Goal: Task Accomplishment & Management: Use online tool/utility

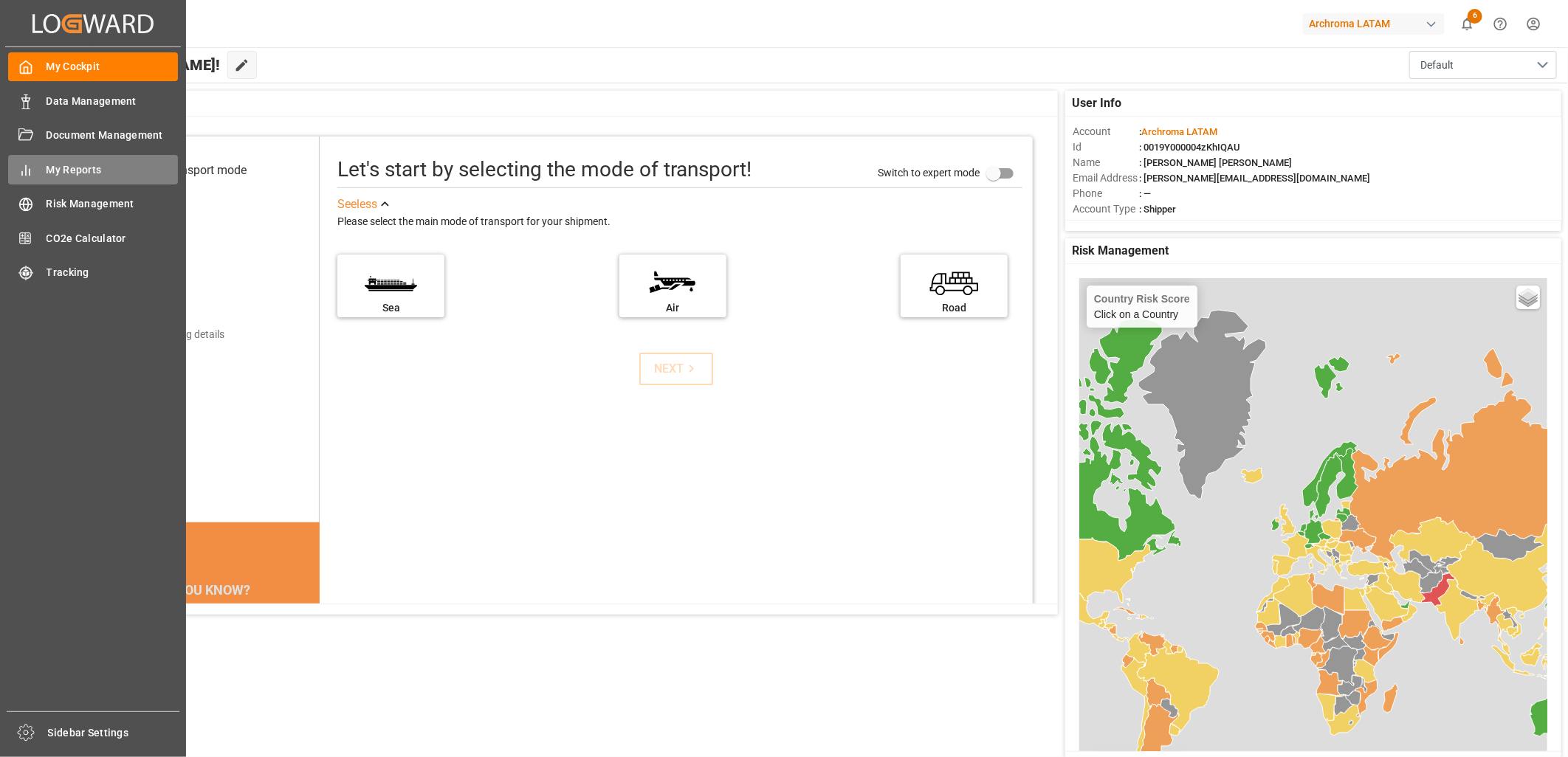
click at [83, 168] on span "My Reports" at bounding box center [112, 170] width 132 height 15
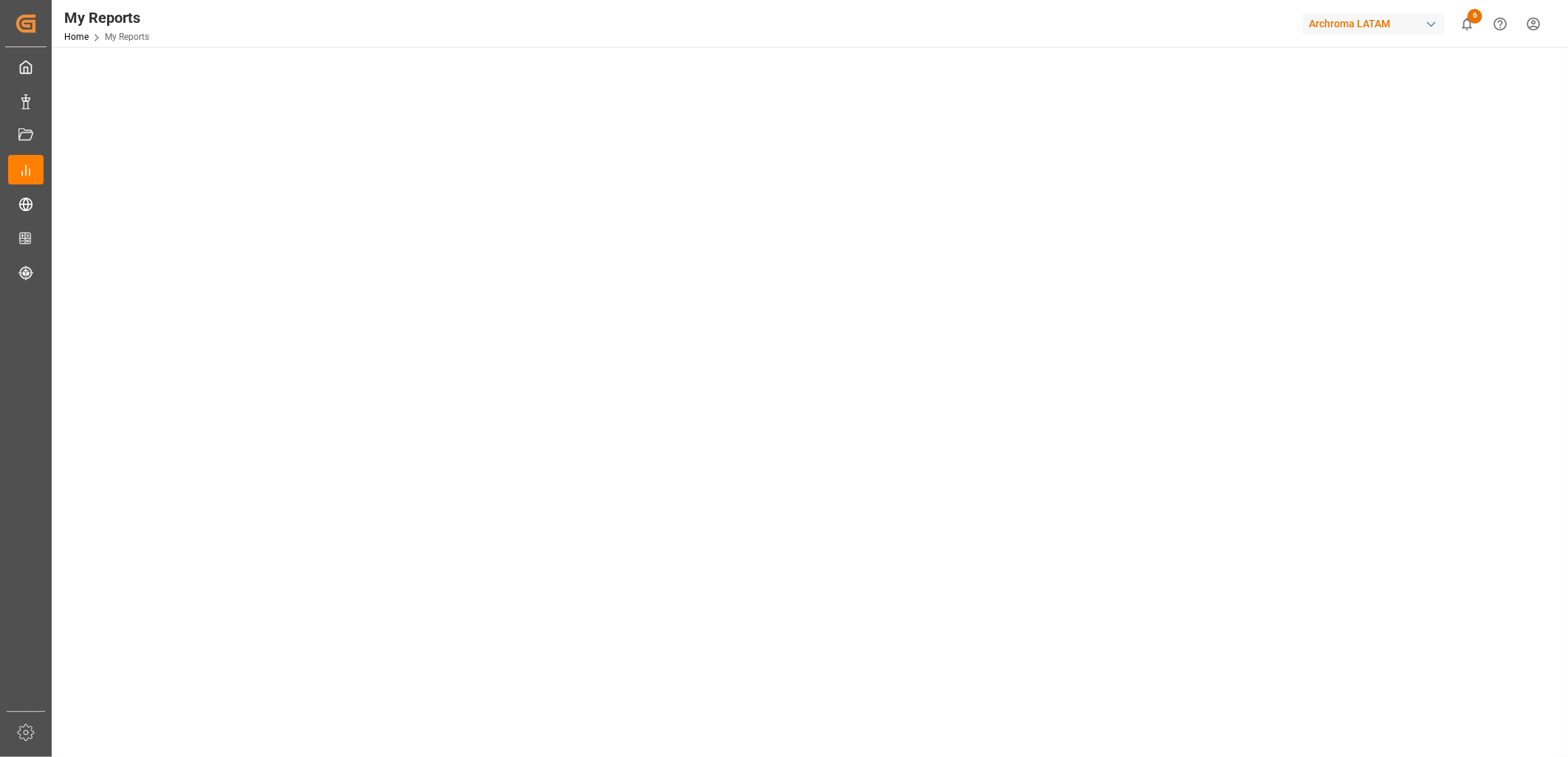
scroll to position [655, 0]
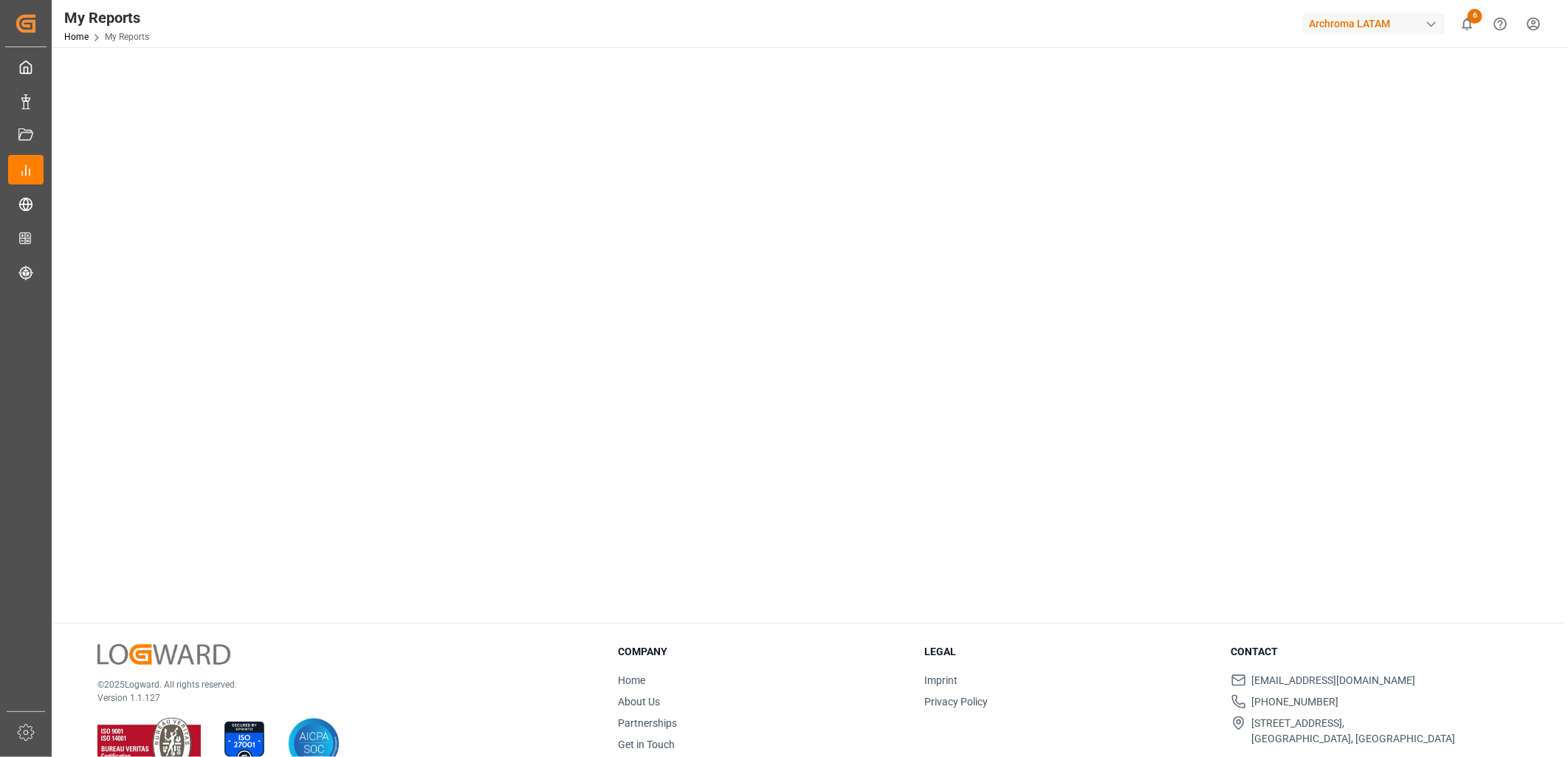
click at [1517, 168] on tableau-viz at bounding box center [807, 38] width 1489 height 1145
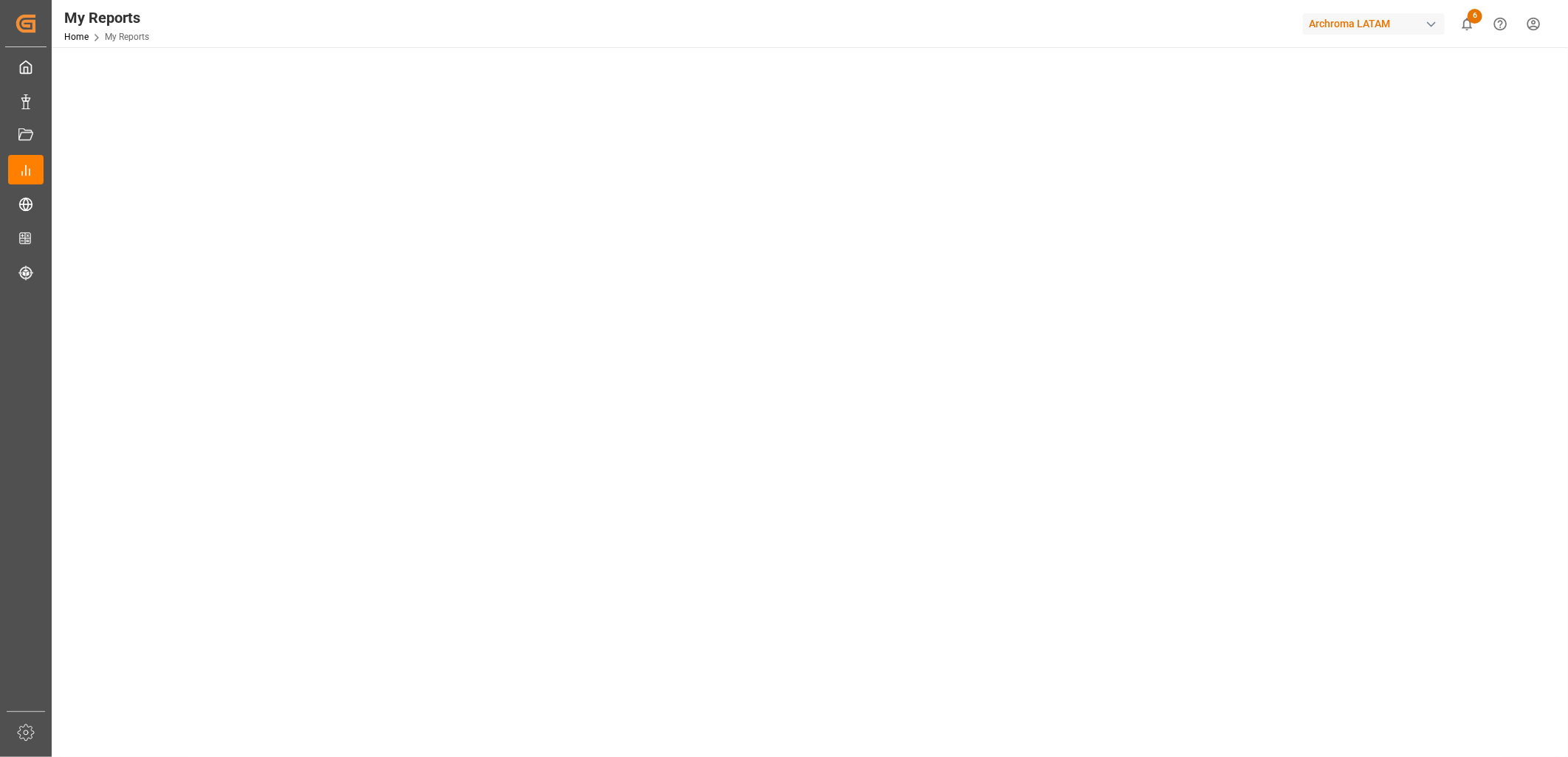
scroll to position [0, 0]
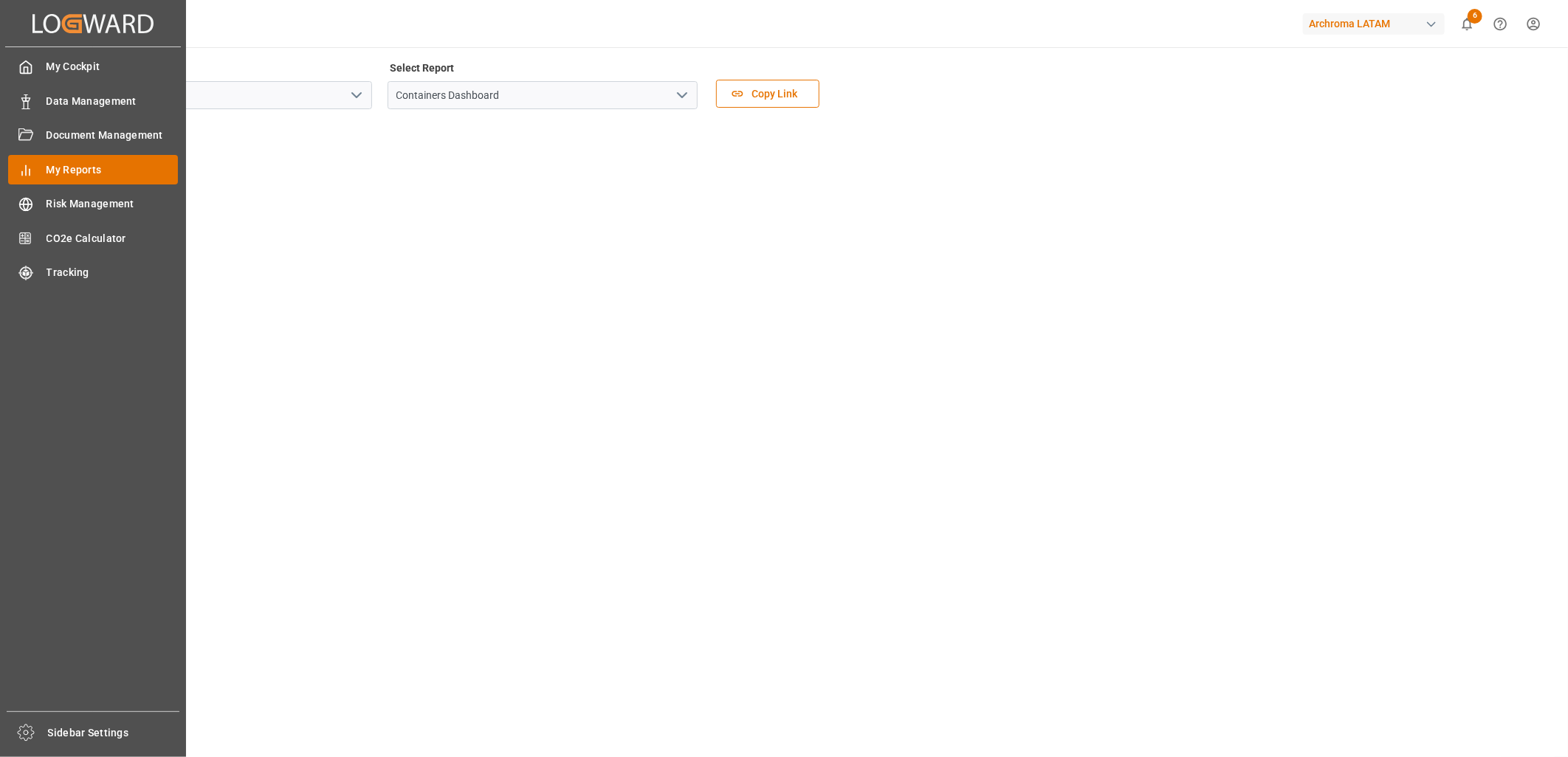
click at [87, 171] on span "My Reports" at bounding box center [112, 170] width 132 height 15
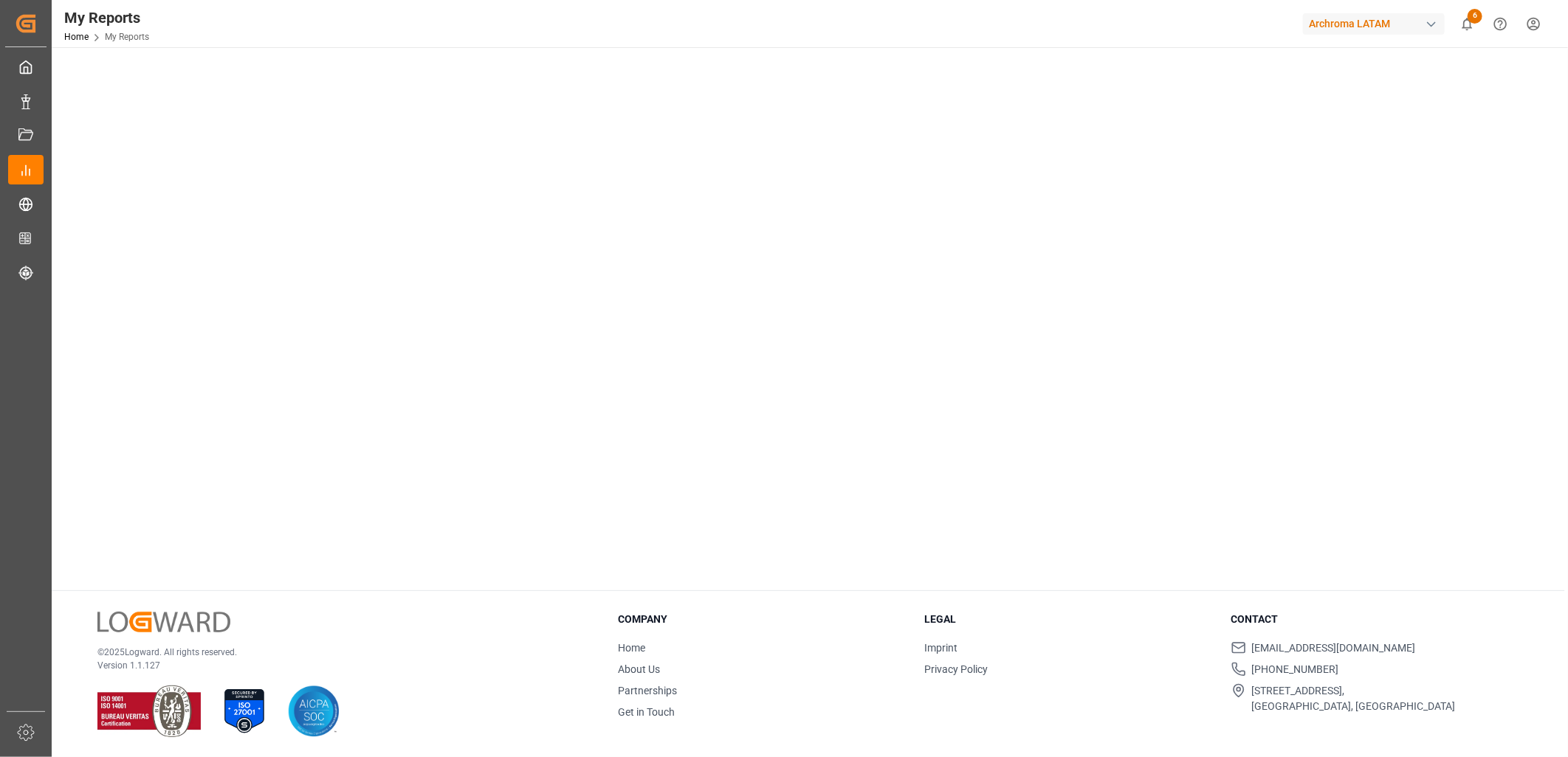
scroll to position [675, 0]
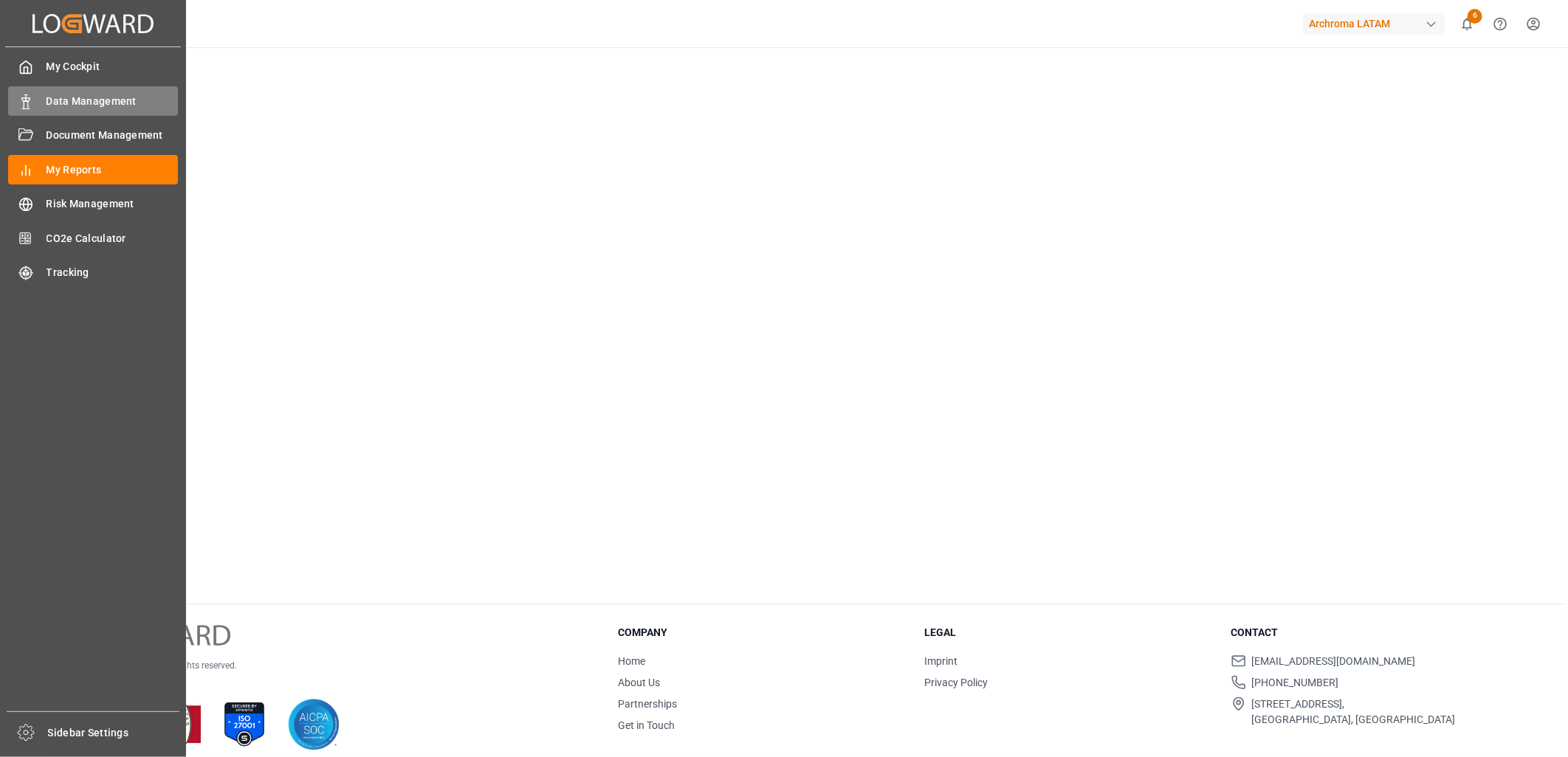
click at [75, 105] on span "Data Management" at bounding box center [112, 102] width 132 height 15
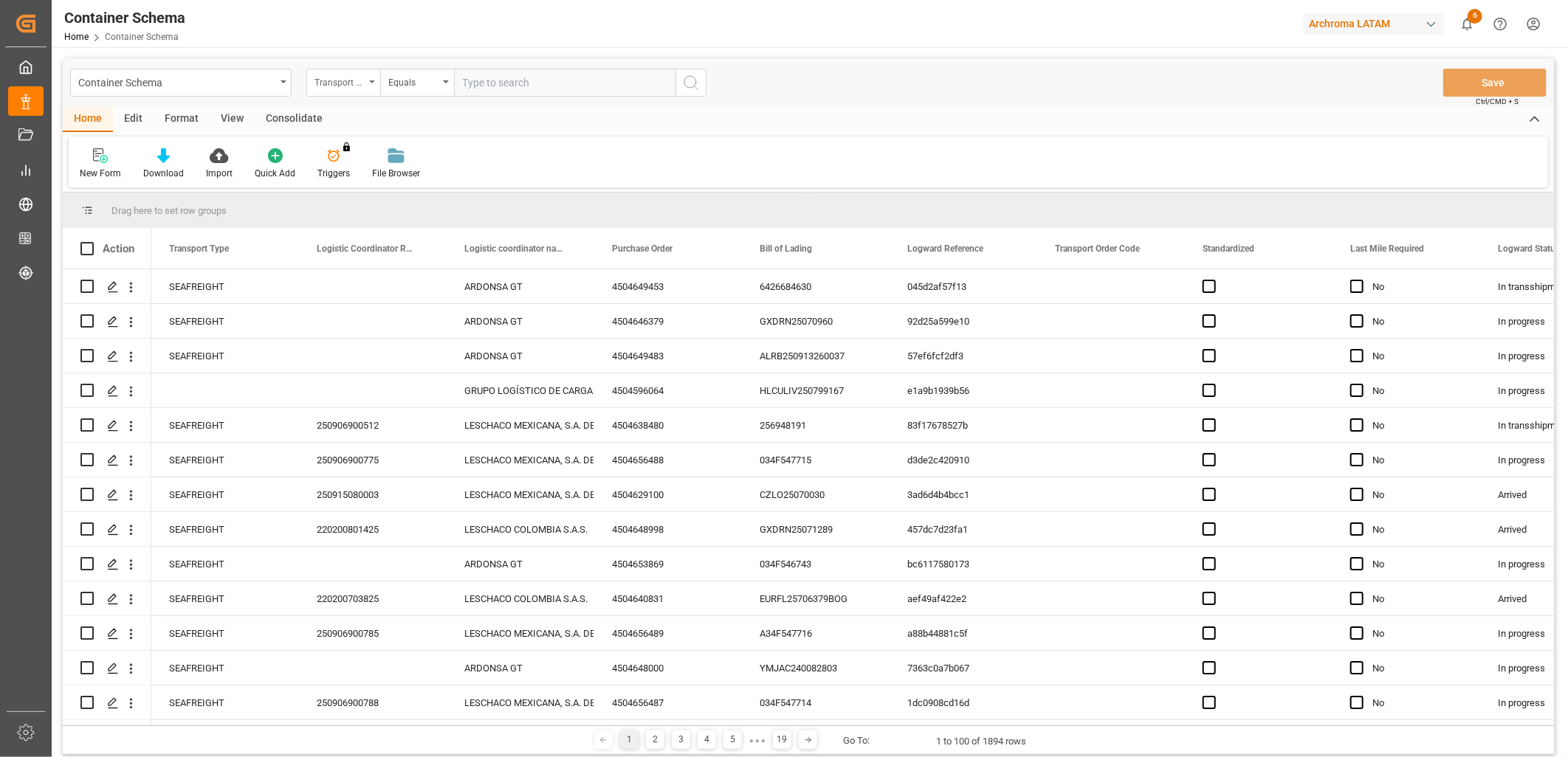
click at [363, 82] on div "Transport Type" at bounding box center [339, 81] width 50 height 17
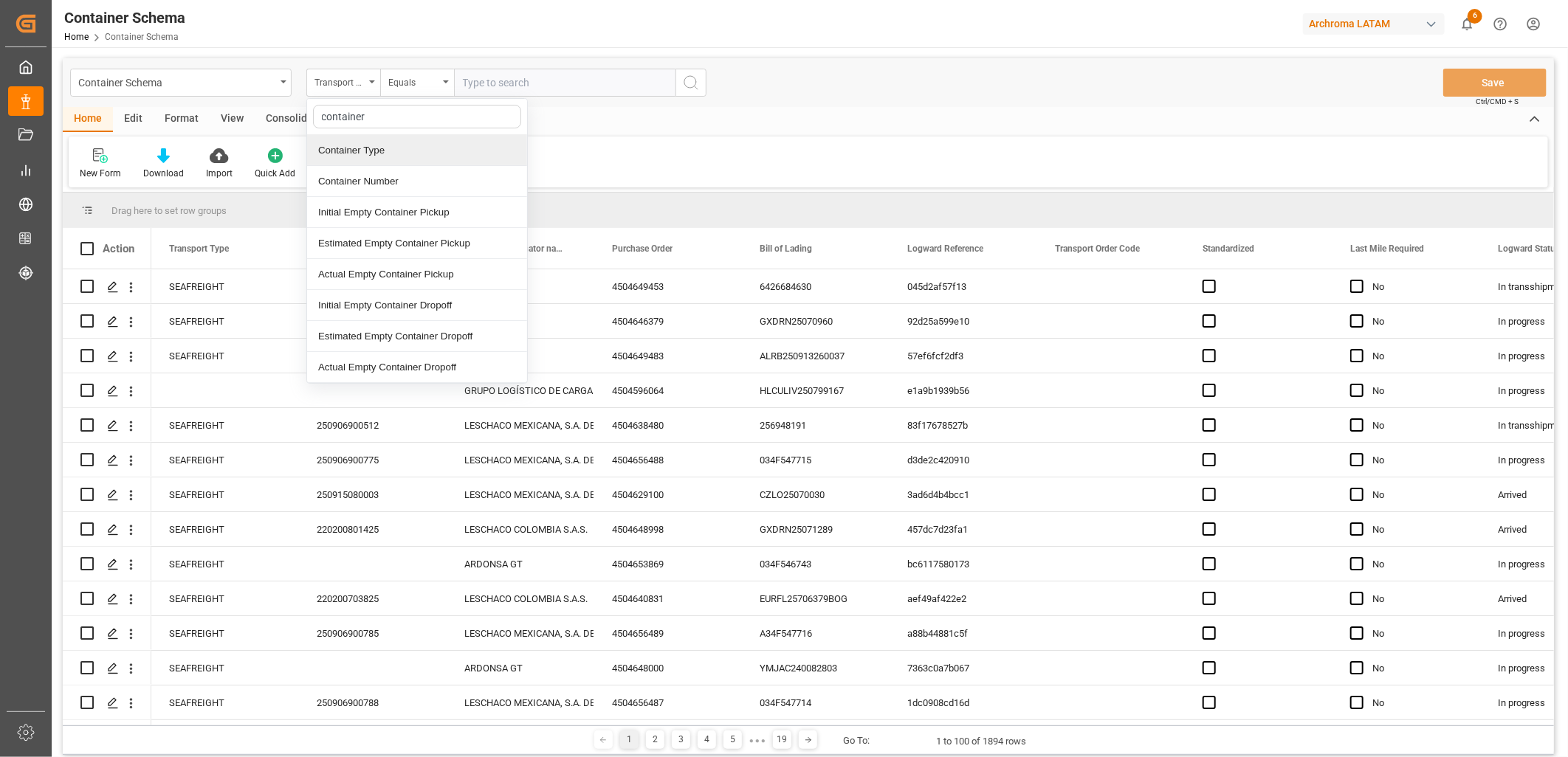
type input "container"
click at [384, 182] on div "Container Number" at bounding box center [417, 182] width 220 height 31
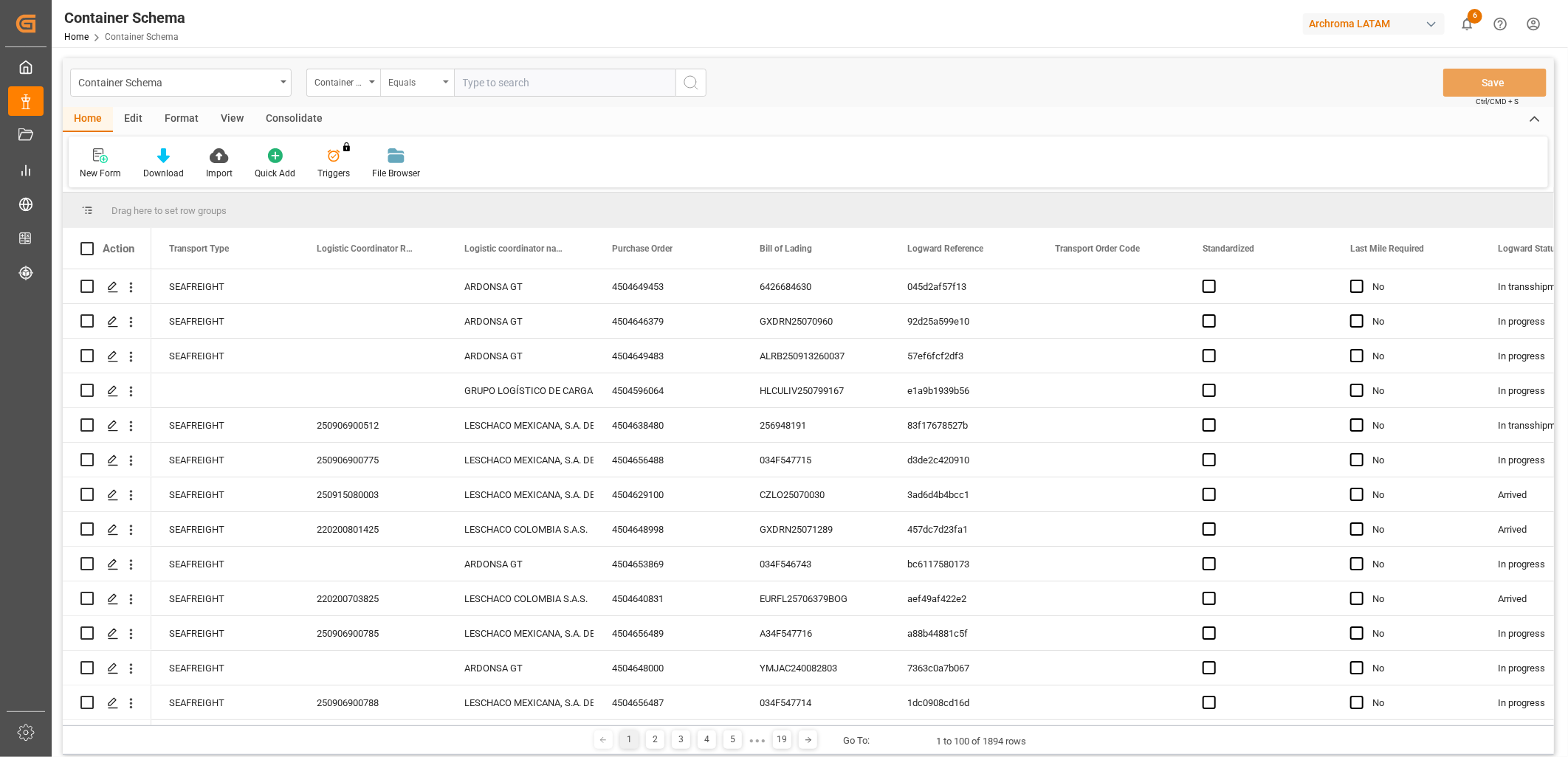
click at [403, 68] on div "Equals" at bounding box center [417, 82] width 74 height 28
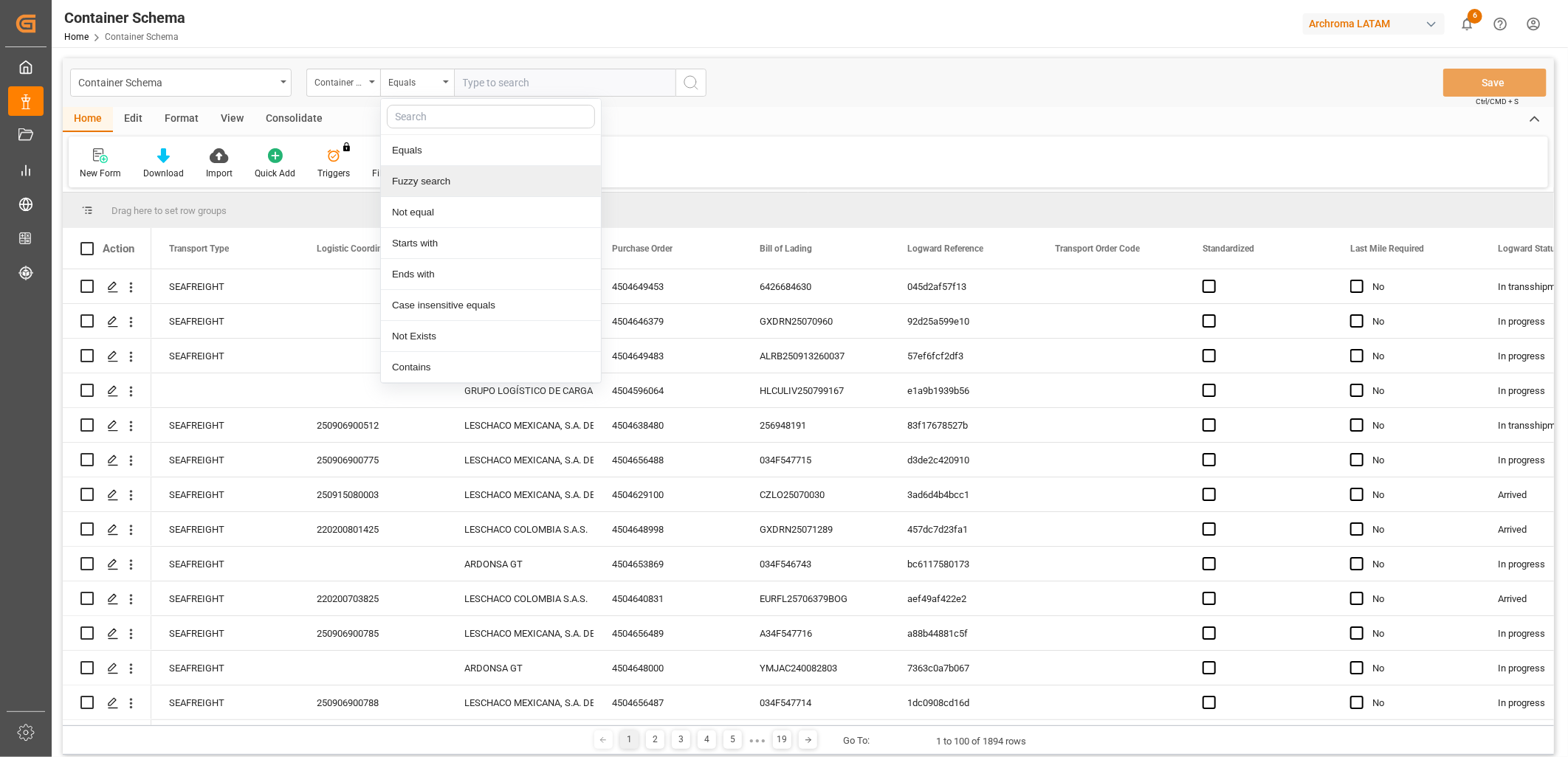
click at [476, 179] on div "Fuzzy search" at bounding box center [491, 182] width 220 height 31
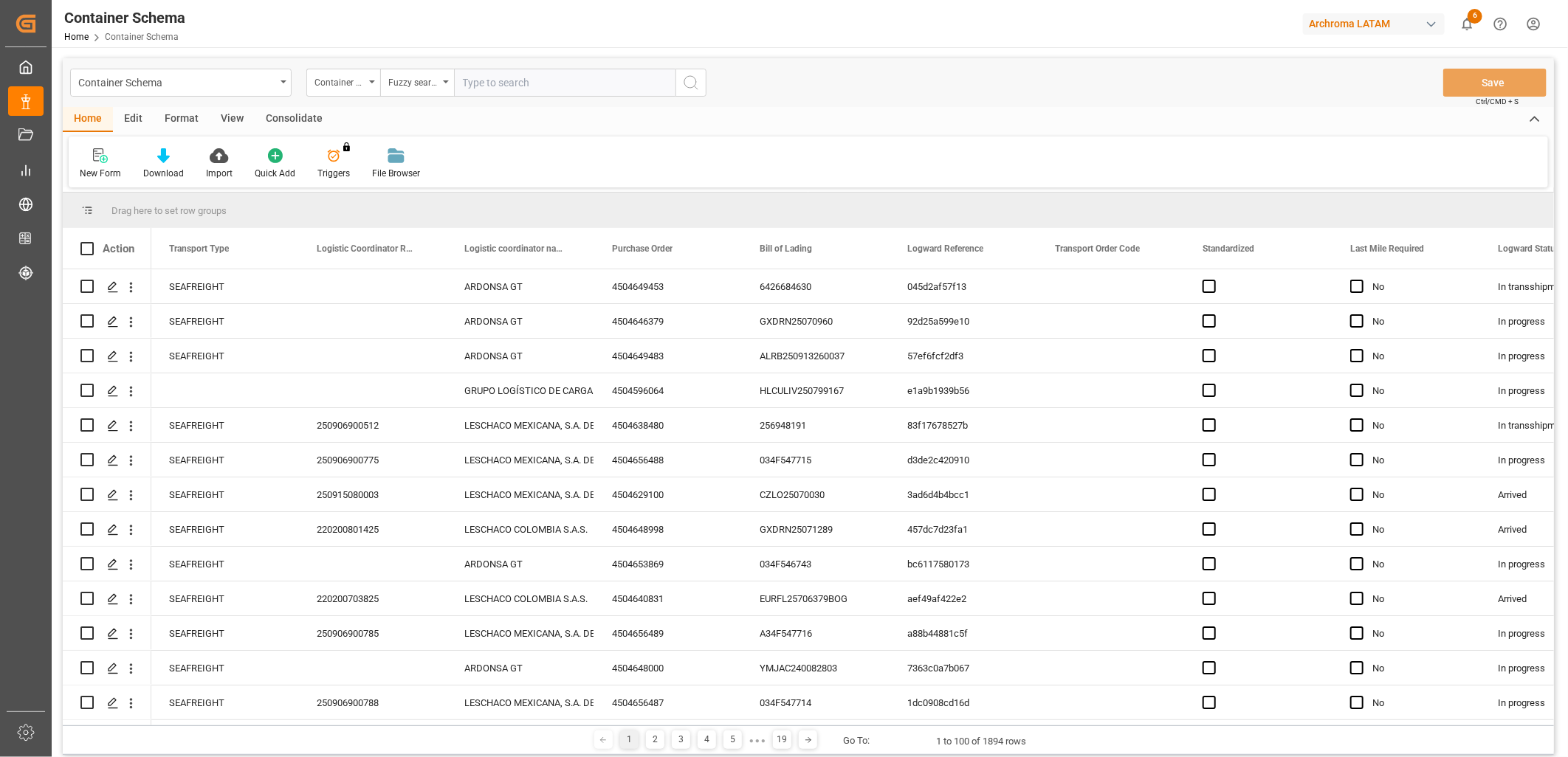
paste input "DFSU1193130"
type input "DFSU1193130"
click at [694, 82] on icon "search button" at bounding box center [690, 82] width 18 height 18
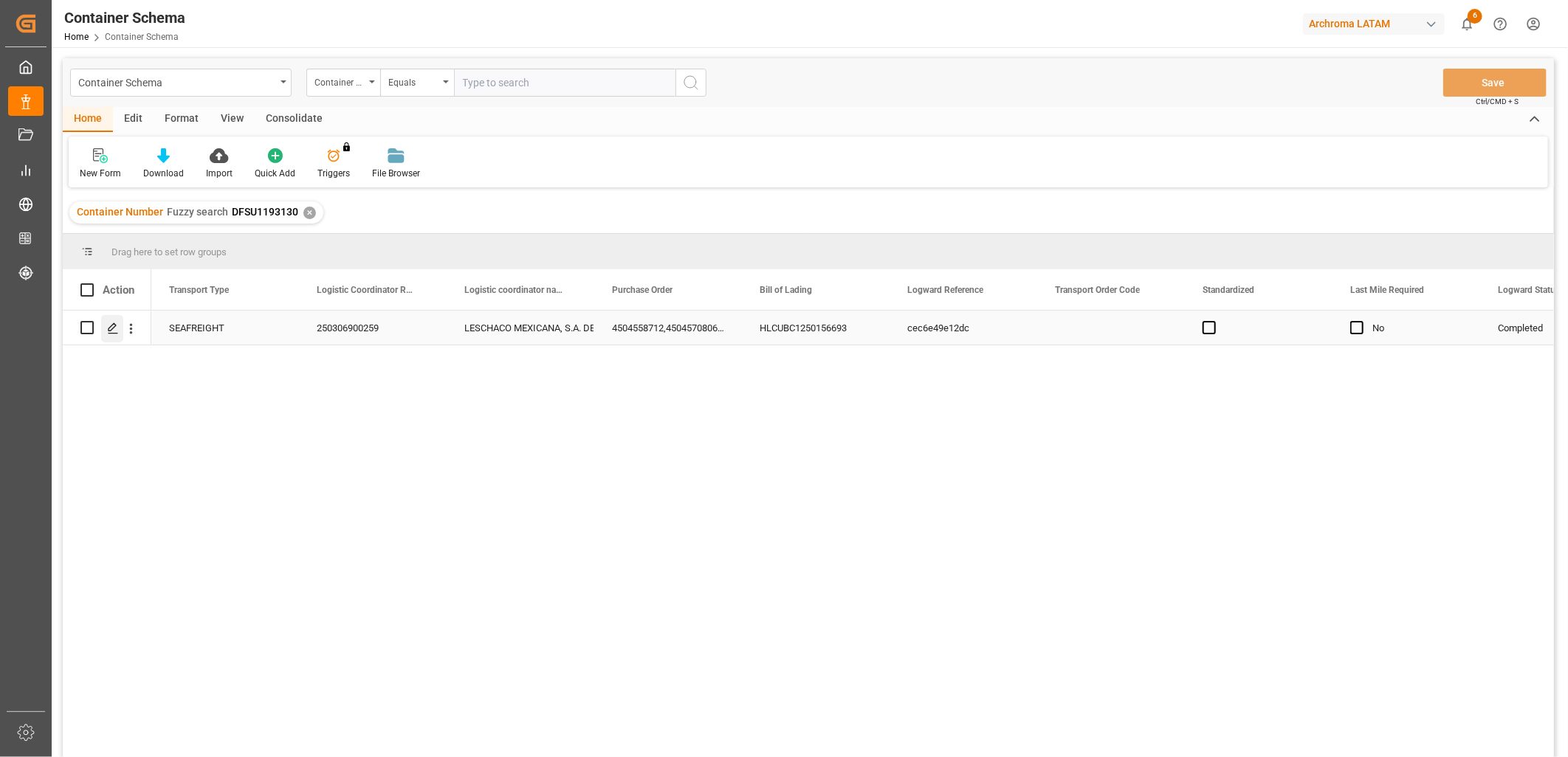
click at [109, 333] on line "Press SPACE to select this row." at bounding box center [113, 333] width 9 height 0
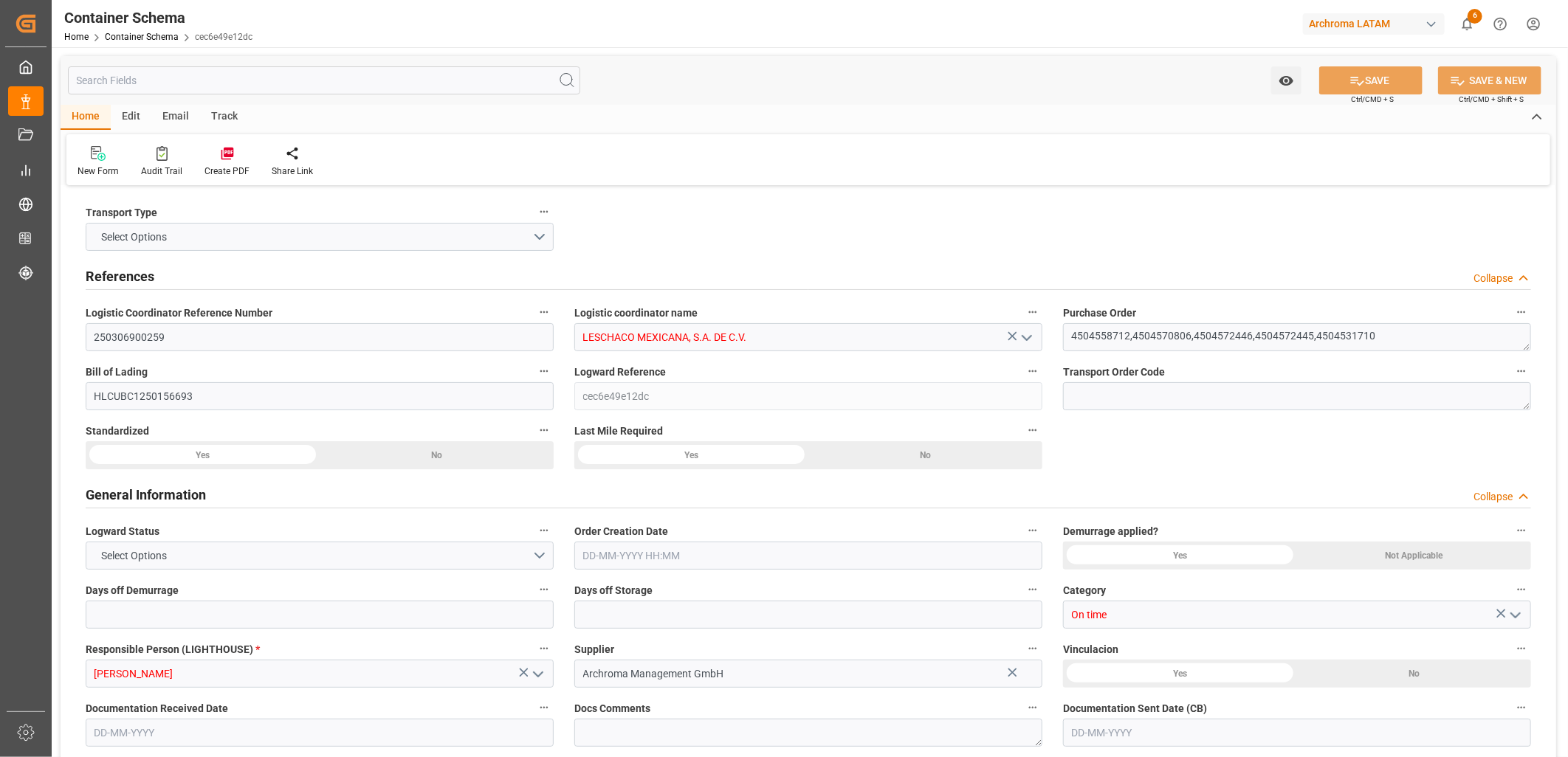
type input "10"
type input "7"
type input "5"
type input "66"
type input "7000"
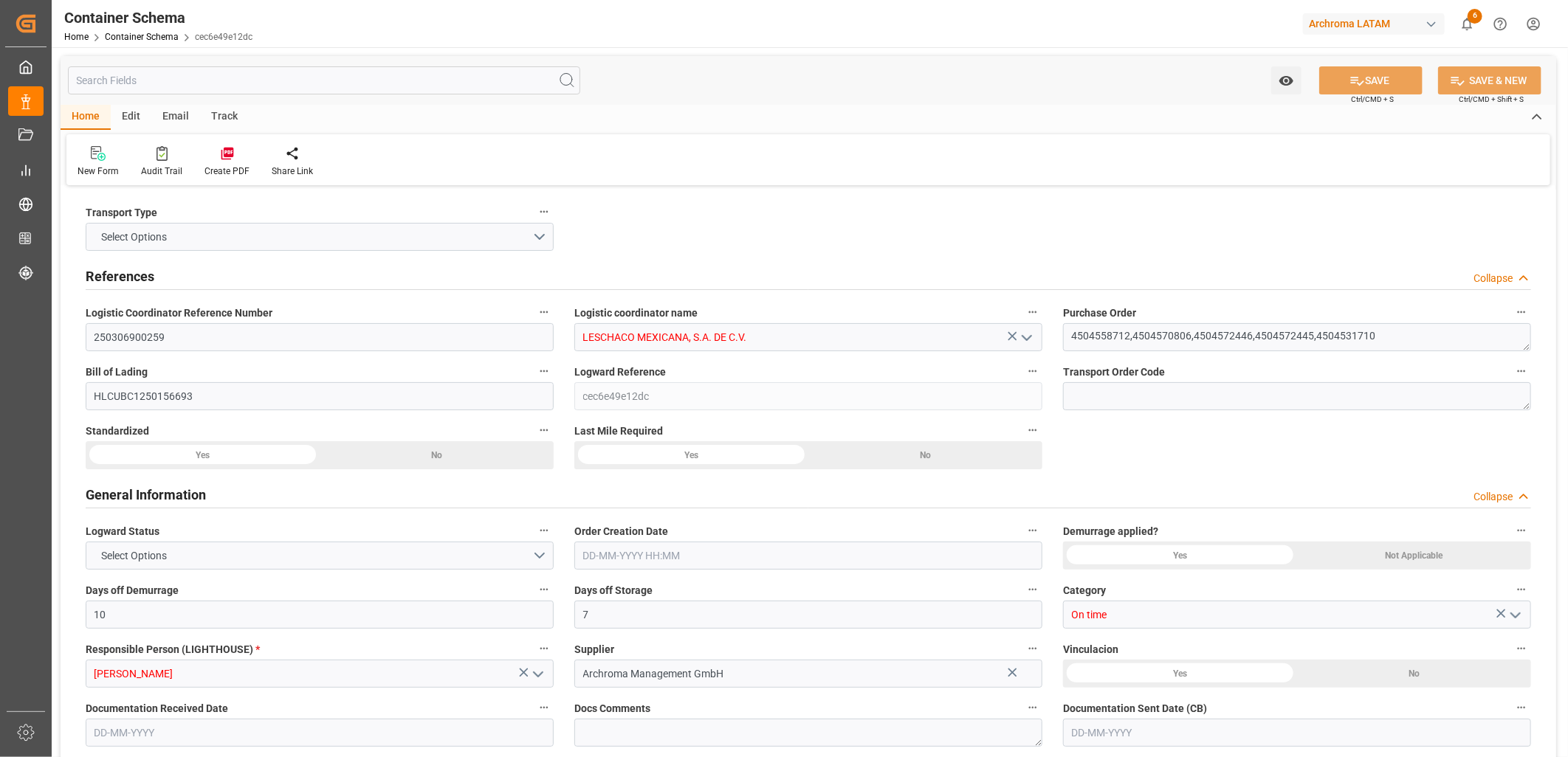
type input "7885.5"
type input "Hapag [PERSON_NAME]"
type input "Hapag Lloyd Aktiengesellschaft"
type input "ESBCN"
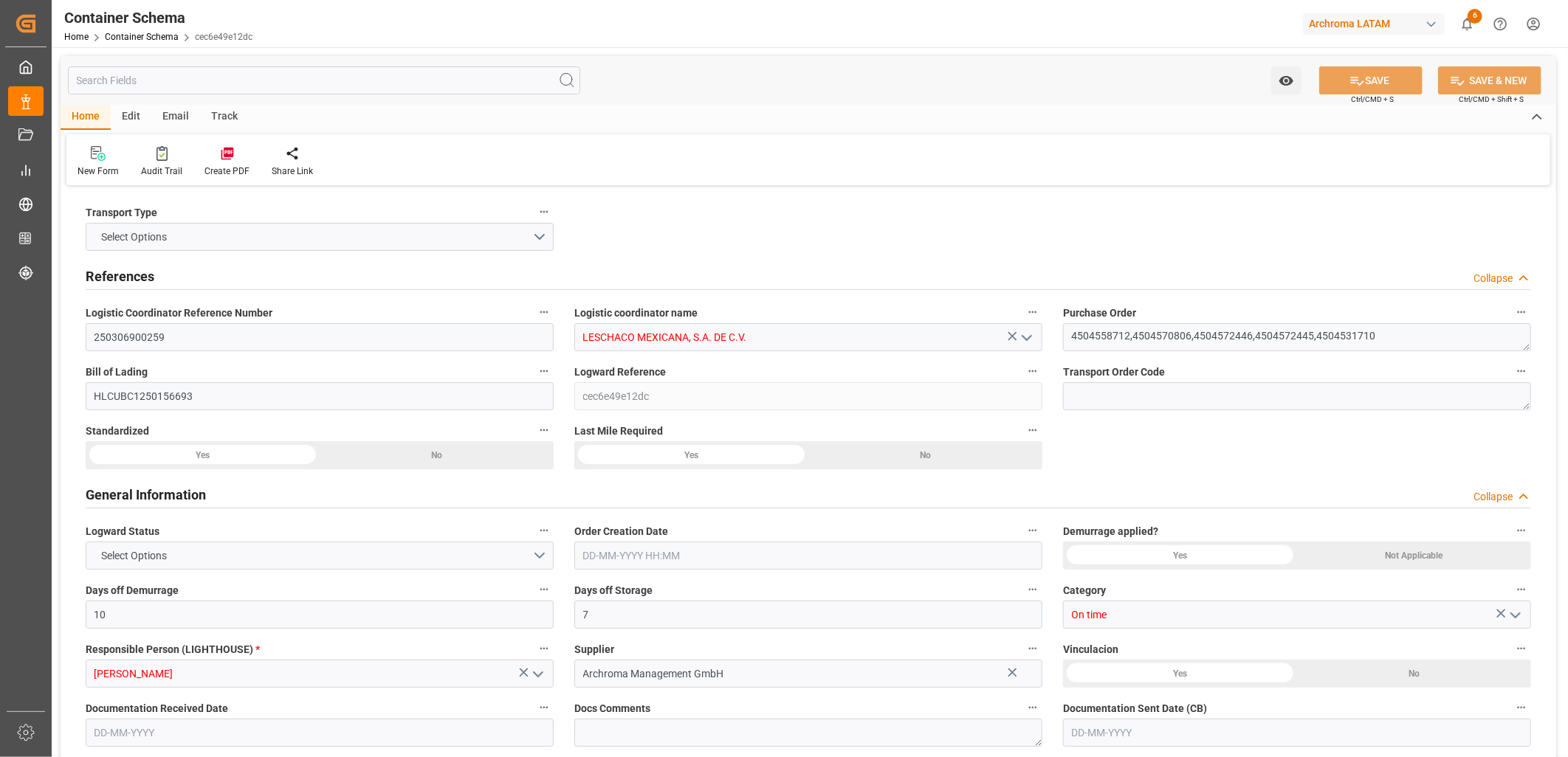
type input "MXVER"
type input "9348699"
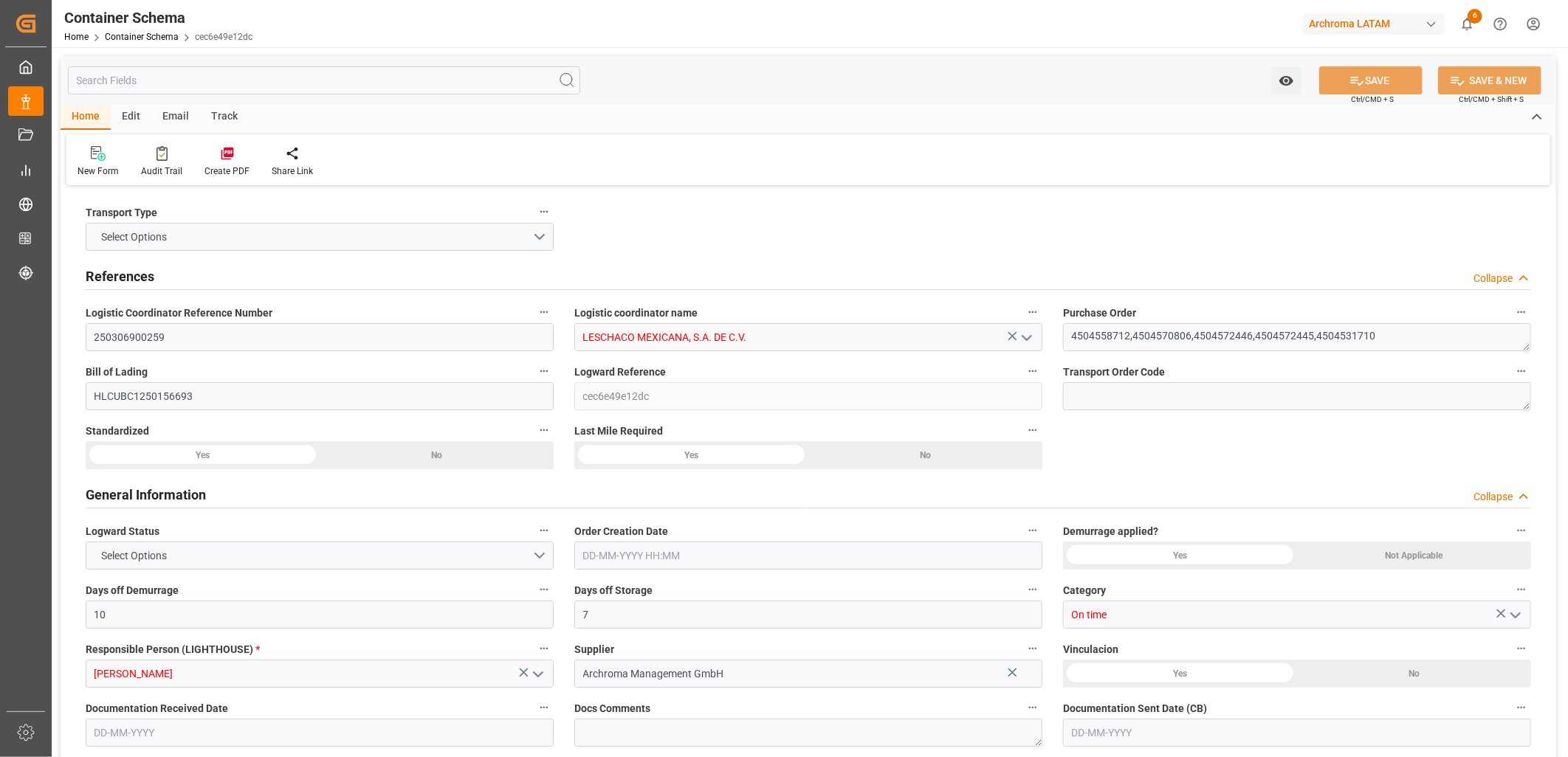
type input "9348699"
type input "[DATE] 09:30"
type input "[DATE]"
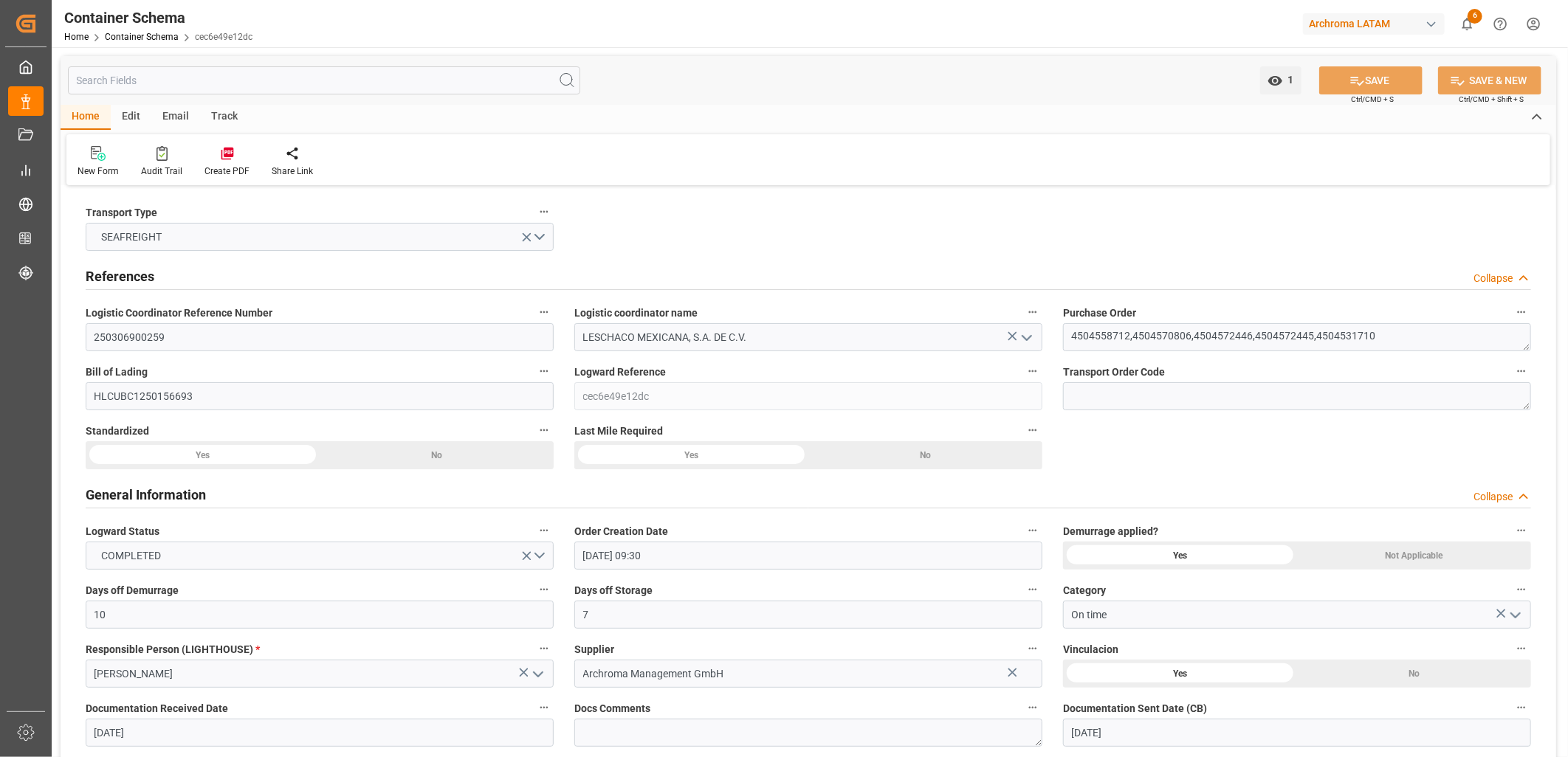
type input "[DATE] 11:38"
type input "[DATE] 00:00"
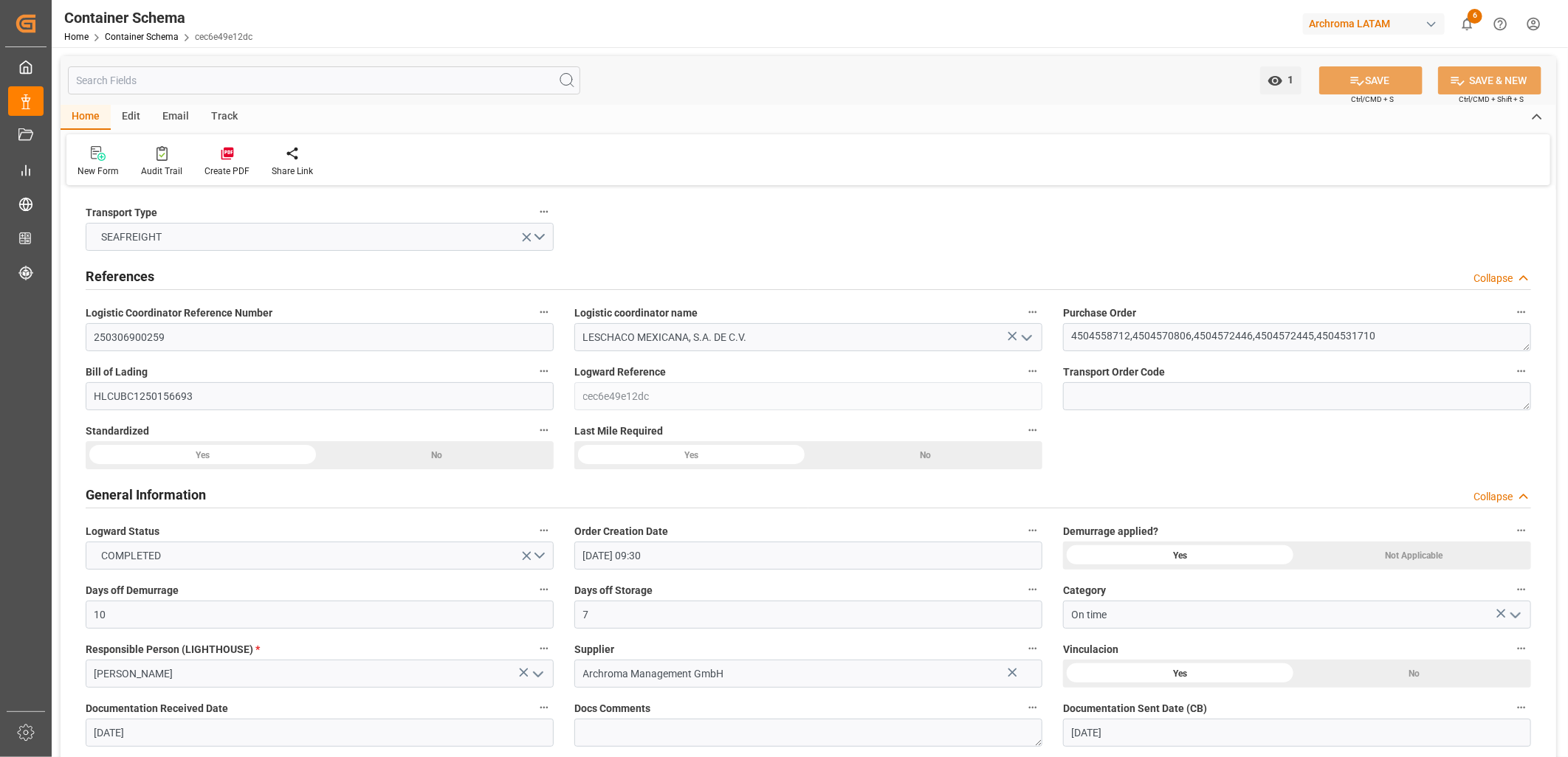
type input "[DATE] 00:00"
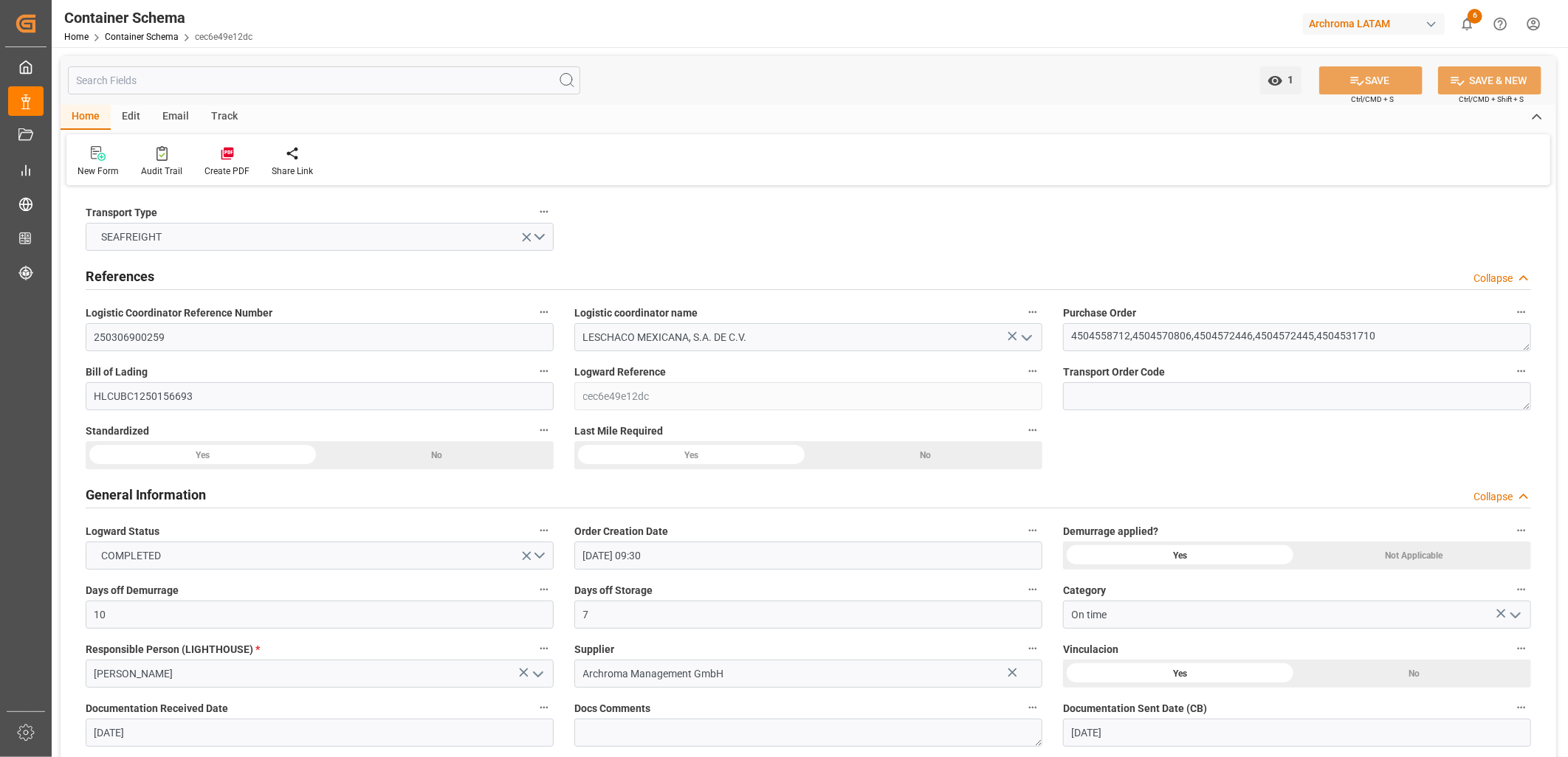
type input "[DATE] 00:00"
click at [152, 35] on link "Container Schema" at bounding box center [142, 36] width 74 height 10
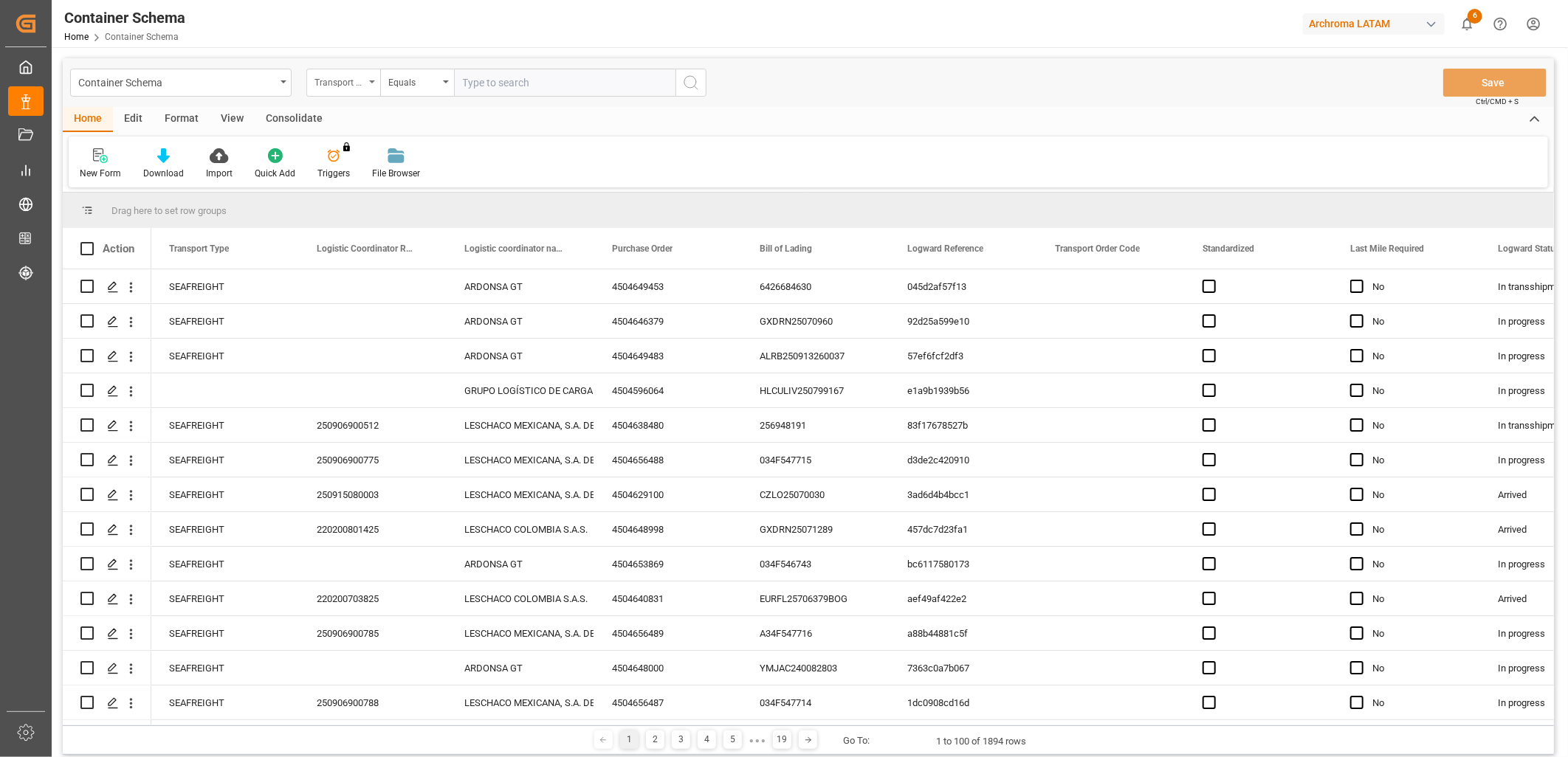
click at [351, 79] on div "Transport Type" at bounding box center [339, 81] width 50 height 17
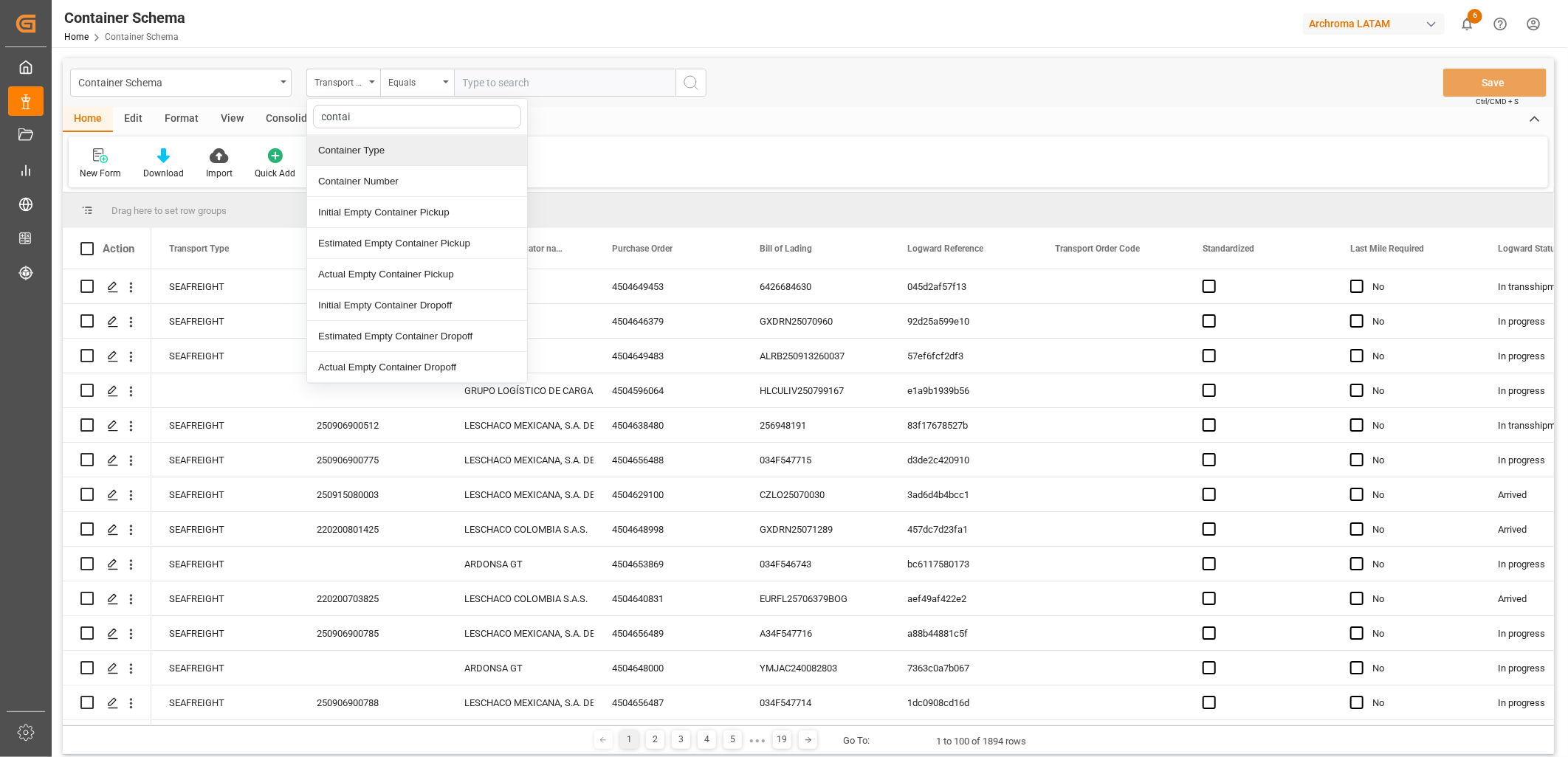
type input "contain"
click at [372, 186] on div "Container Number" at bounding box center [417, 182] width 220 height 31
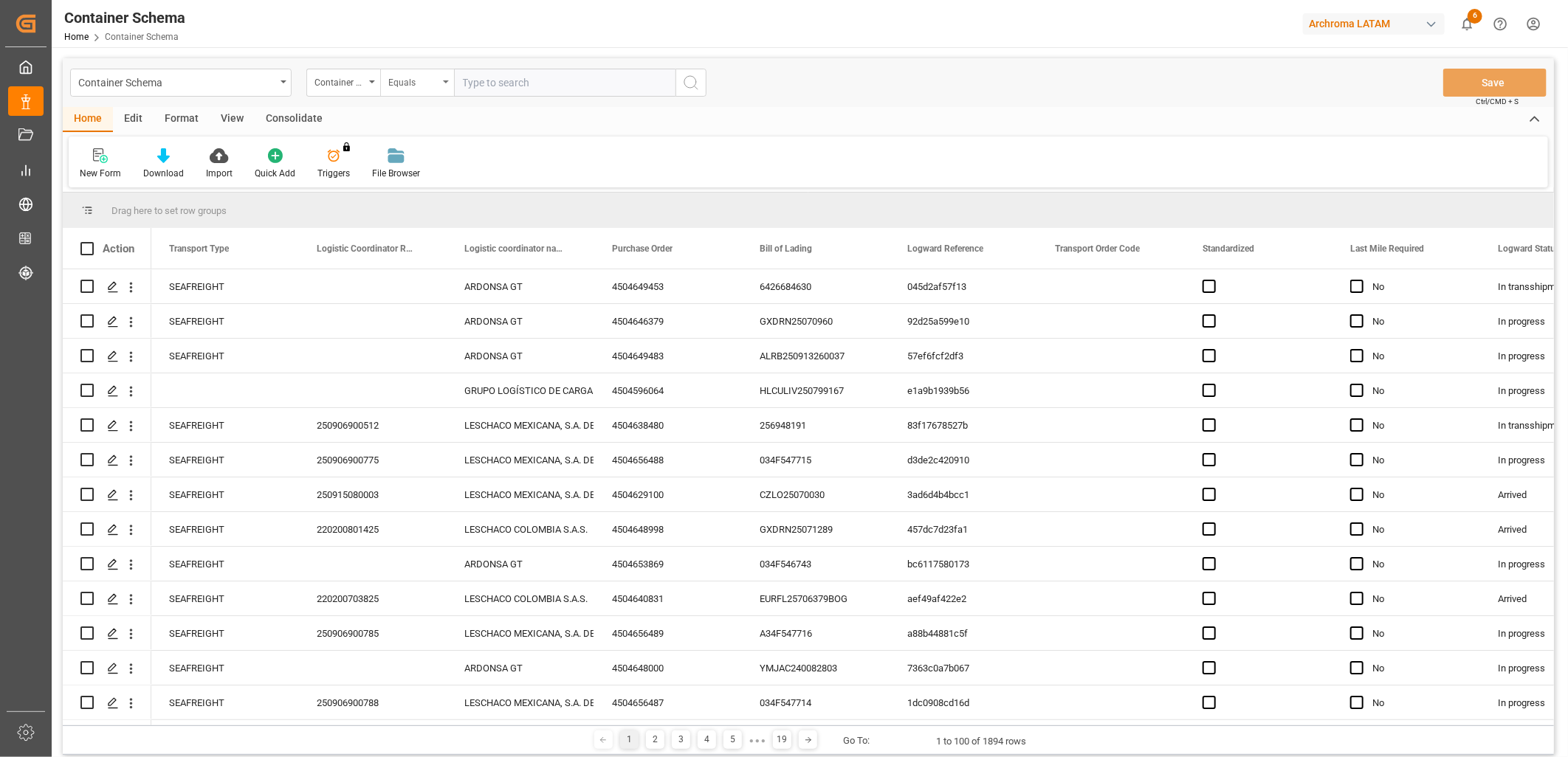
click at [416, 86] on div "Equals" at bounding box center [413, 81] width 50 height 17
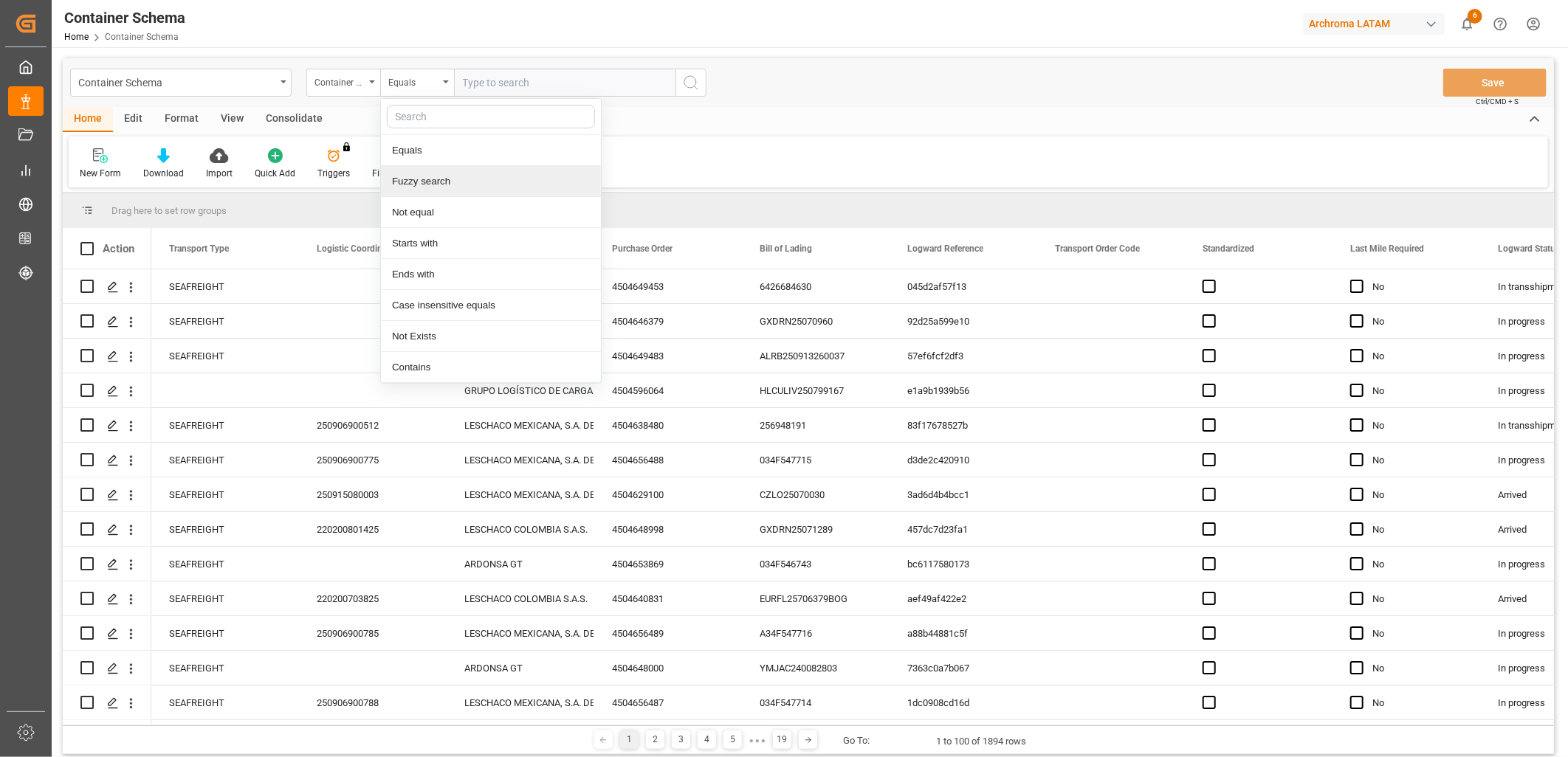
click at [436, 182] on div "Fuzzy search" at bounding box center [491, 182] width 220 height 31
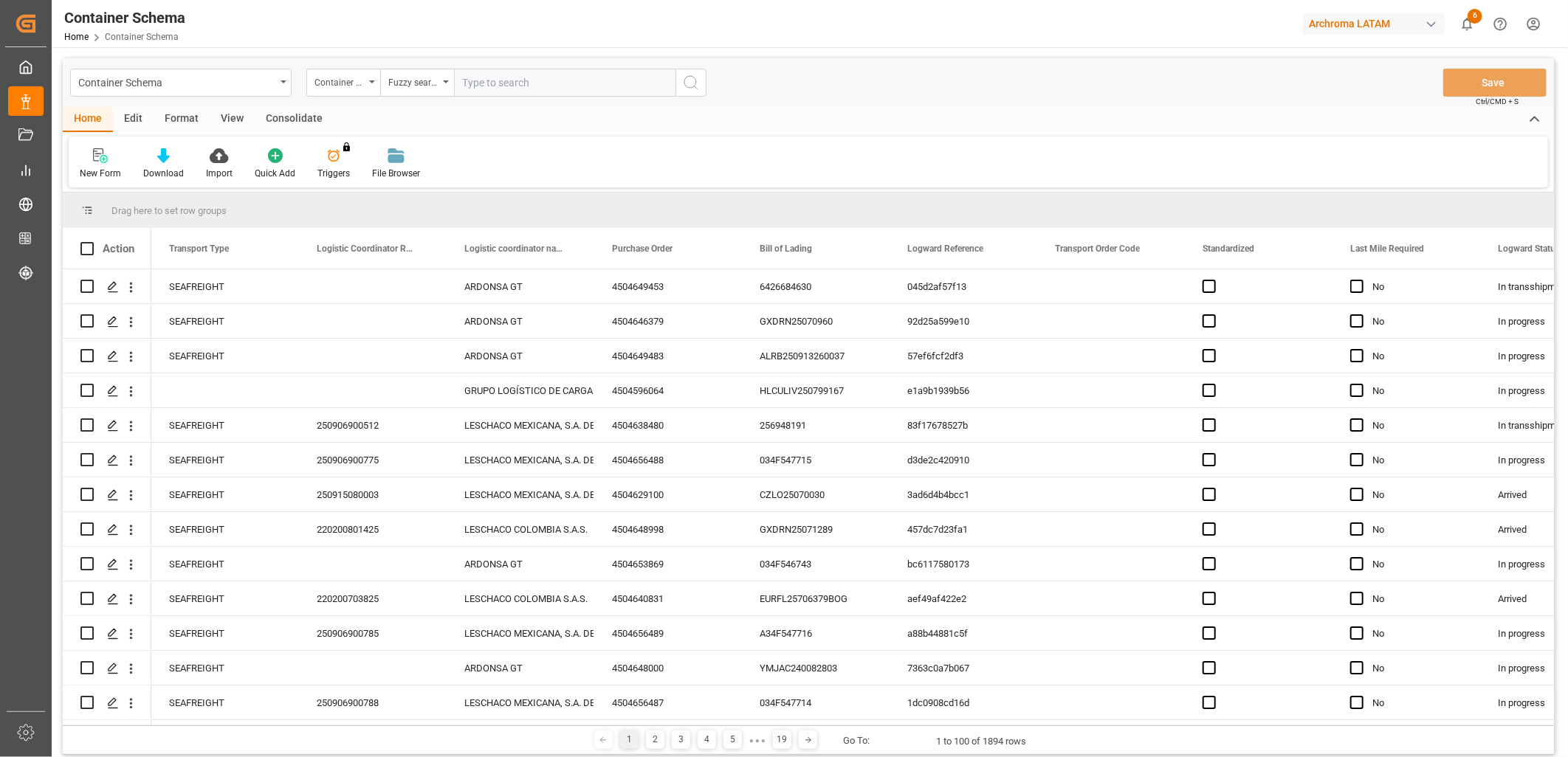
paste input "TCKU7811680"
type input "TCKU7811680"
click at [702, 88] on button "search button" at bounding box center [691, 82] width 31 height 28
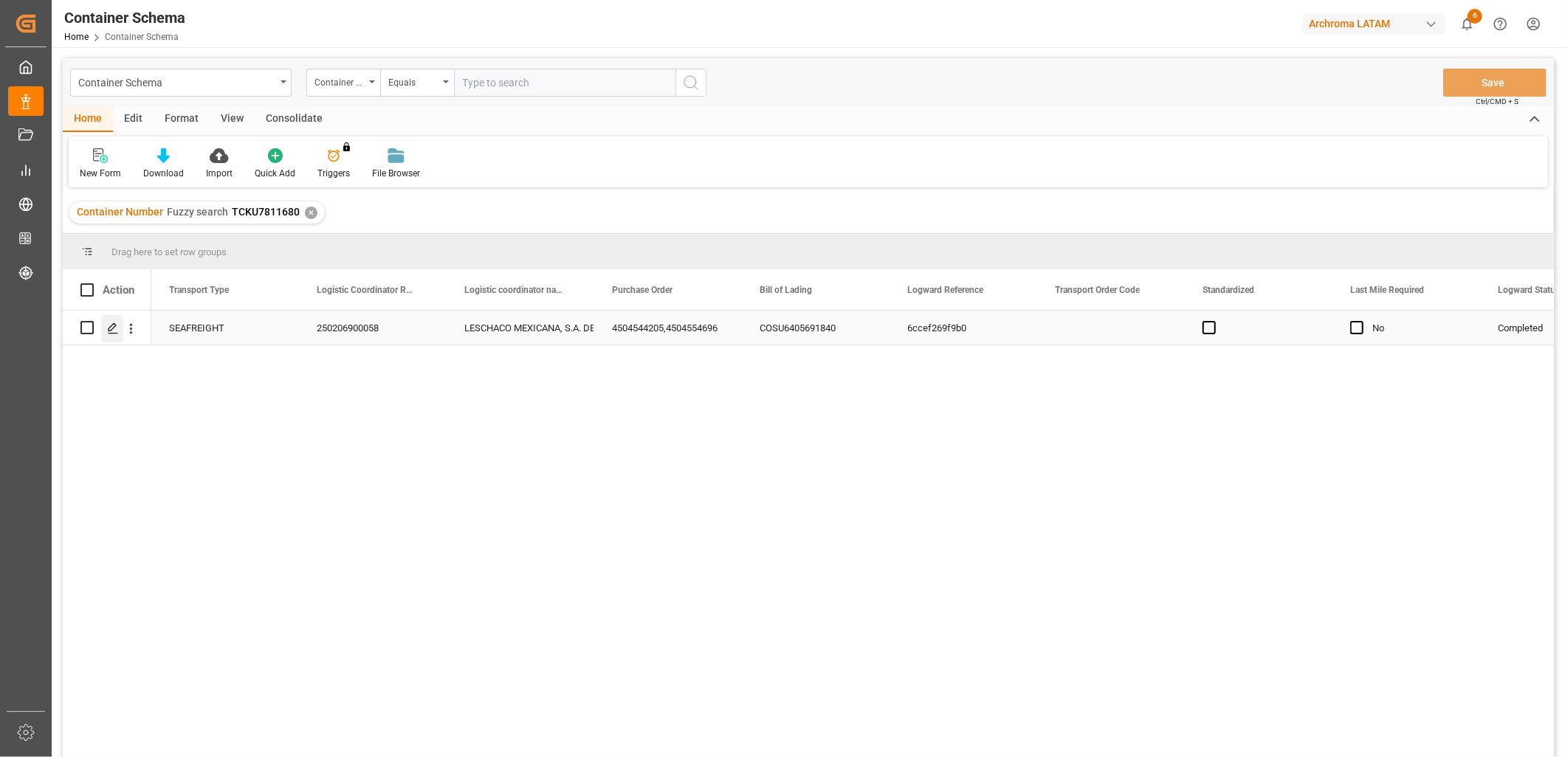
click at [117, 331] on icon "Press SPACE to select this row." at bounding box center [112, 328] width 12 height 12
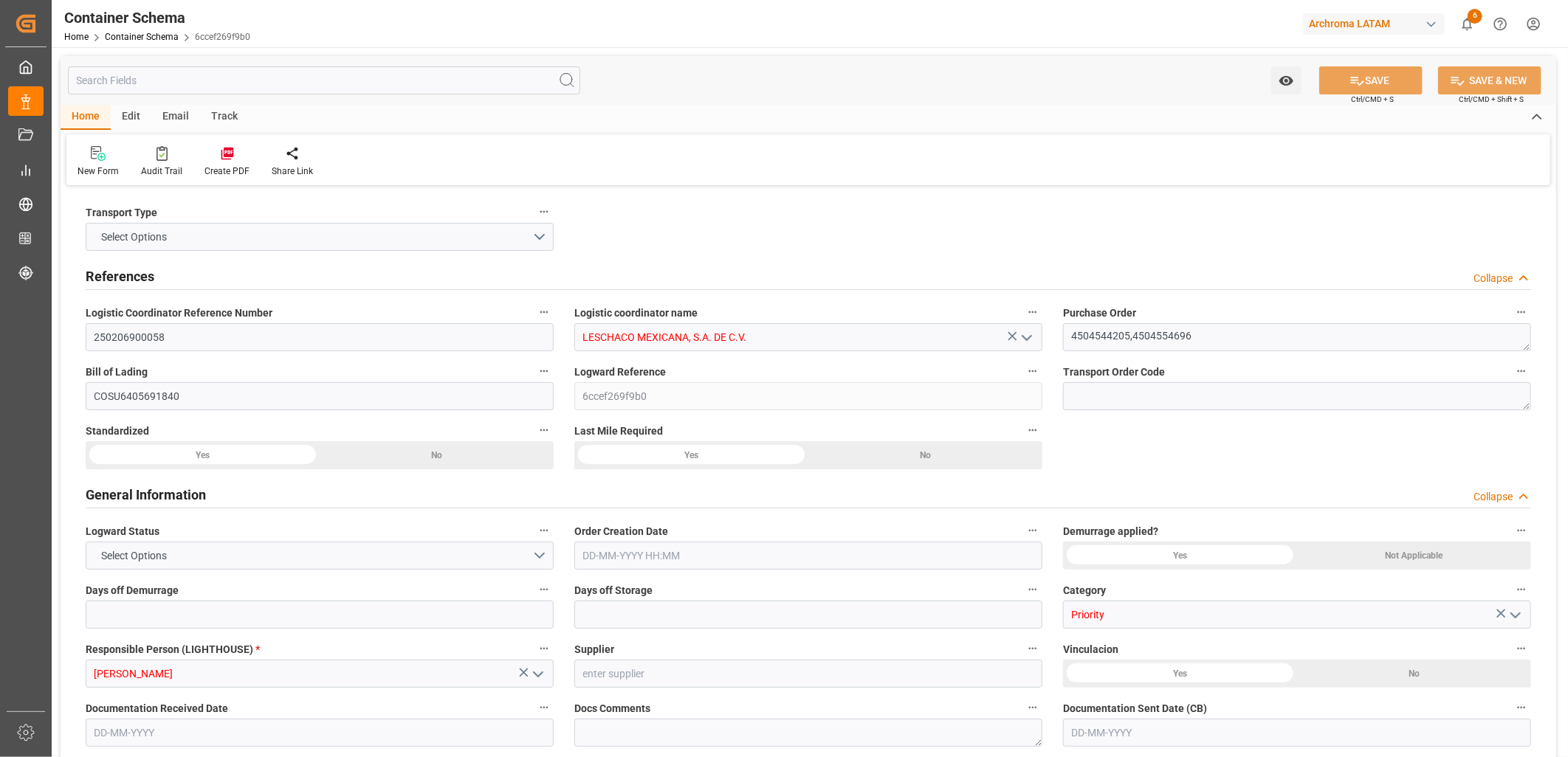
type input "0"
type input "7"
type input "4"
type input "1103"
type input "23000"
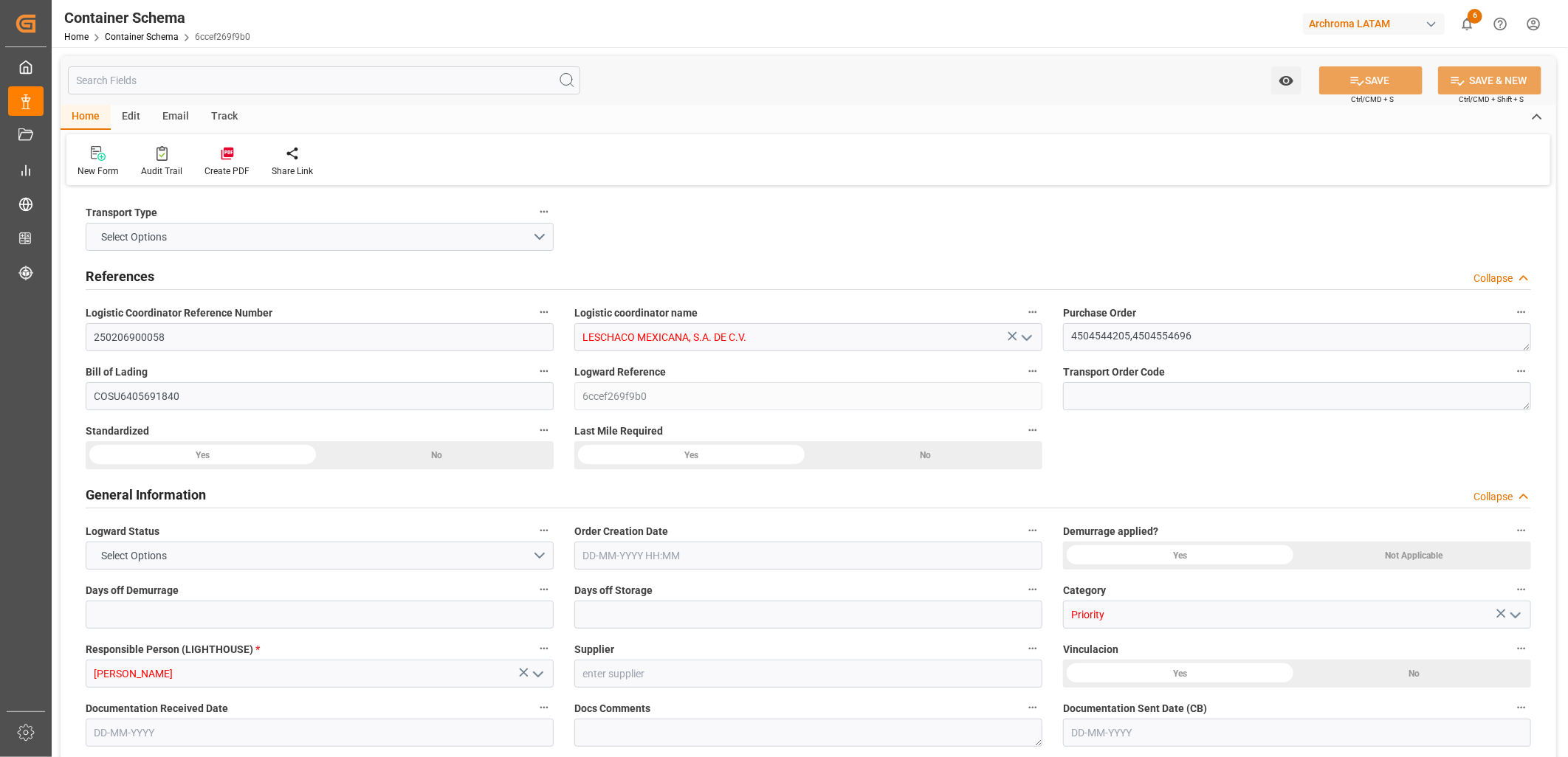
type input "23165"
type input "Cosco"
type input "COSCO Shipping Co. Ltd."
type input "CNNJG"
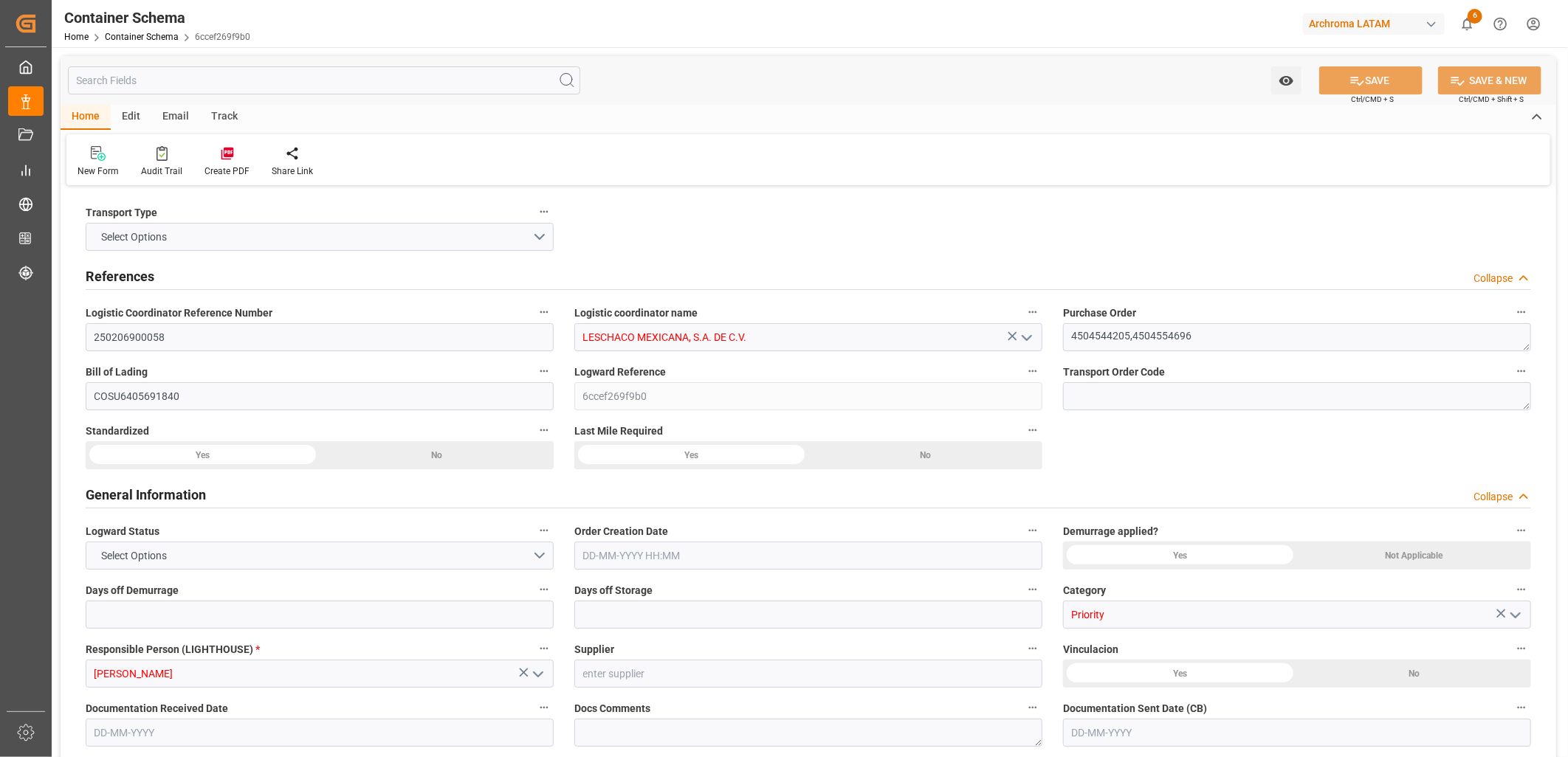
type input "MXZLO"
type input "[DATE] 21:30"
type input "[DATE]"
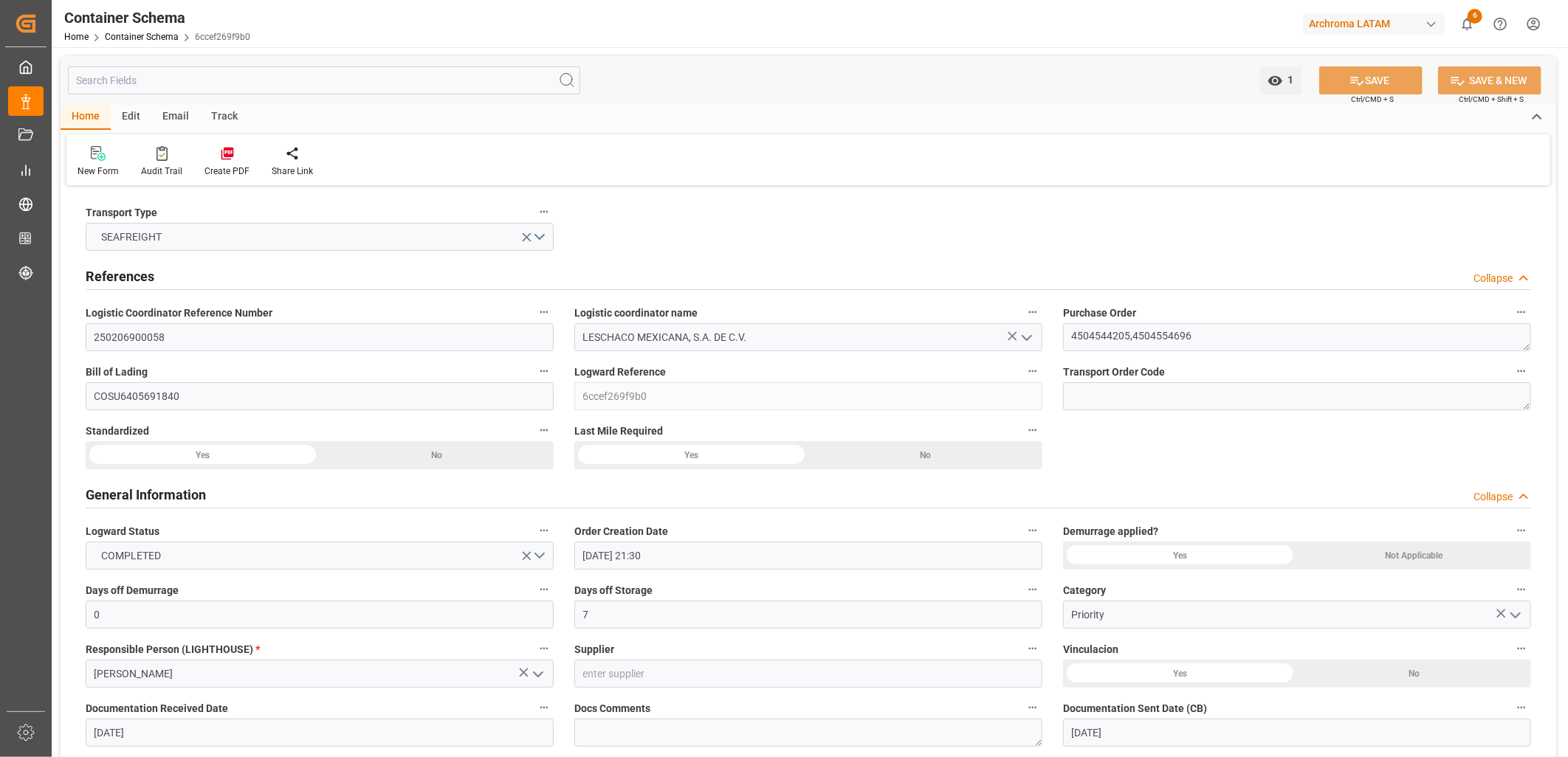
type input "[DATE]"
type input "[DATE] 04:00"
type input "[DATE] 00:00"
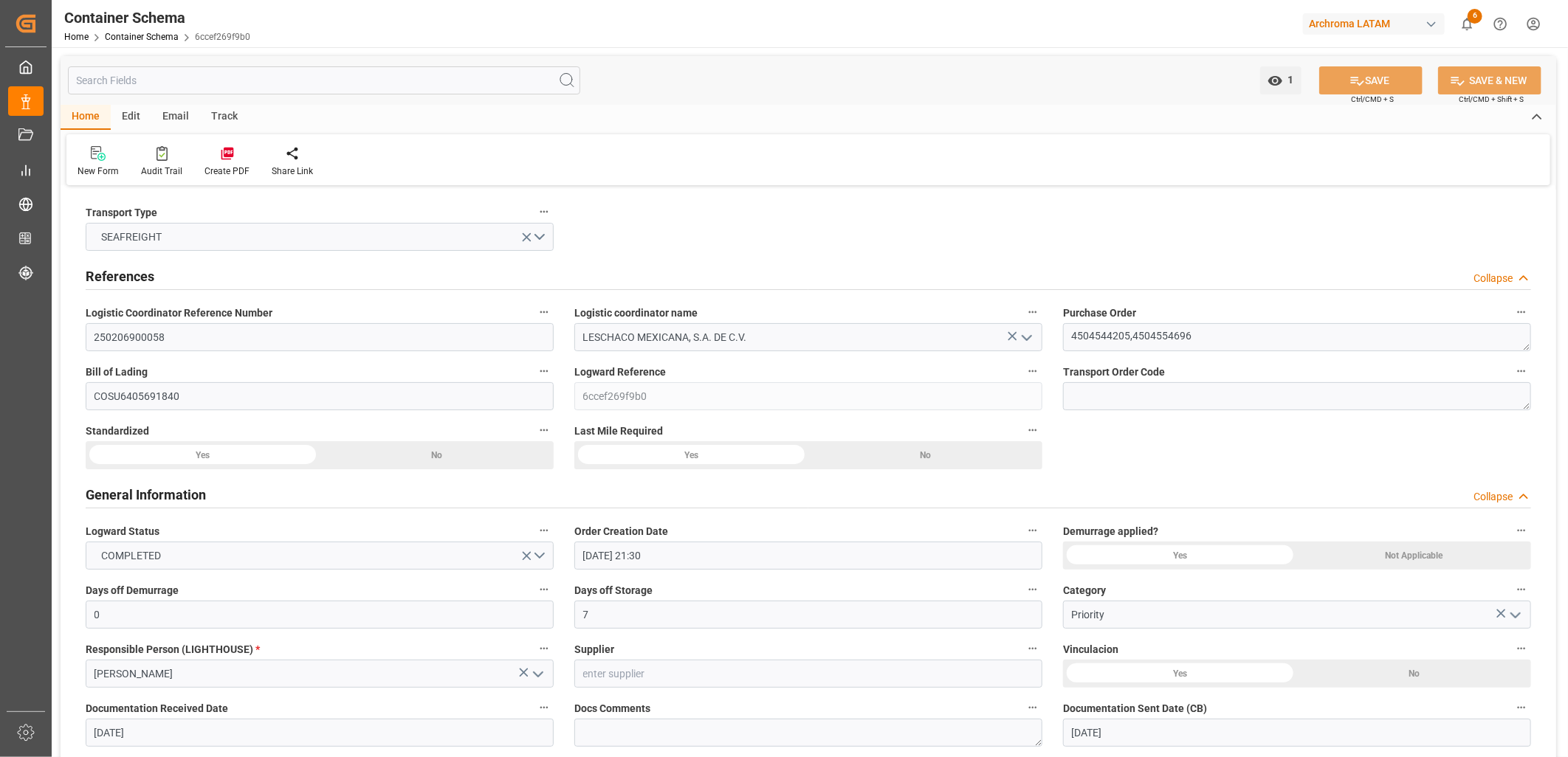
type input "[DATE] 00:00"
type input "[DATE] 15:30"
type input "[DATE] 00:00"
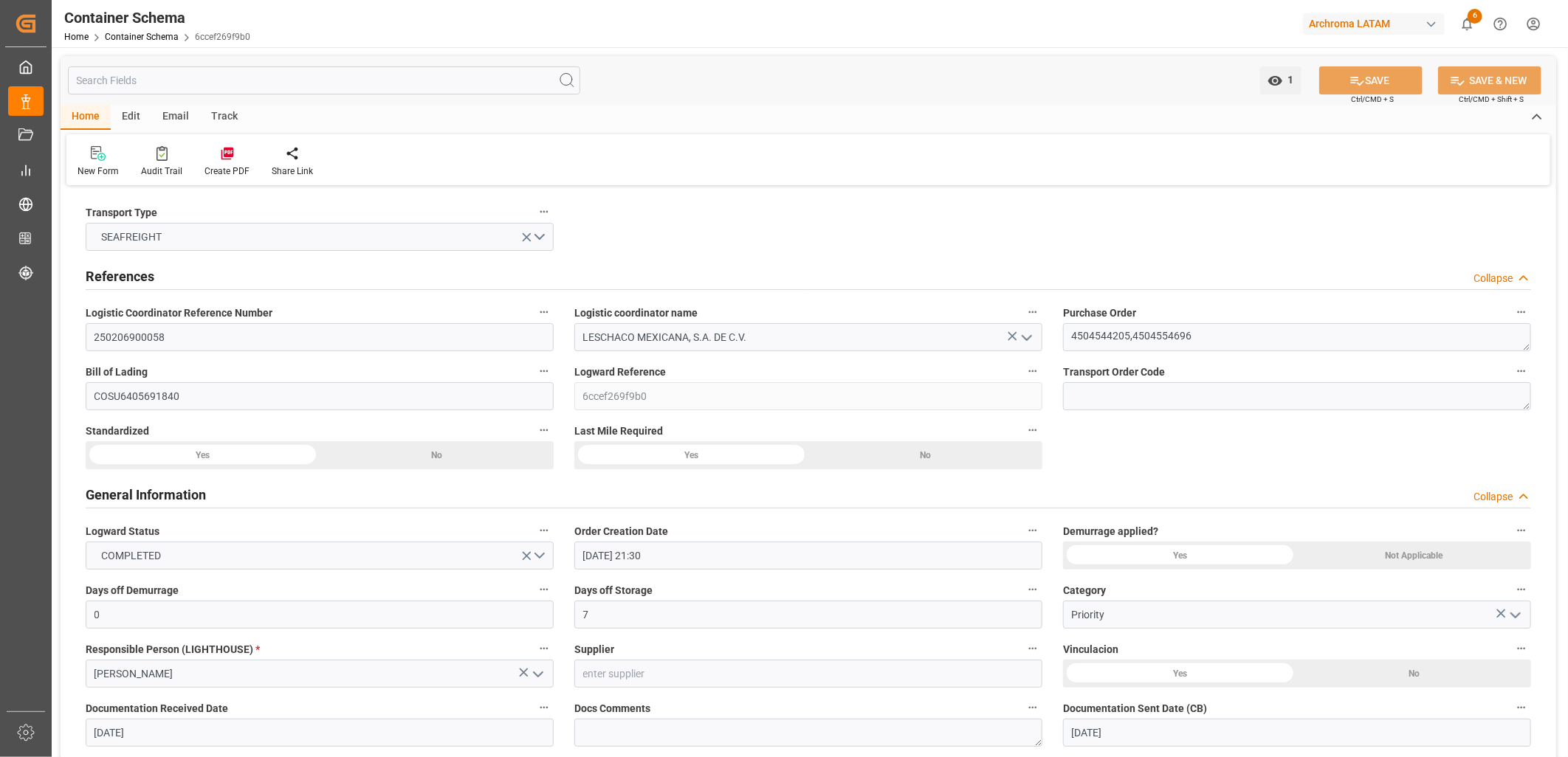
type input "[DATE] 00:00"
type input "[DATE] 15:40"
type input "[DATE] 00:00"
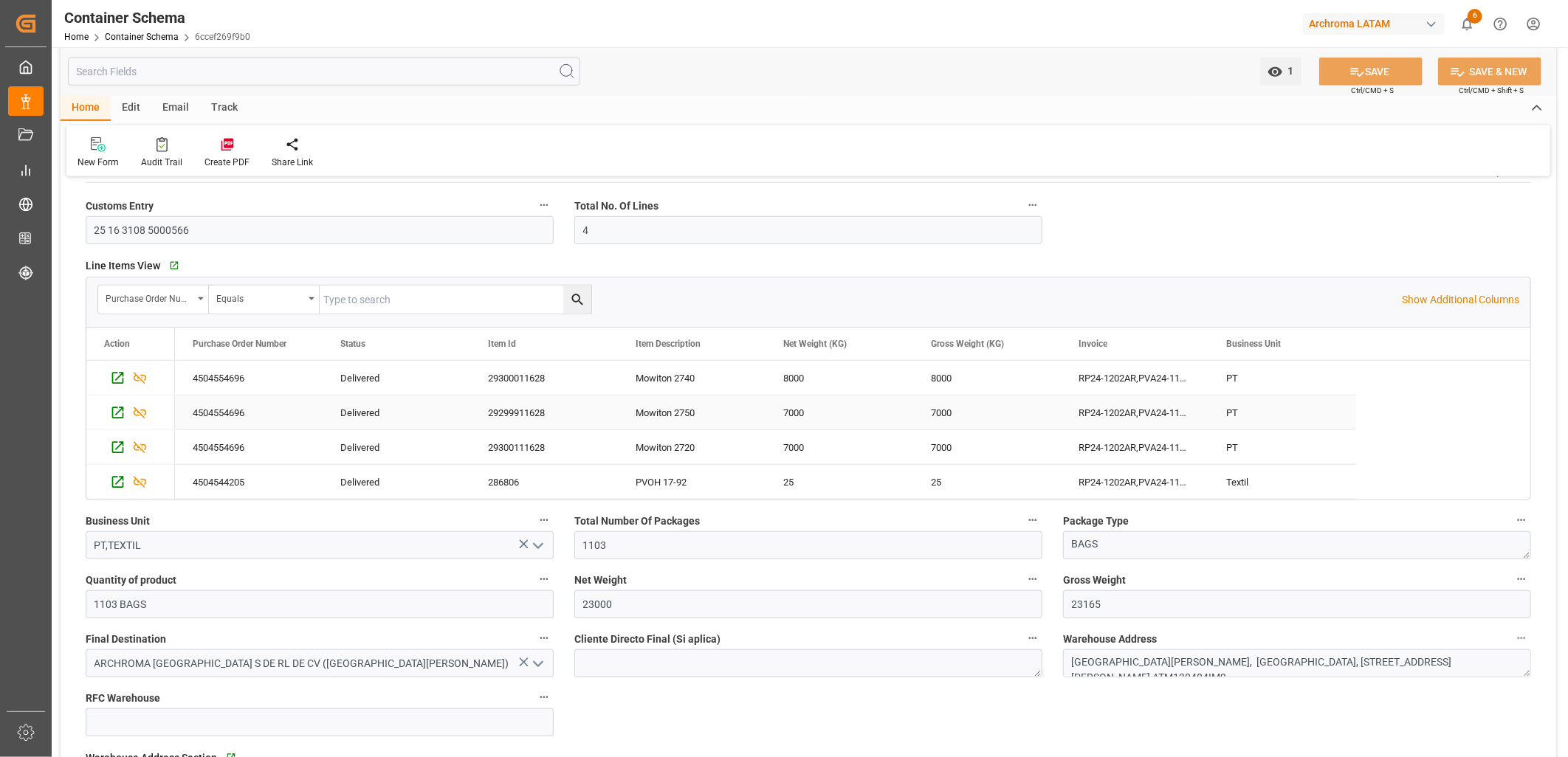
scroll to position [655, 0]
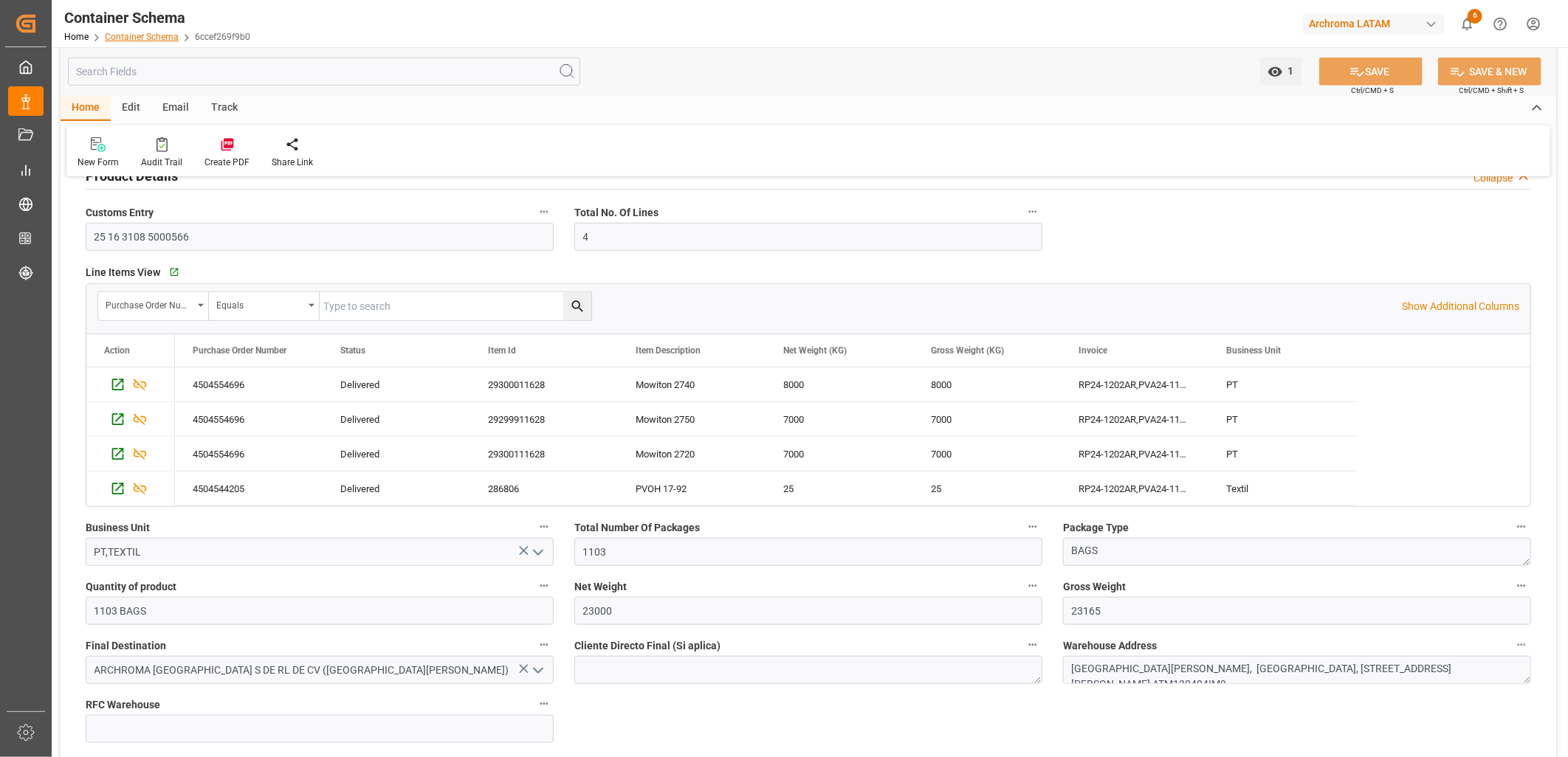
click at [148, 34] on link "Container Schema" at bounding box center [142, 36] width 74 height 10
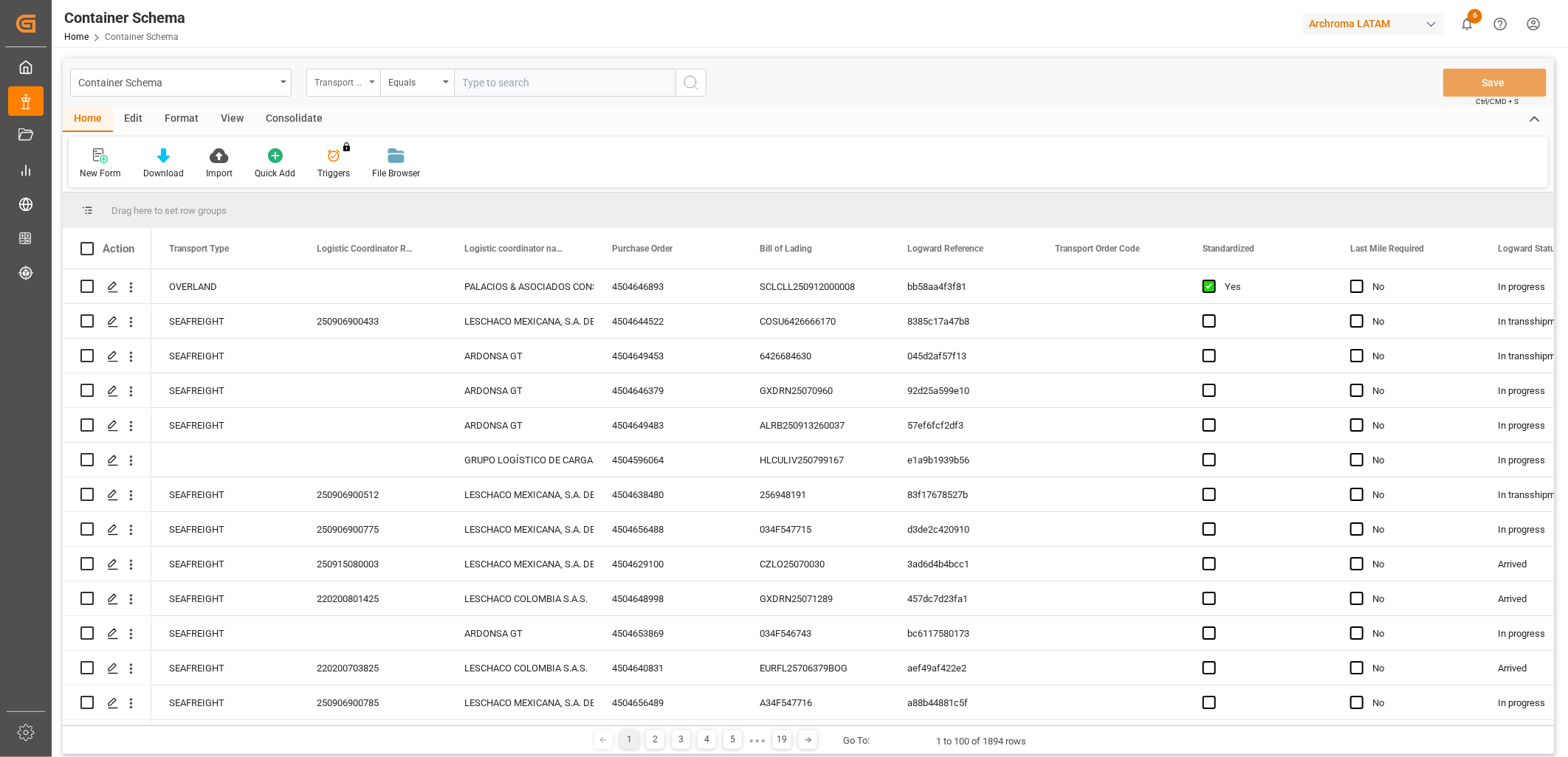
click at [351, 82] on div "Transport Type" at bounding box center [339, 81] width 50 height 17
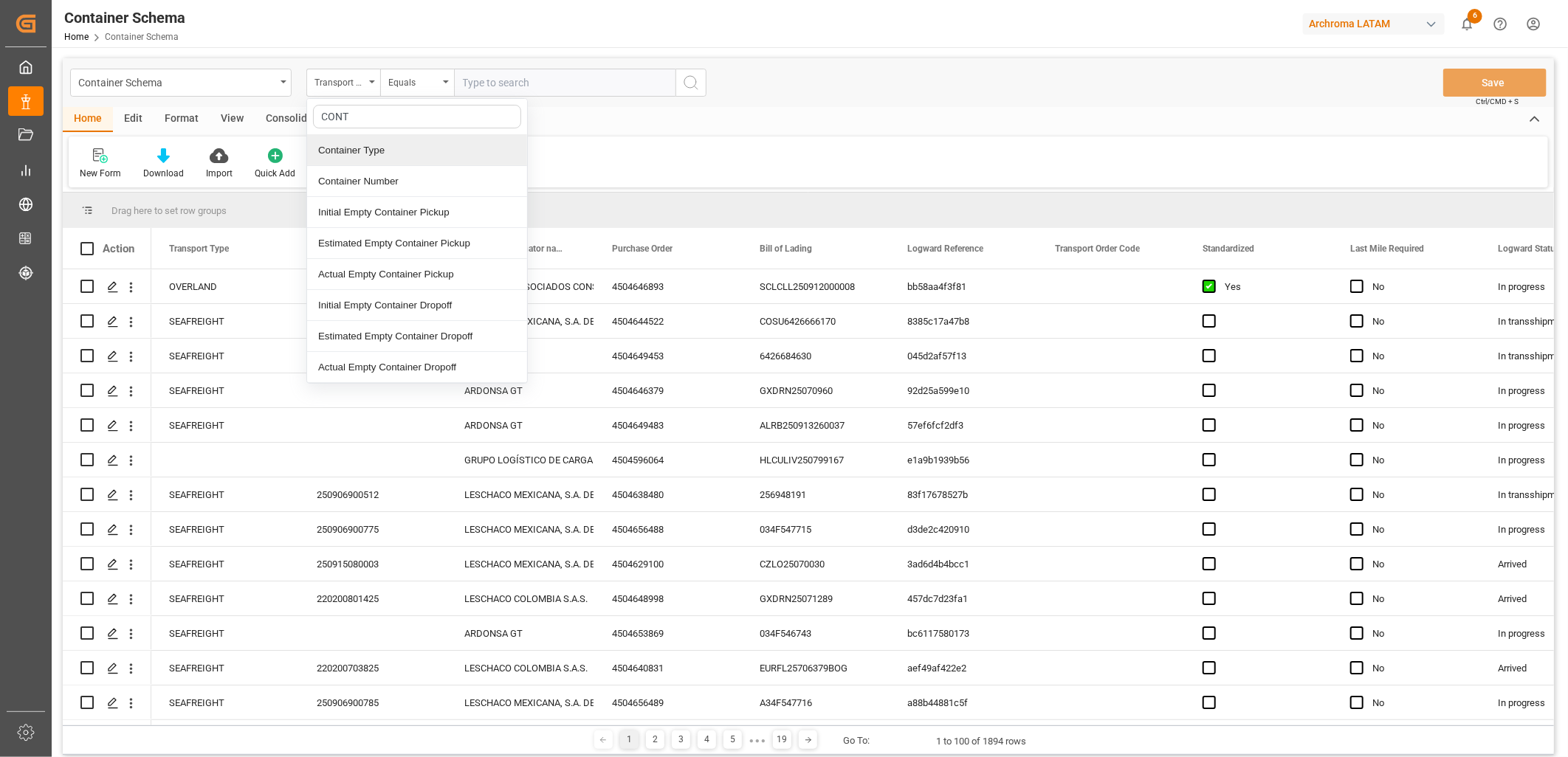
type input "CONTA"
click at [387, 185] on div "Container Number" at bounding box center [417, 182] width 220 height 31
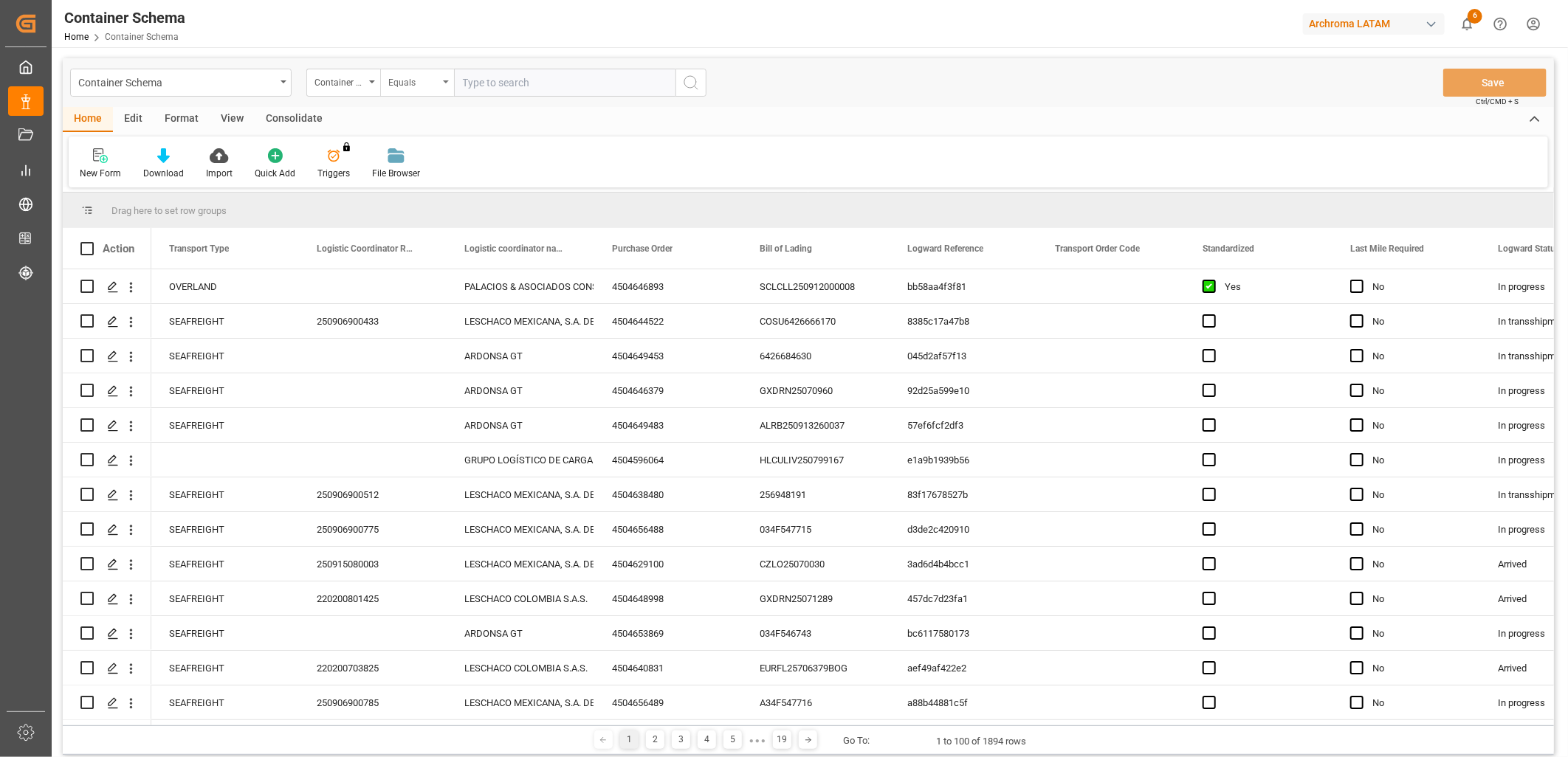
click at [413, 72] on div "Equals" at bounding box center [413, 81] width 50 height 17
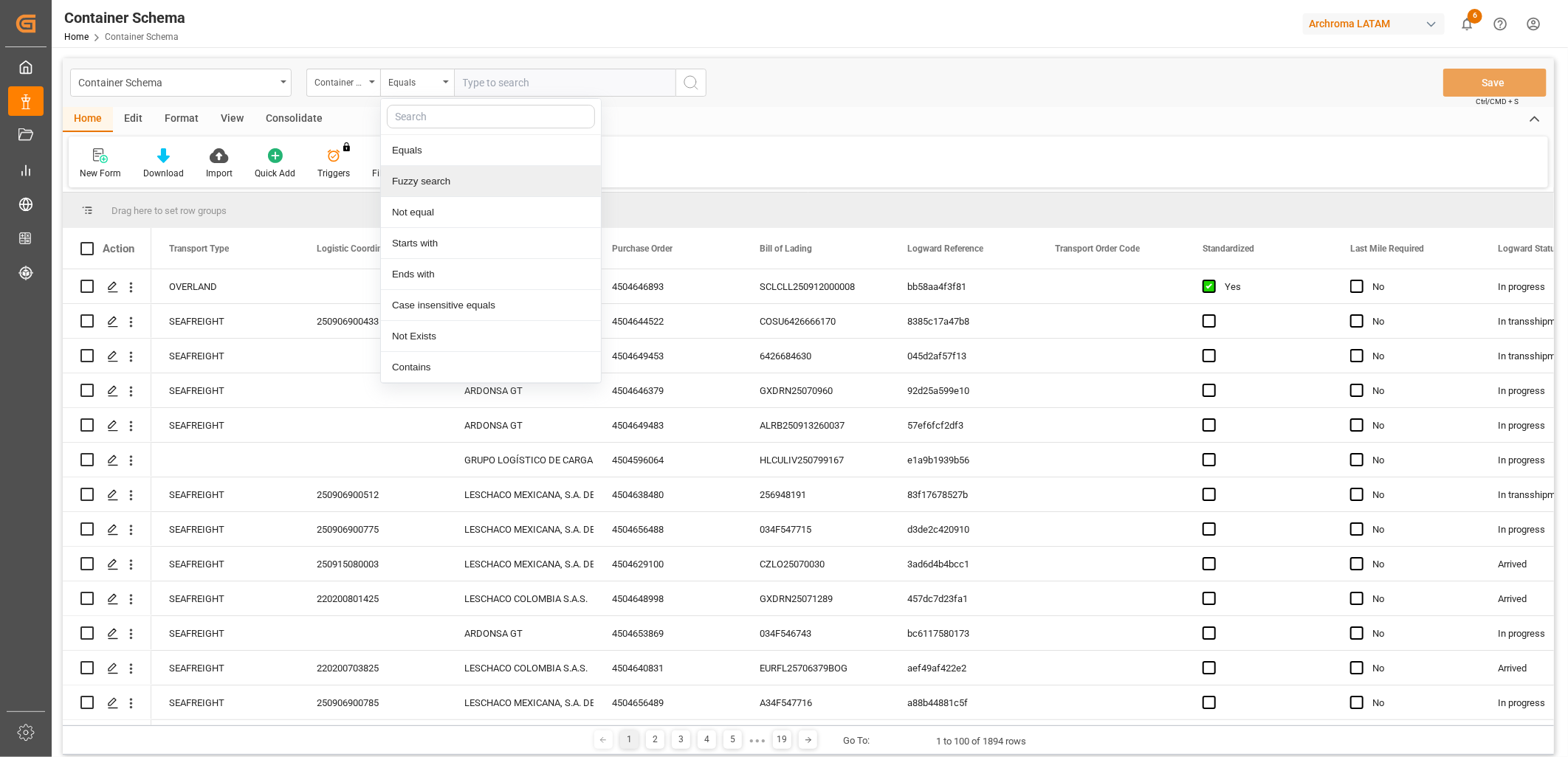
click at [432, 179] on div "Fuzzy search" at bounding box center [491, 182] width 220 height 31
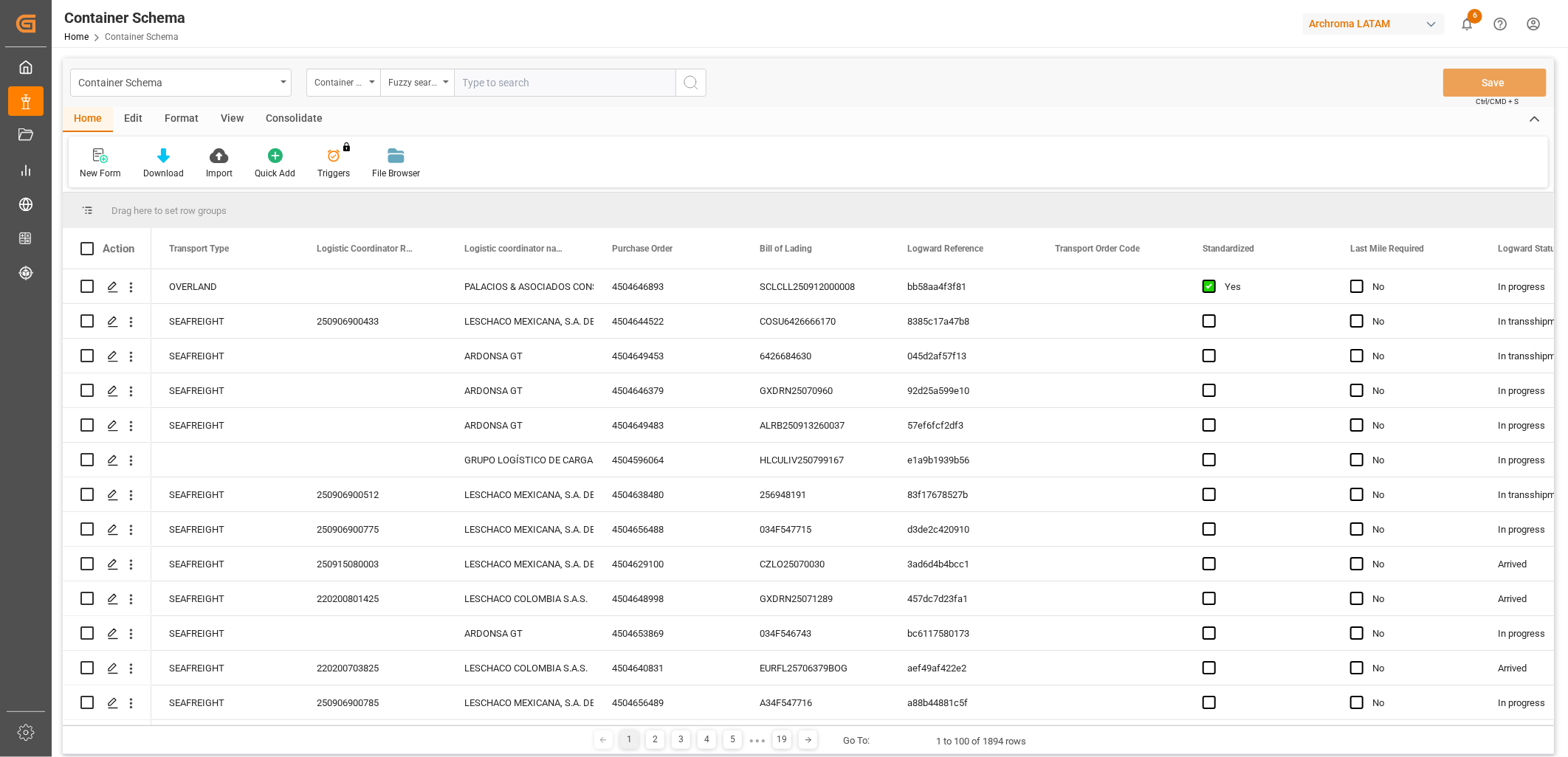
paste input "DFSU7373930"
type input "DFSU7373930"
click at [696, 82] on circle "search button" at bounding box center [690, 82] width 12 height 12
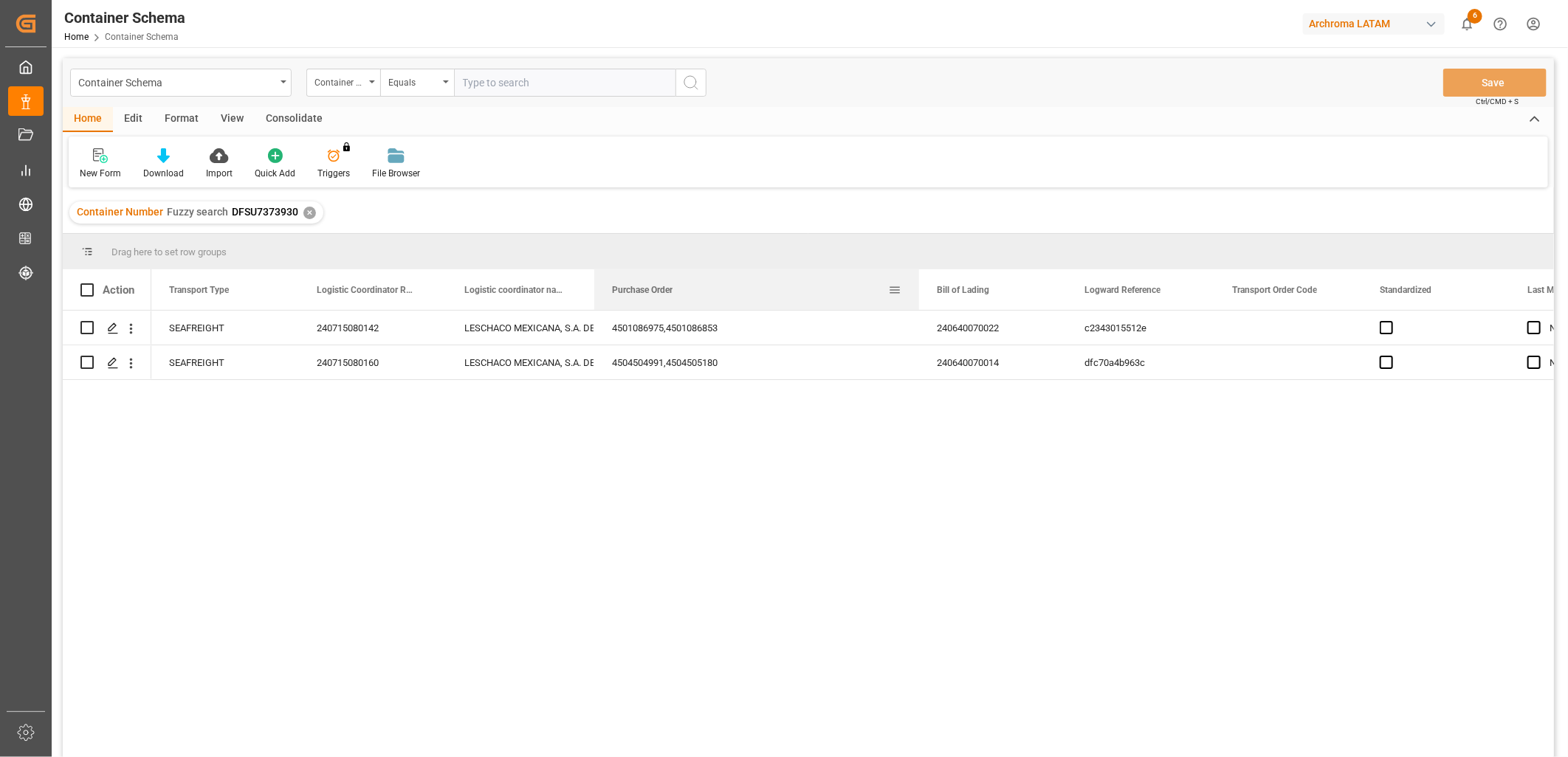
drag, startPoint x: 740, startPoint y: 285, endPoint x: 917, endPoint y: 307, distance: 178.4
click at [917, 307] on div at bounding box center [919, 289] width 6 height 41
click at [113, 329] on icon "Press SPACE to select this row." at bounding box center [112, 328] width 12 height 12
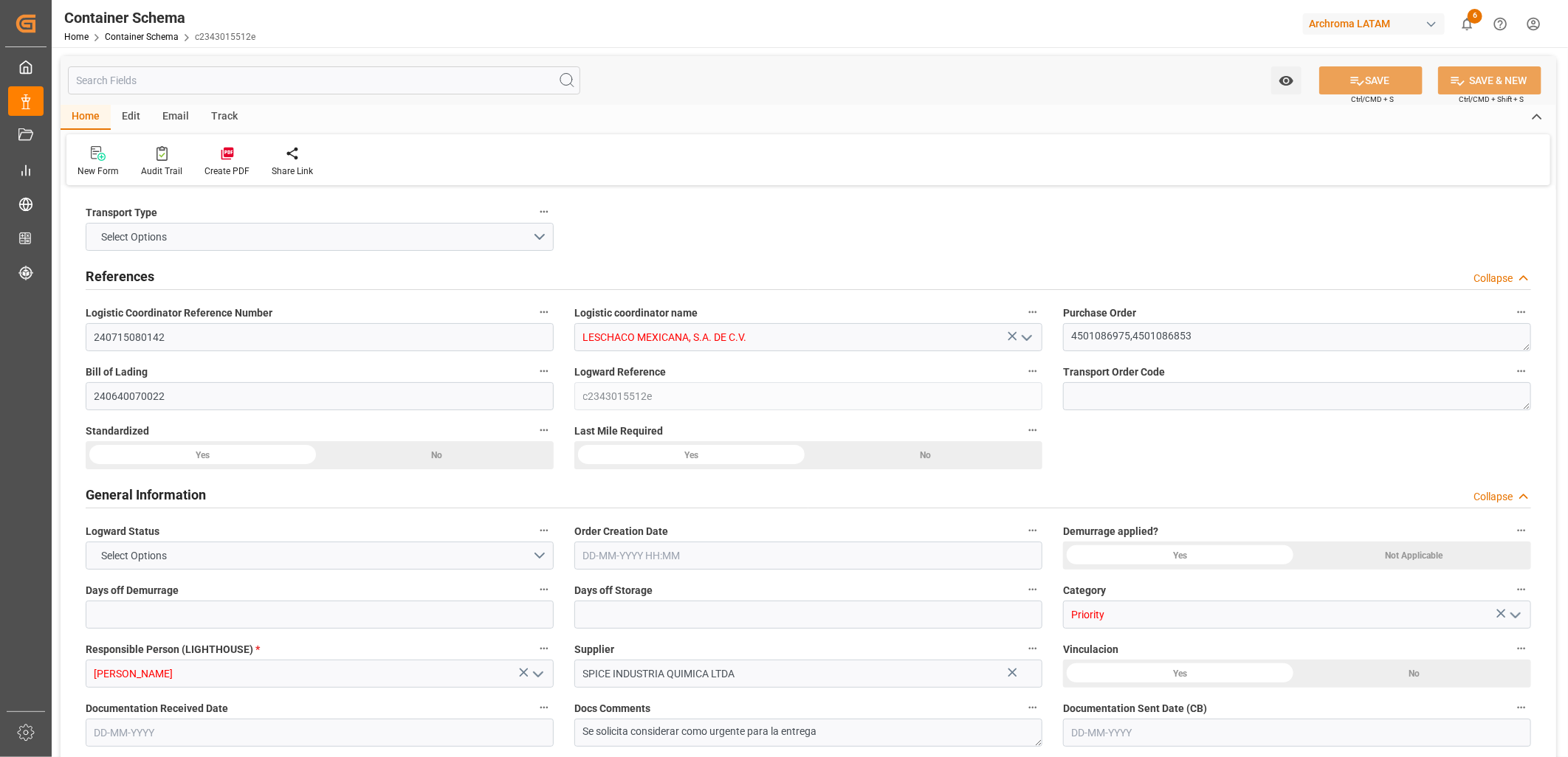
type input "0"
type input "7"
type input "2"
type input "3"
type input "1600"
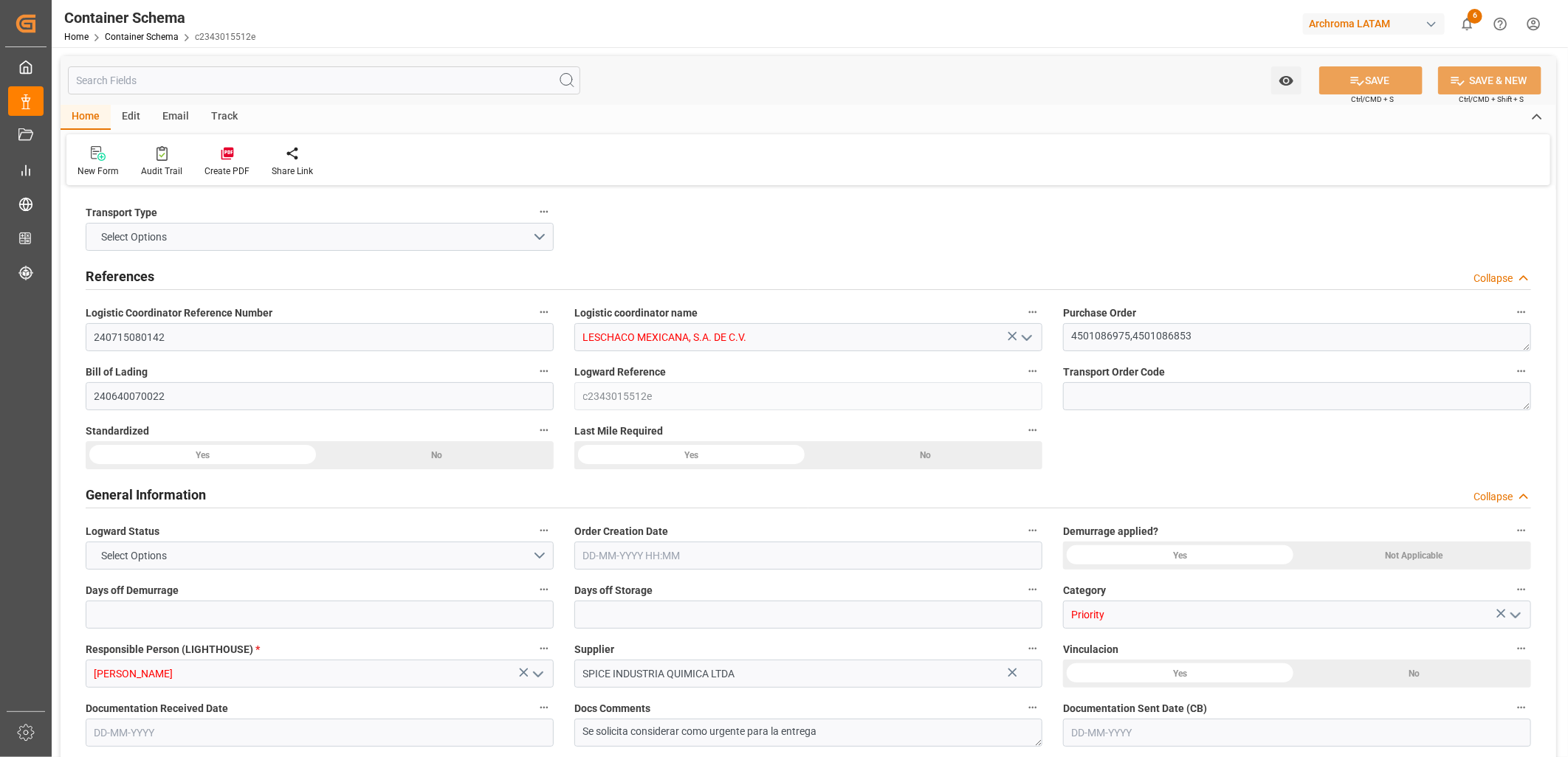
type input "1722.8"
type input "Hapag [PERSON_NAME]"
type input "Hapag Lloyd Aktiengesellschaft"
type input "BRSSZ"
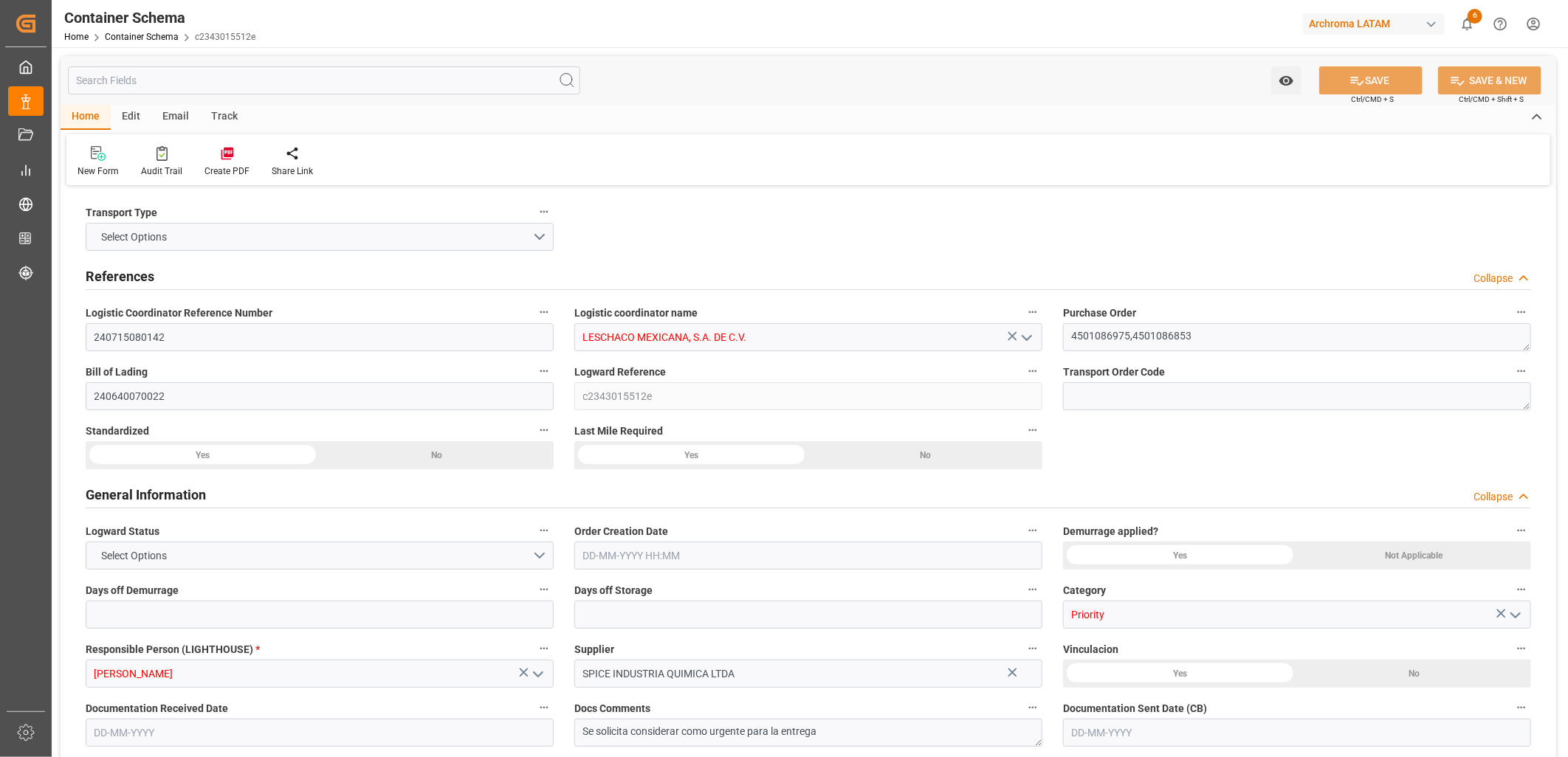
type input "MXVER"
type input "9629380"
type input "9447897"
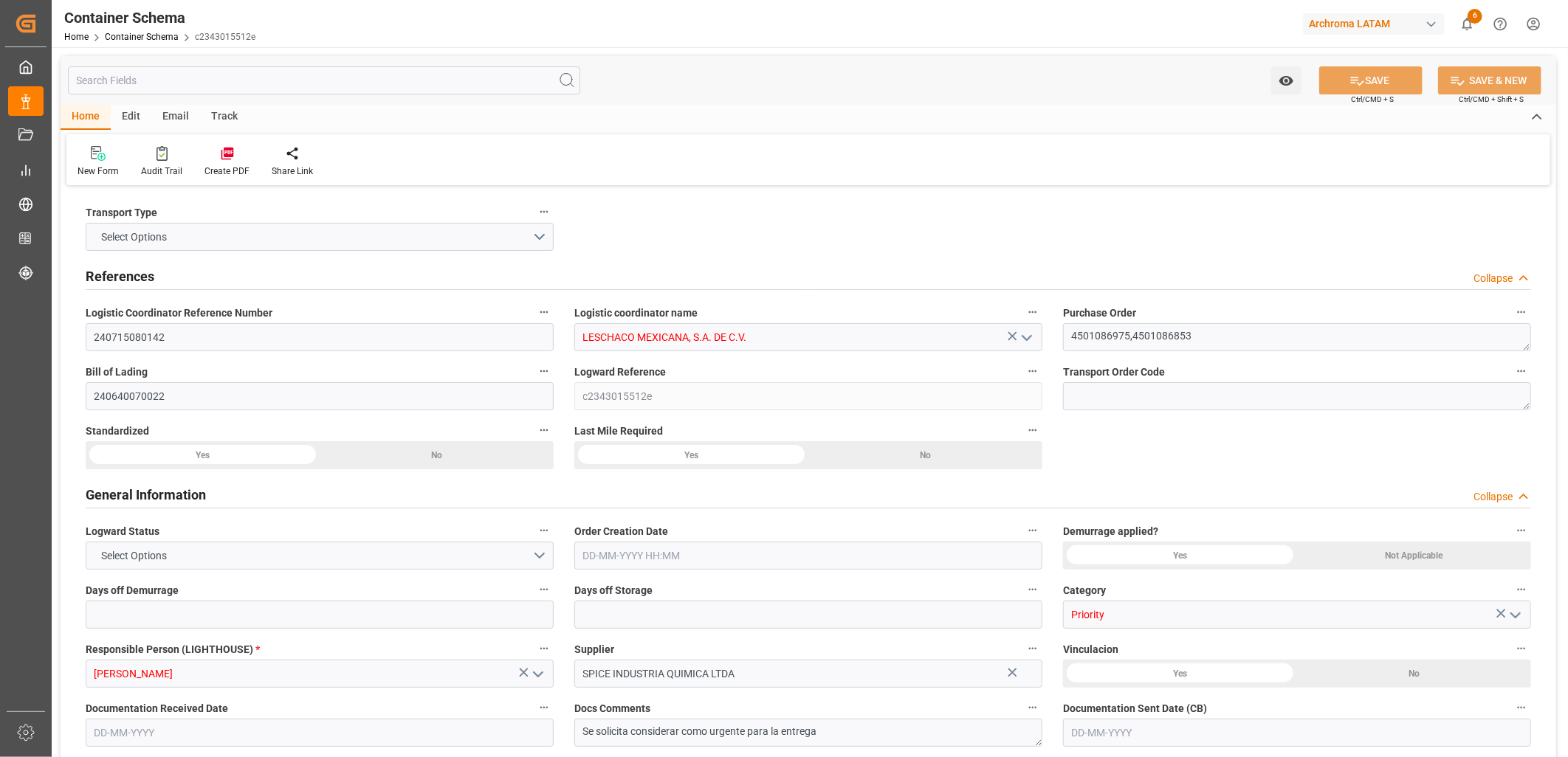
type input "9629380"
type input "[DATE] 16:15"
type input "[DATE]"
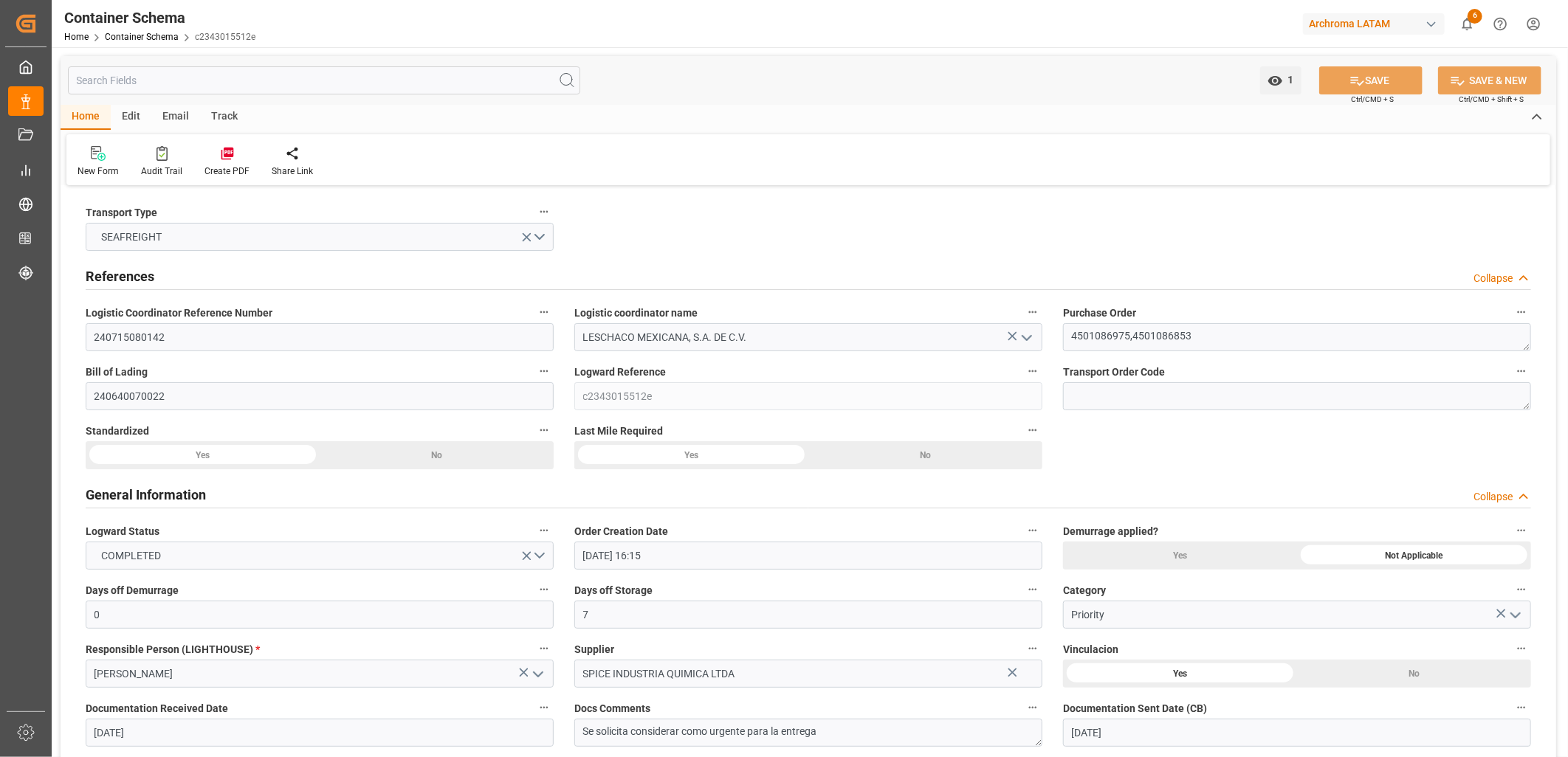
type input "[DATE] 00:00"
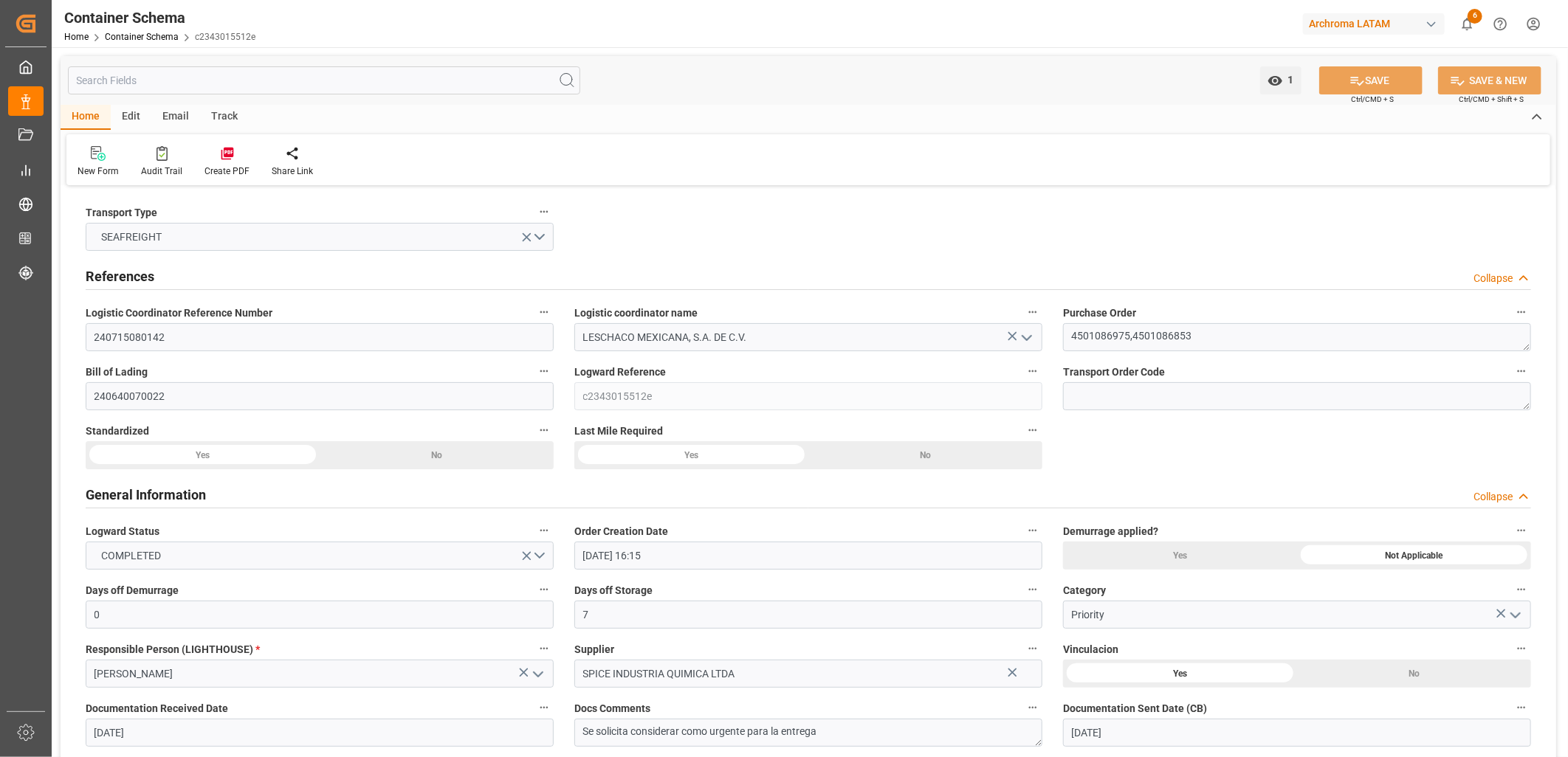
type input "[DATE] 00:00"
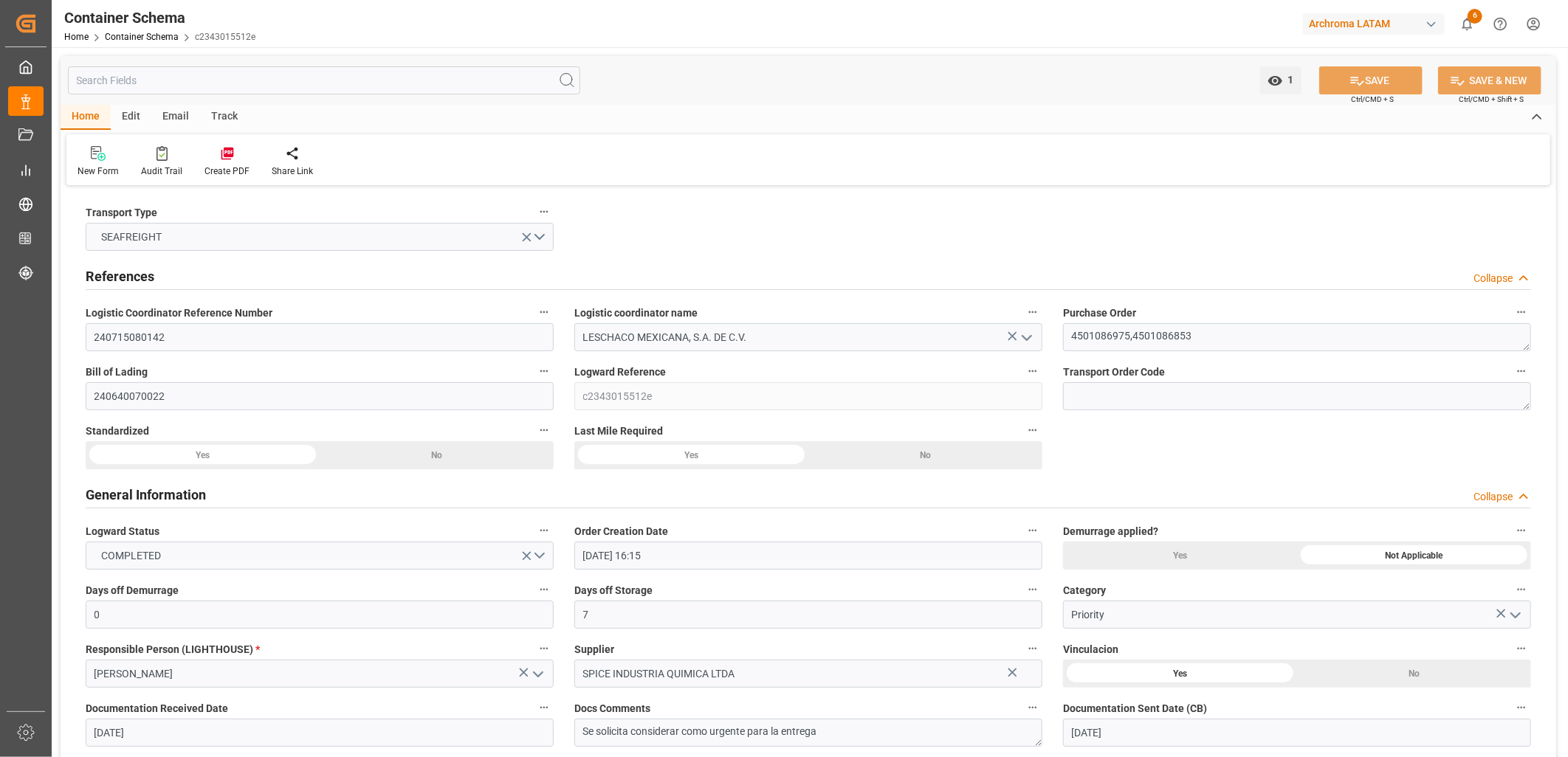
type input "[DATE] 00:00"
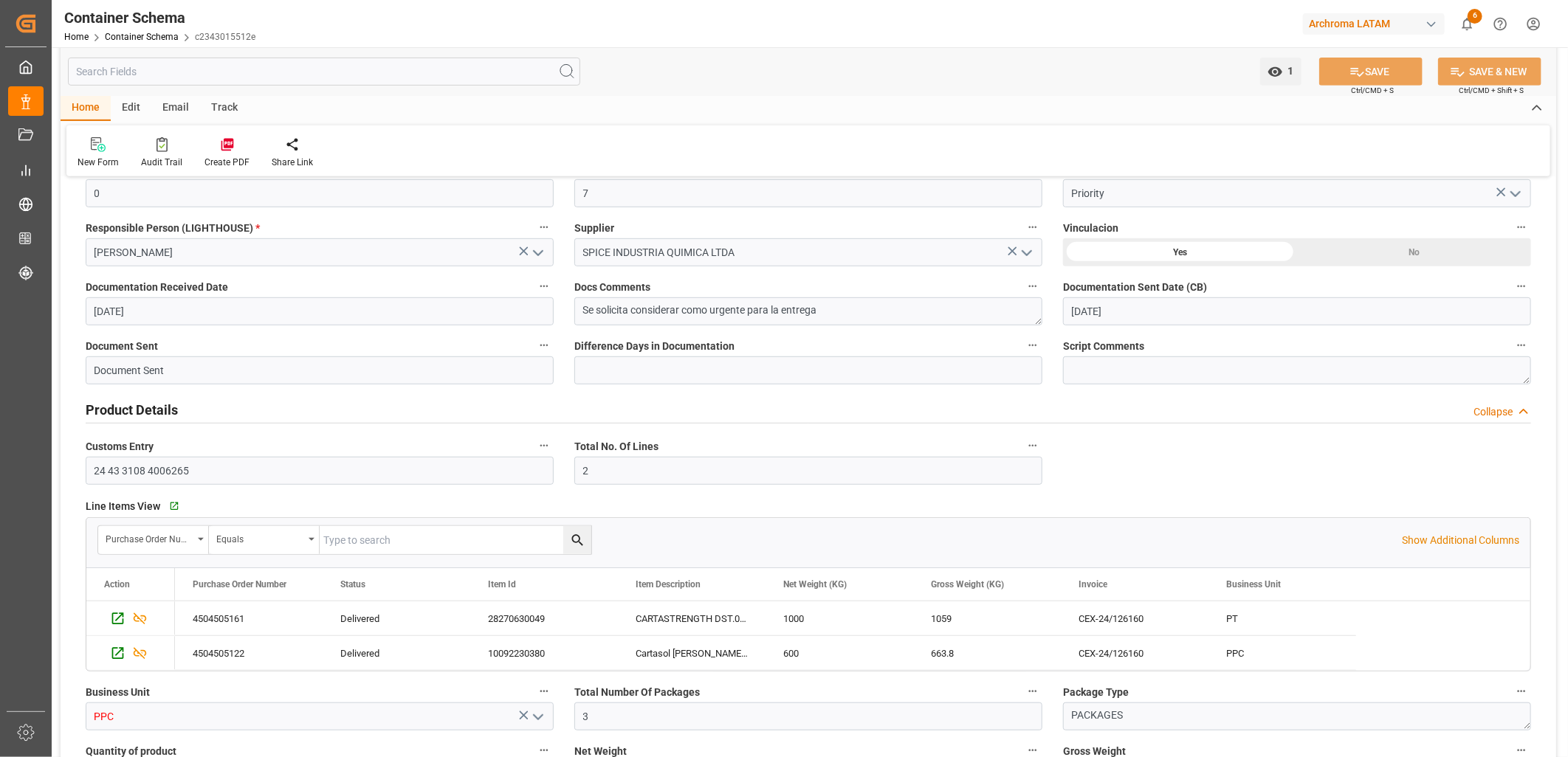
scroll to position [409, 0]
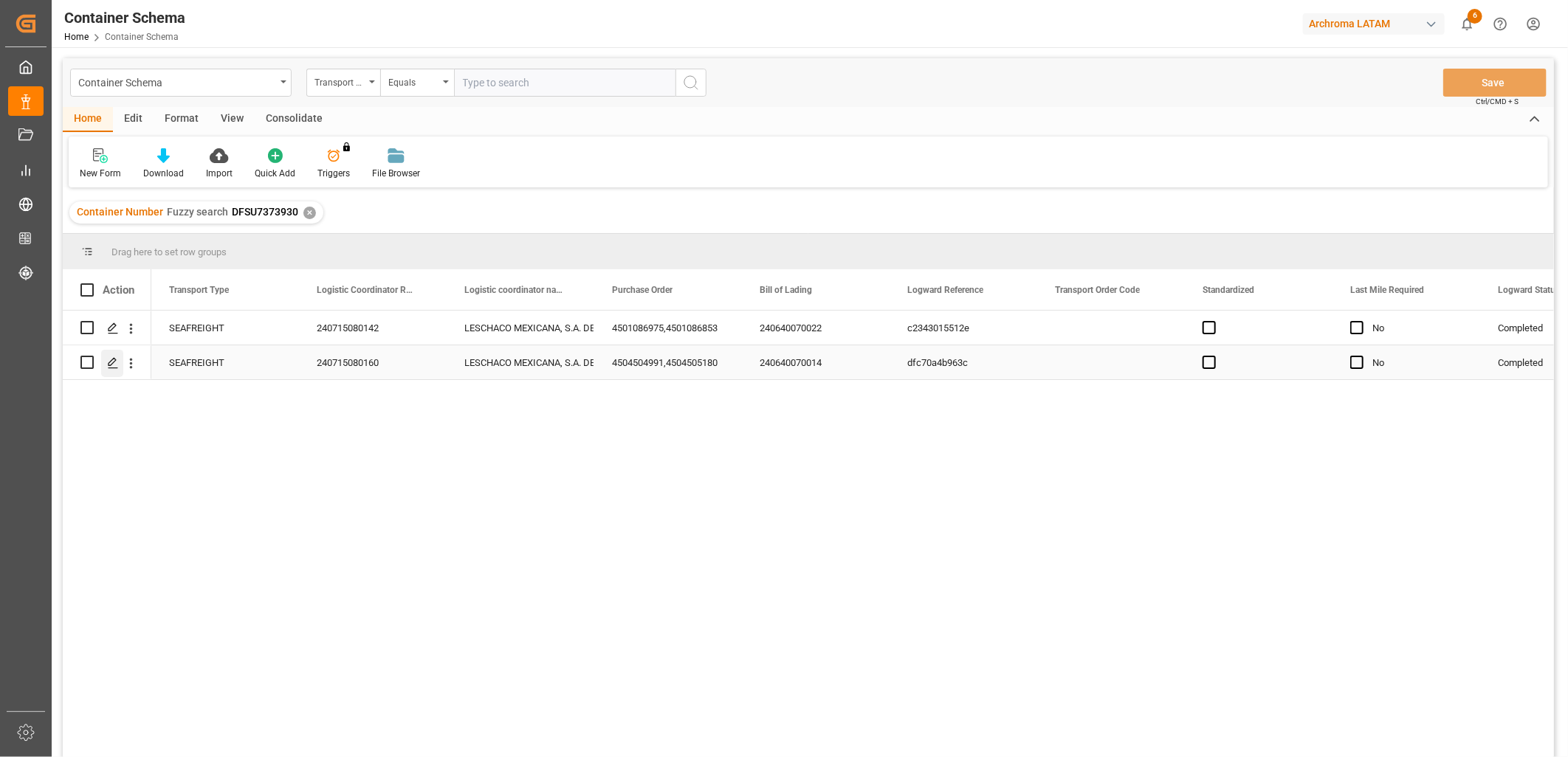
click at [109, 362] on polygon "Press SPACE to select this row." at bounding box center [112, 362] width 8 height 8
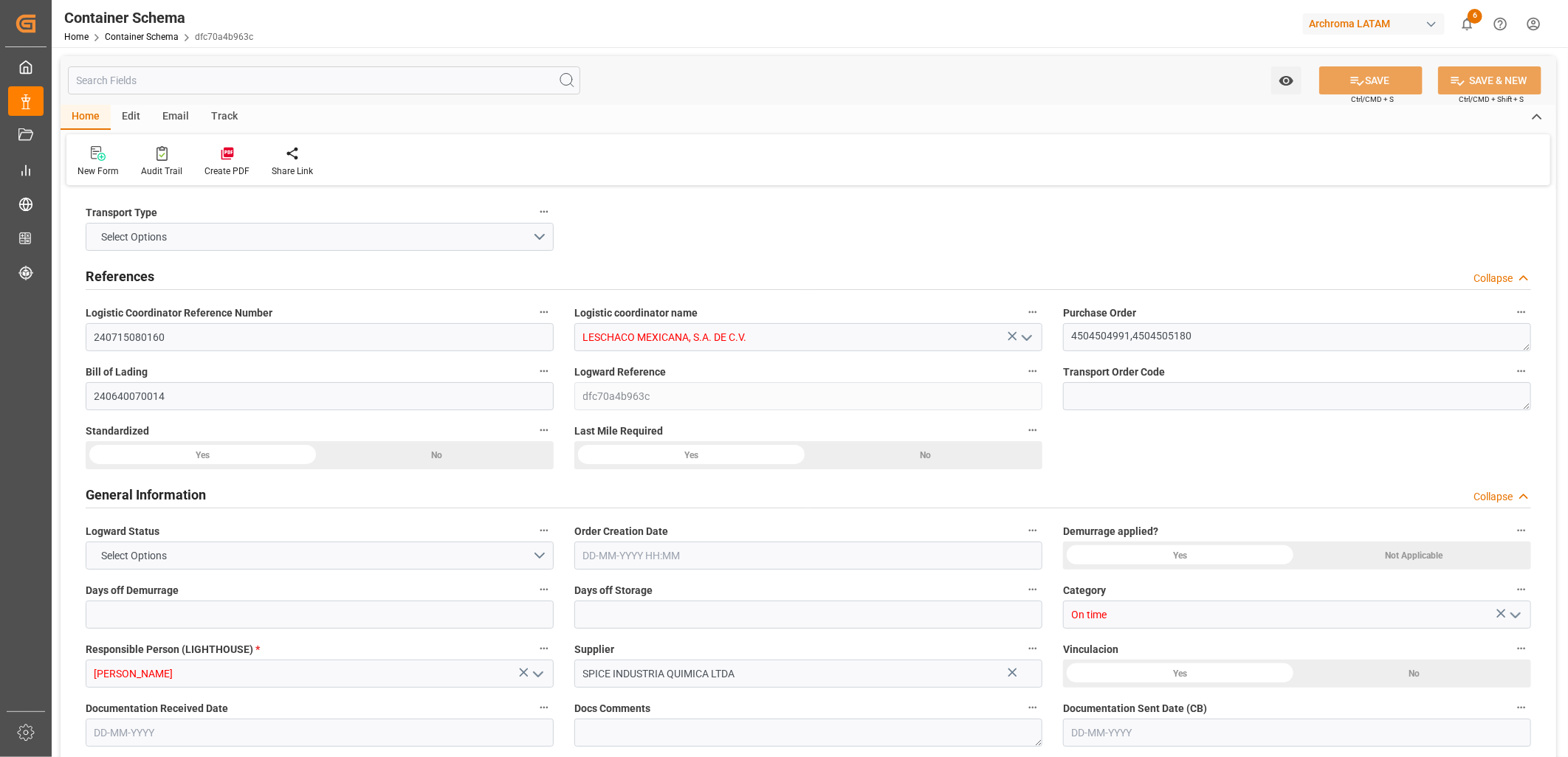
type input "0"
type input "7"
type input "2"
type input "3"
type input "2000"
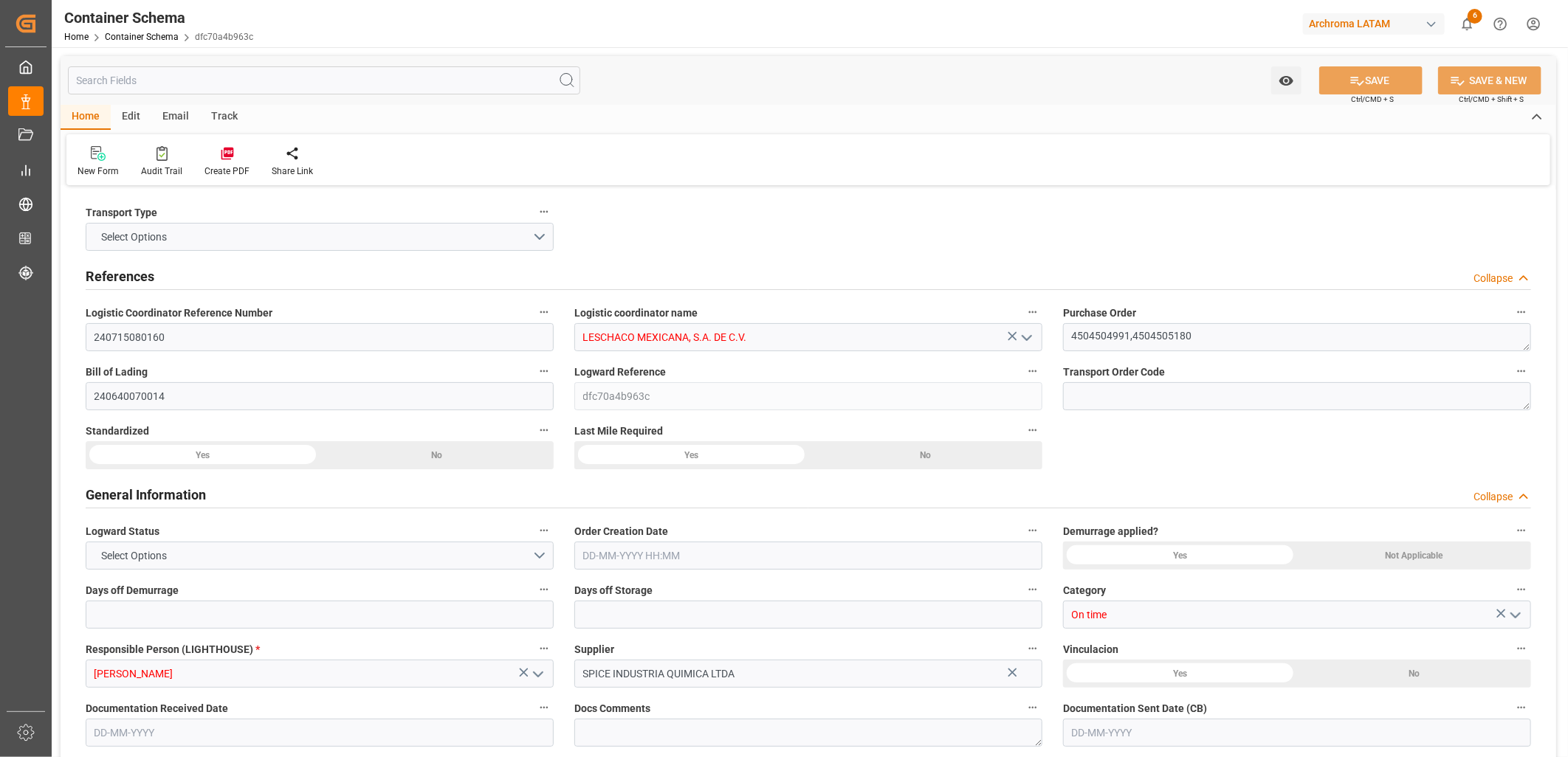
type input "2041"
type input "Hapag [PERSON_NAME]"
type input "Hapag Lloyd Aktiengesellschaft"
type input "BRSSZ"
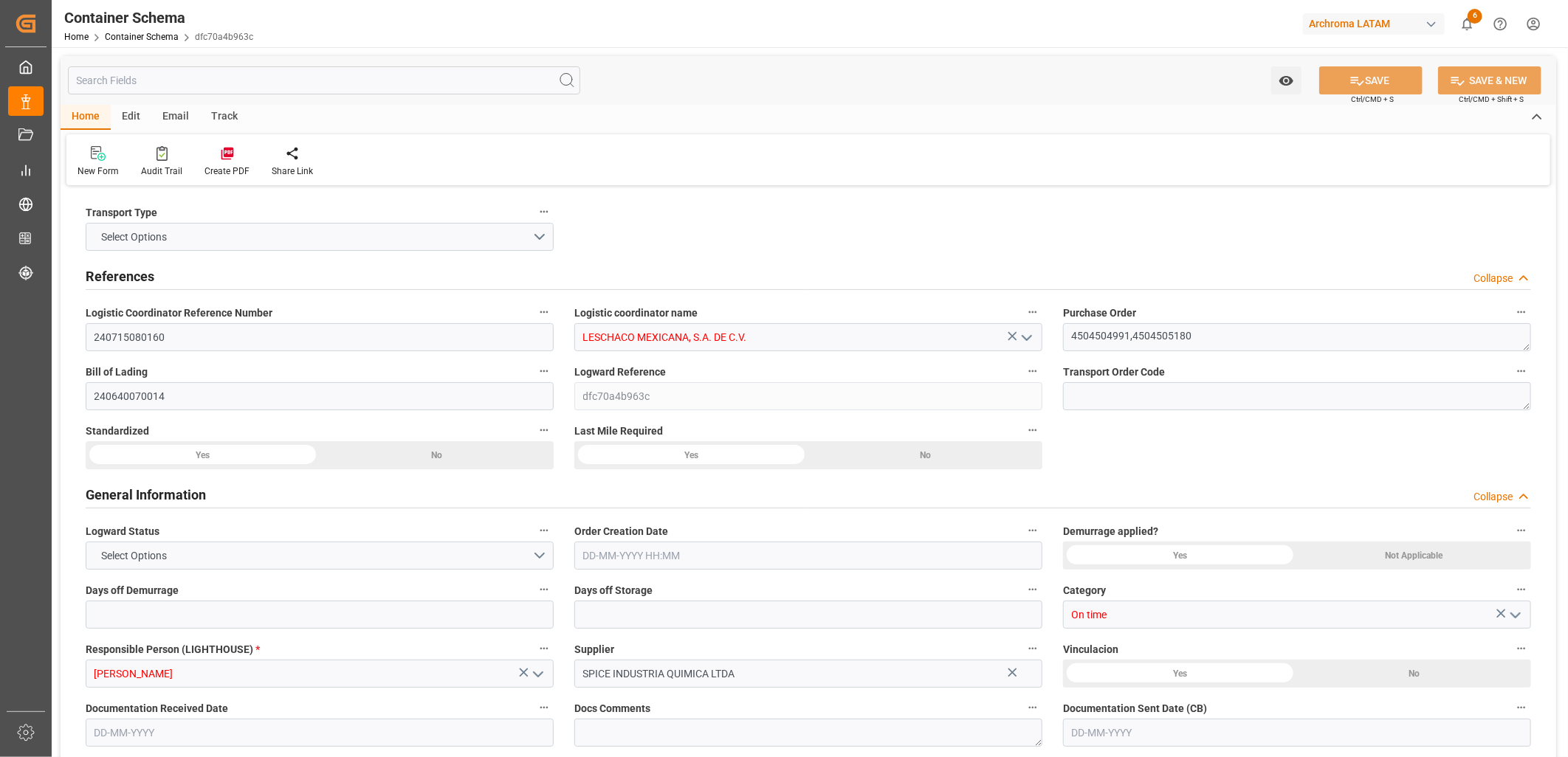
type input "MXVER"
type input "9629380"
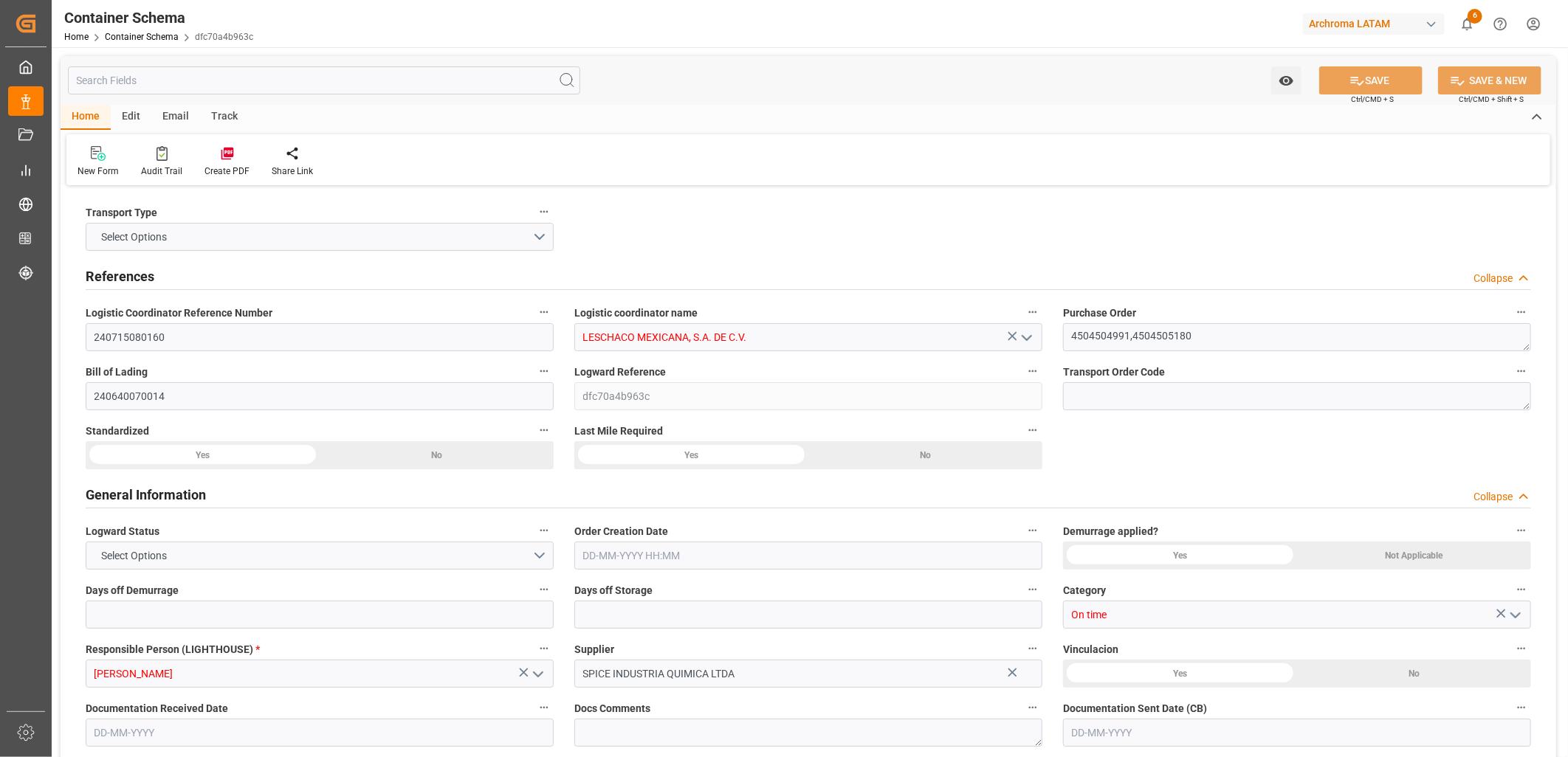
type input "9629380"
type input "[DATE] 08:30"
type input "[DATE]"
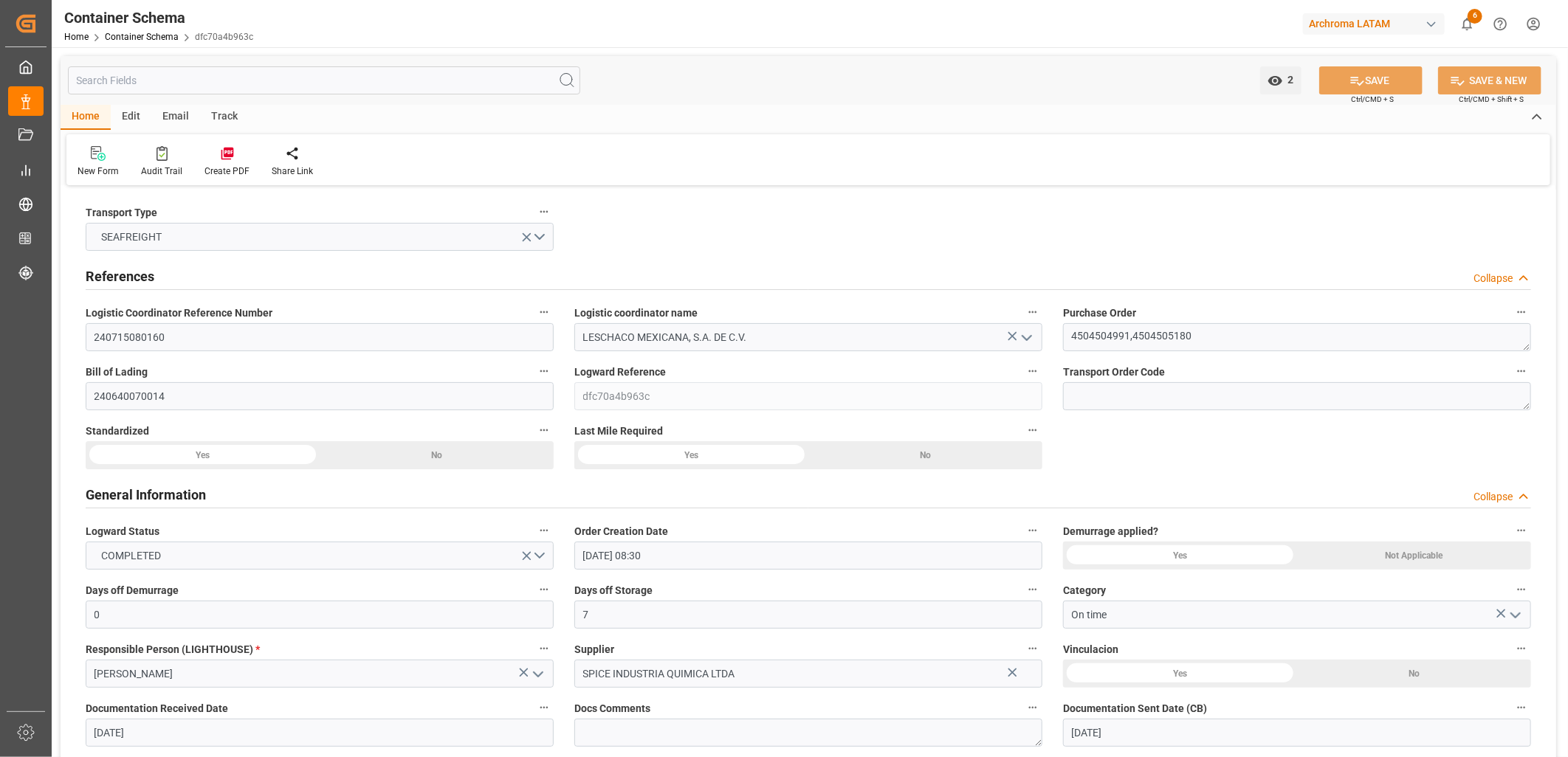
type input "[DATE] 00:00"
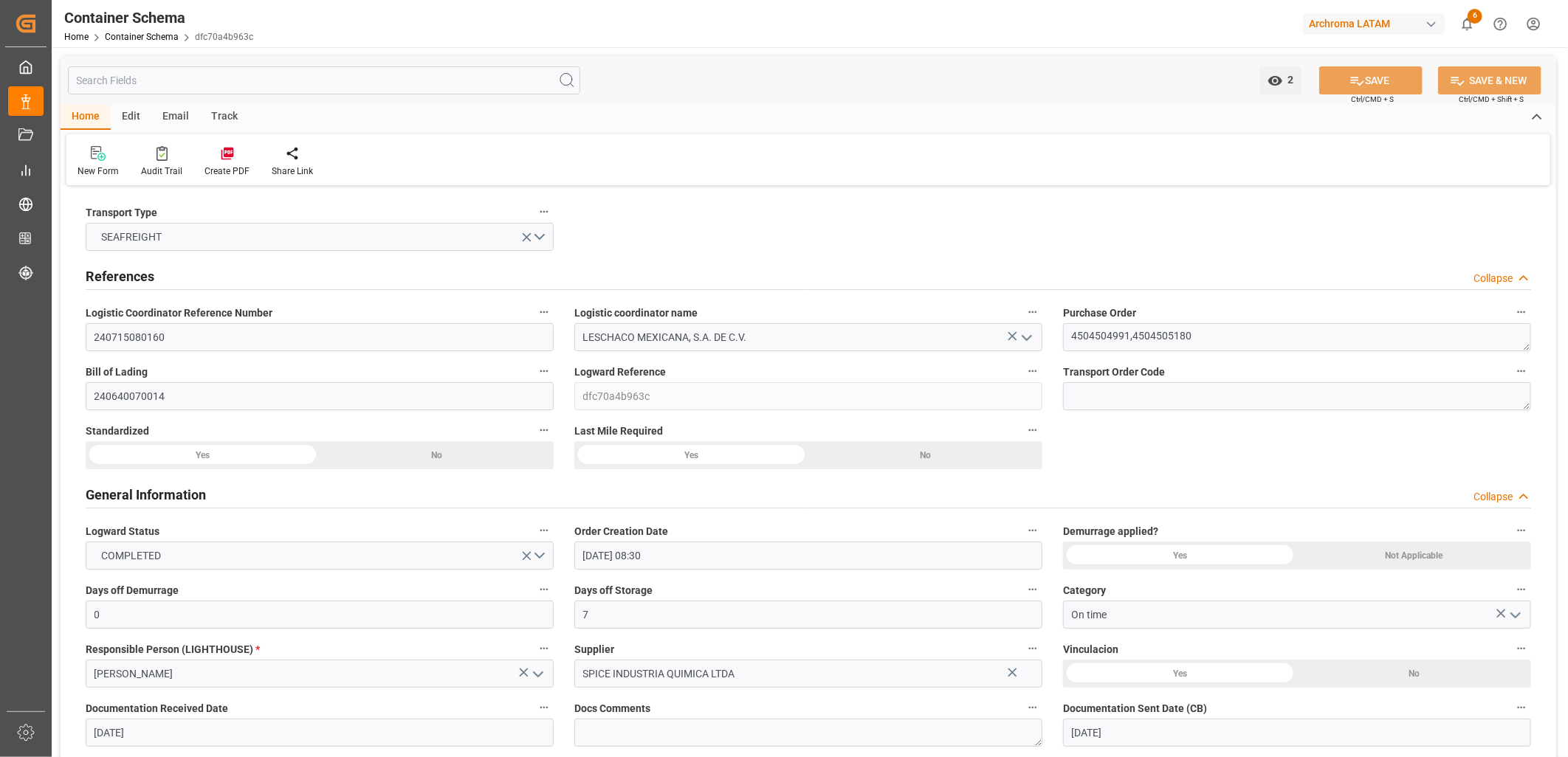
type input "[DATE] 00:00"
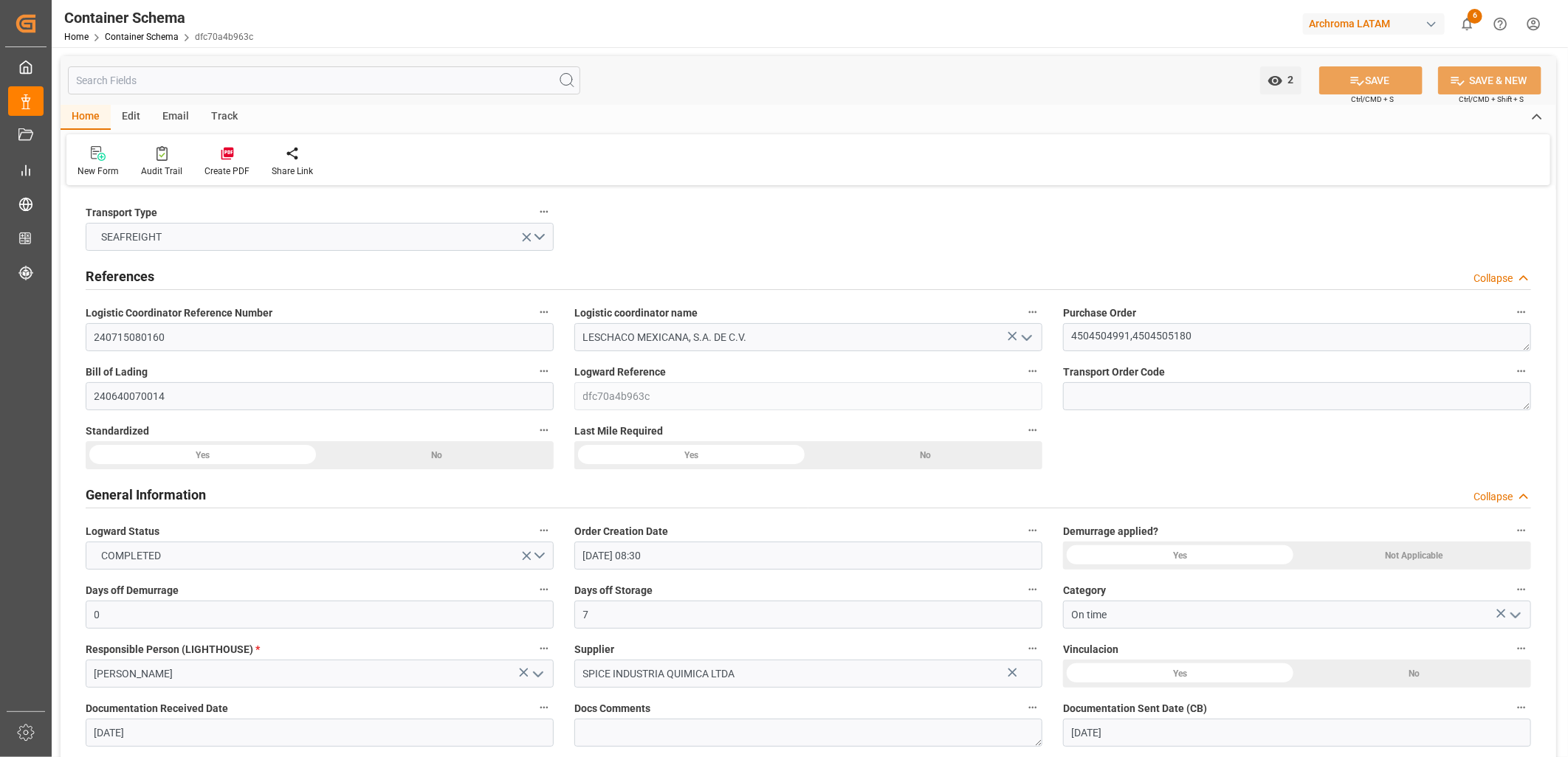
type input "[DATE] 00:00"
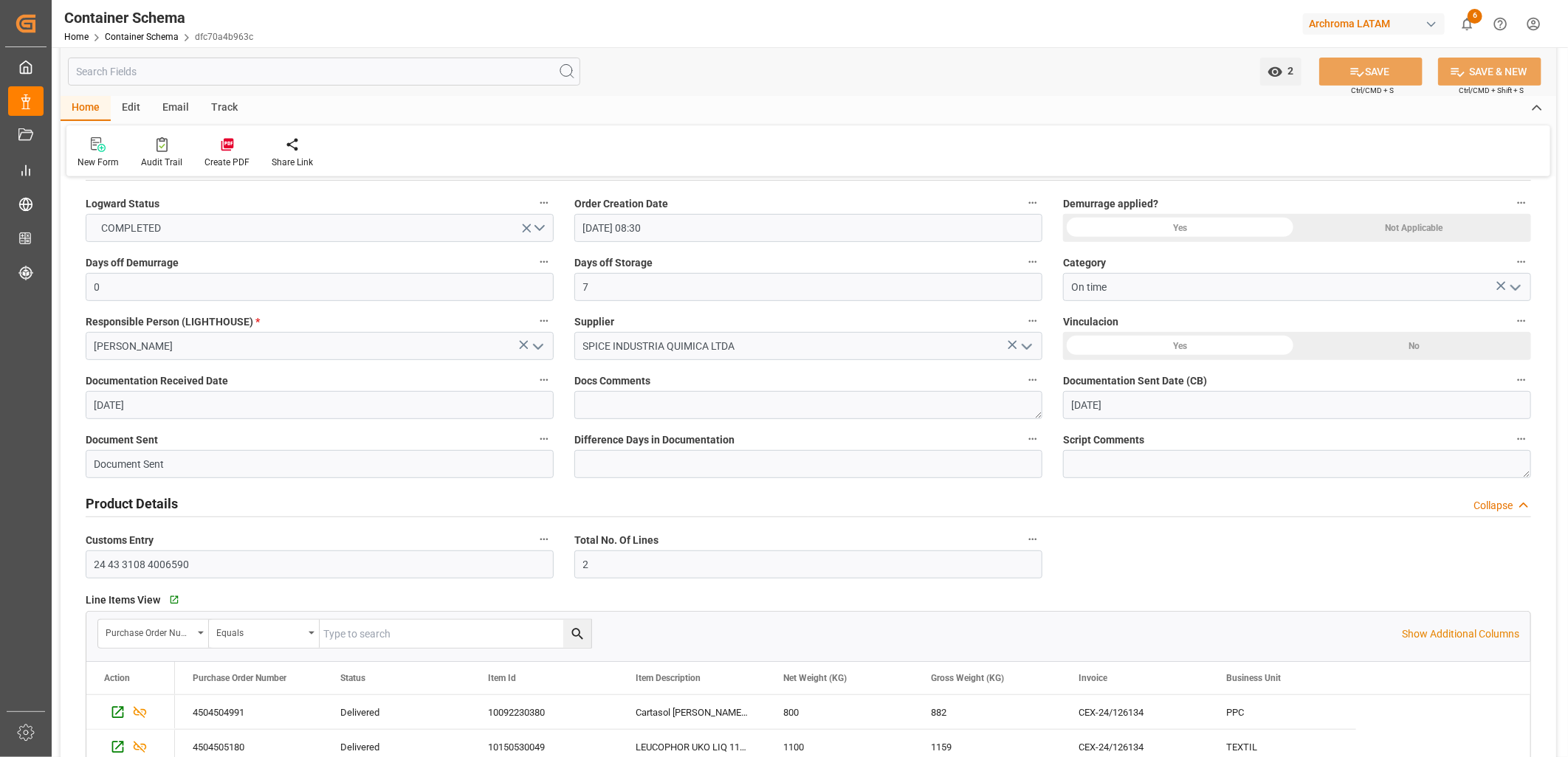
scroll to position [655, 0]
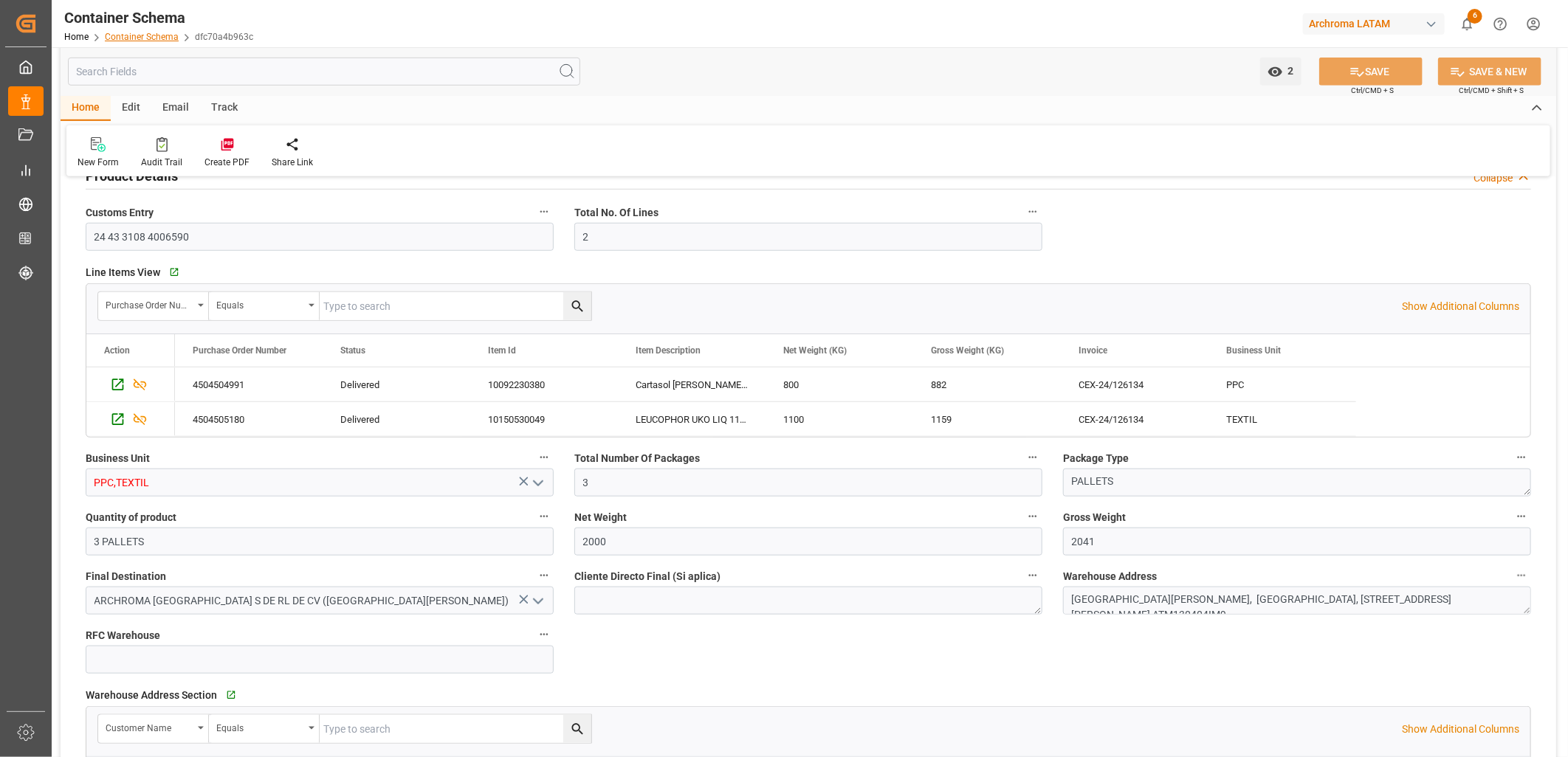
click at [156, 35] on link "Container Schema" at bounding box center [142, 36] width 74 height 10
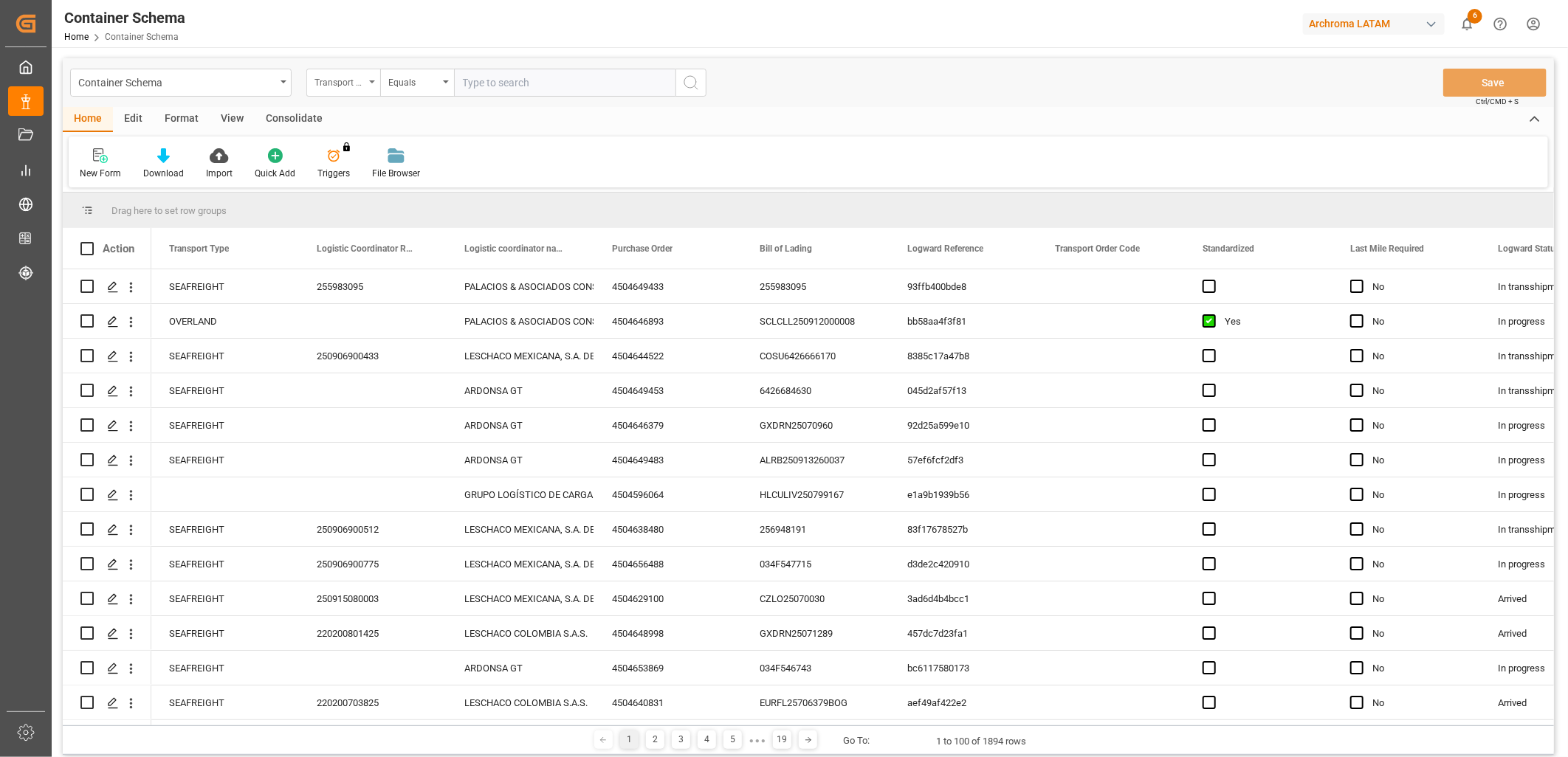
click at [356, 79] on div "Transport Type" at bounding box center [339, 81] width 50 height 17
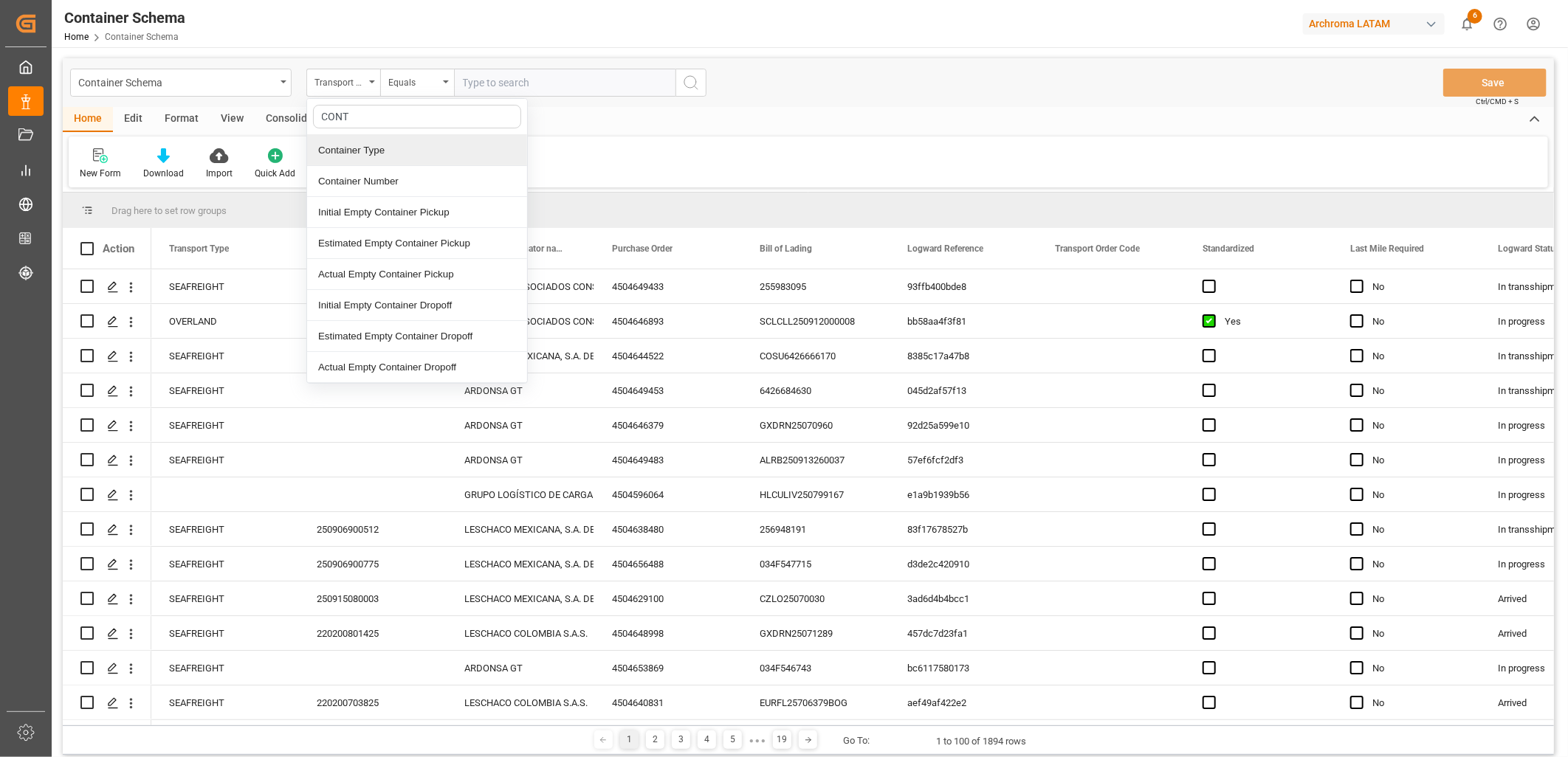
type input "CONTA"
click at [394, 178] on div "Container Number" at bounding box center [417, 182] width 220 height 31
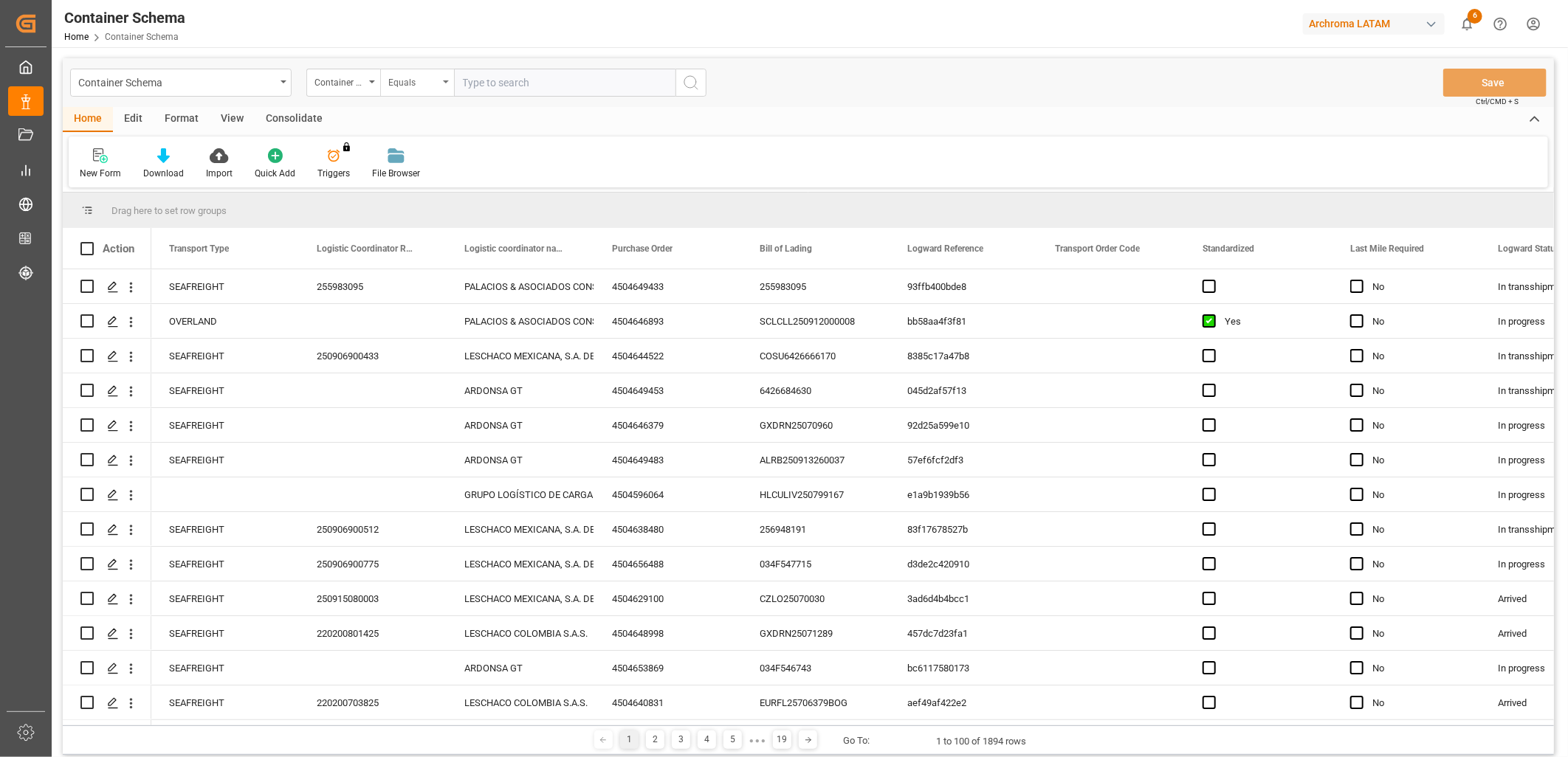
click at [408, 80] on div "Equals" at bounding box center [413, 81] width 50 height 17
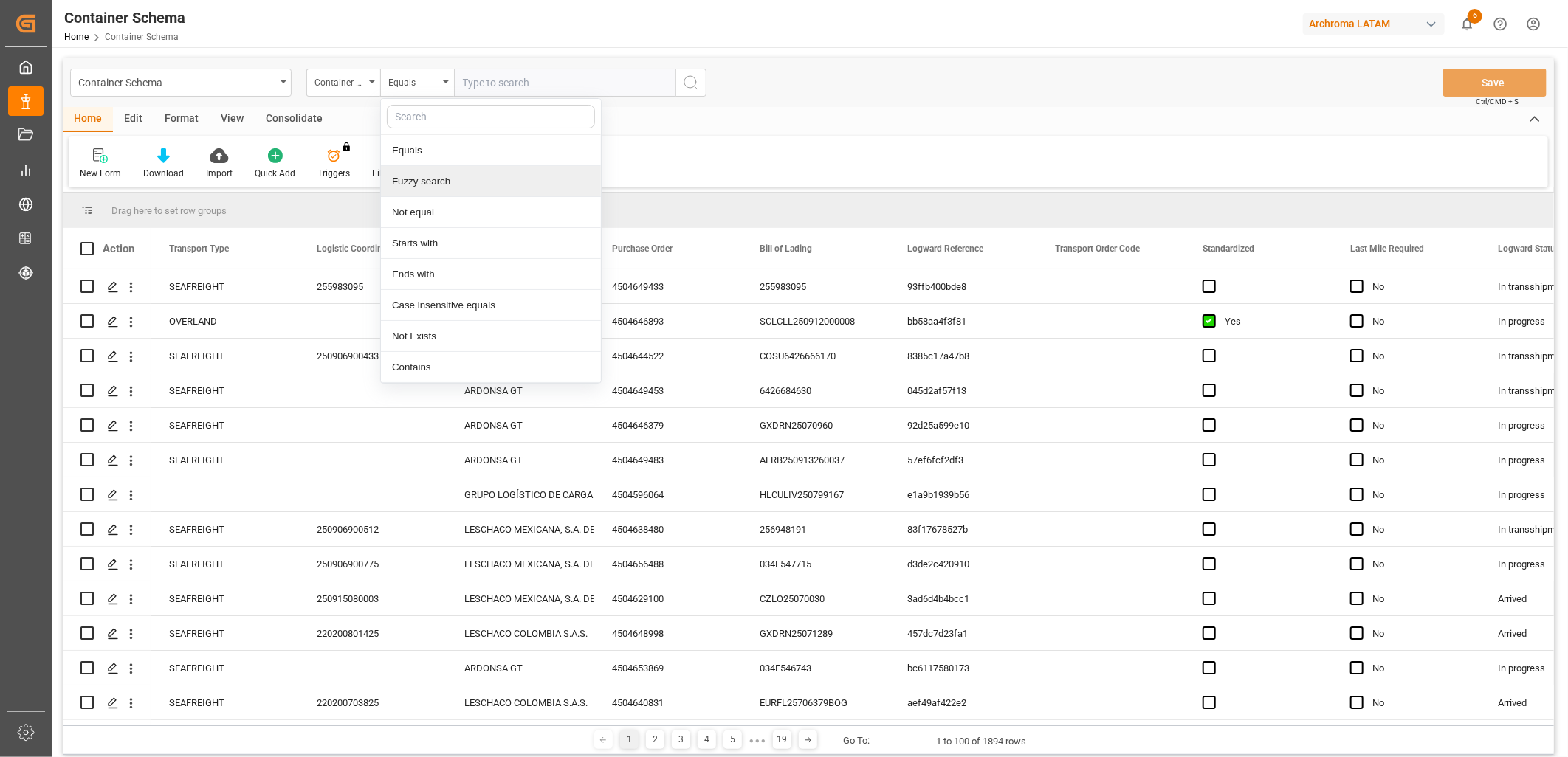
click at [445, 183] on div "Fuzzy search" at bounding box center [491, 182] width 220 height 31
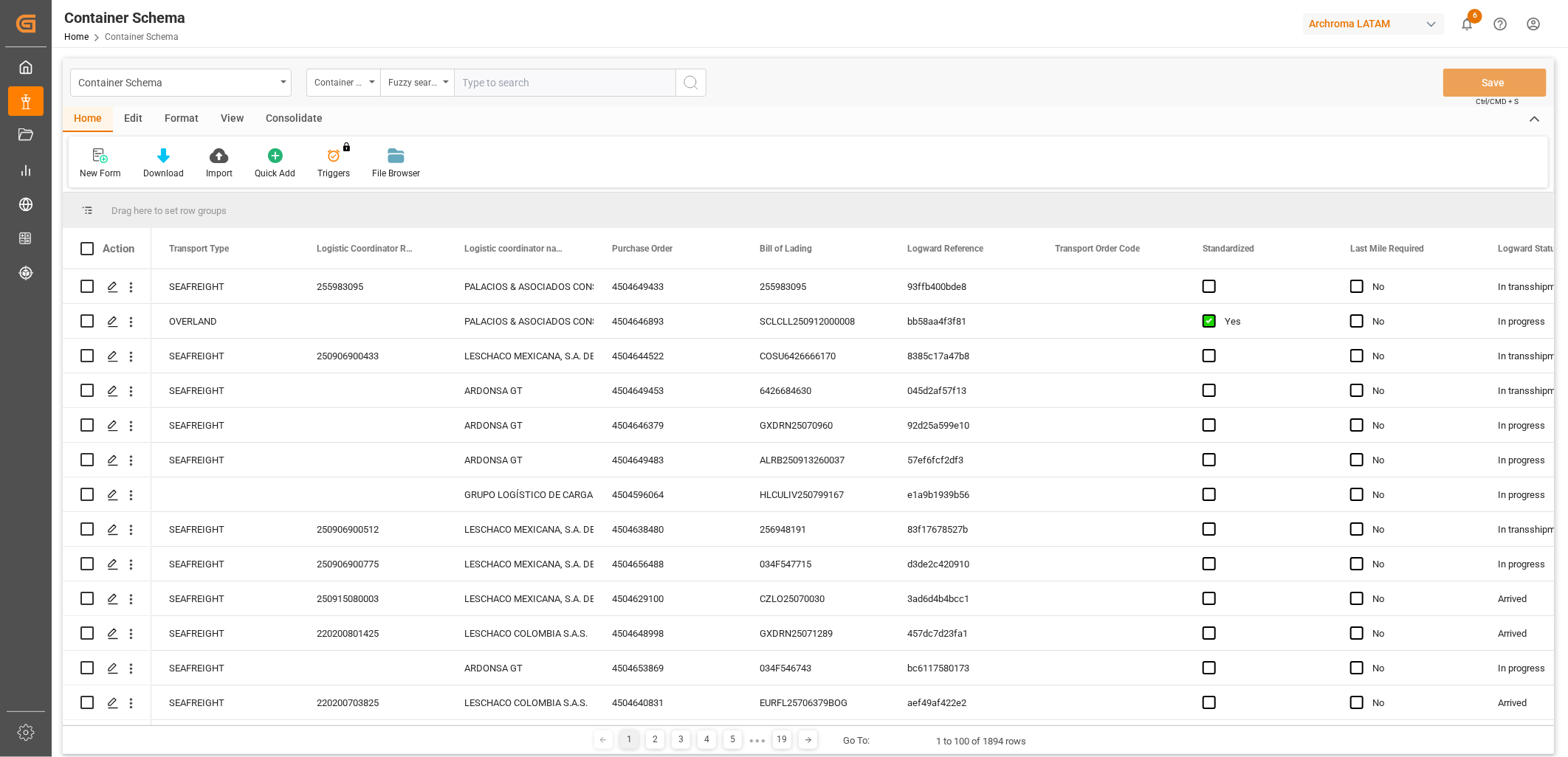
paste input "HLBU1532595"
type input "HLBU1532595"
click at [695, 85] on icon "search button" at bounding box center [690, 82] width 18 height 18
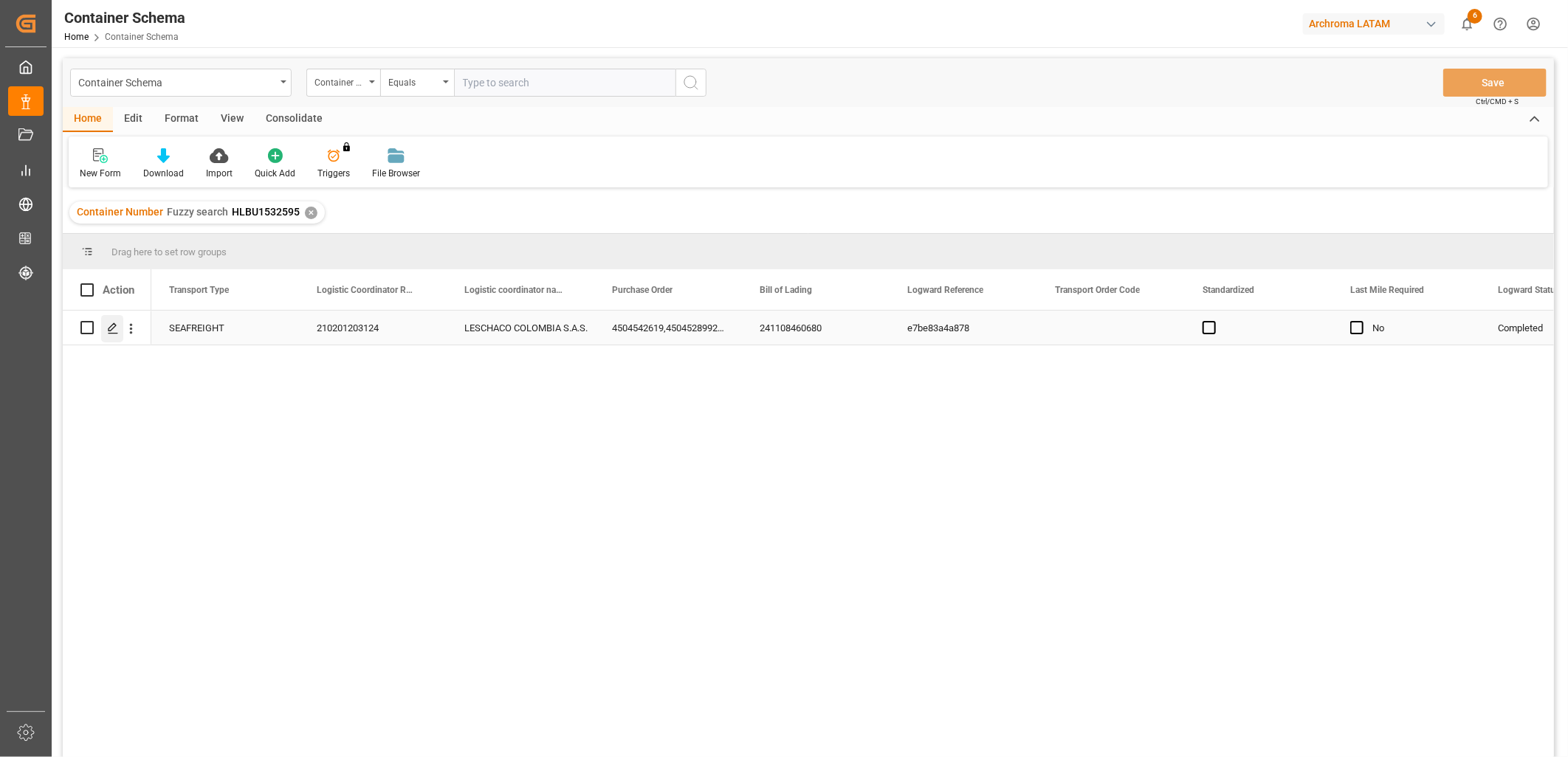
click at [116, 329] on icon "Press SPACE to select this row." at bounding box center [112, 328] width 12 height 12
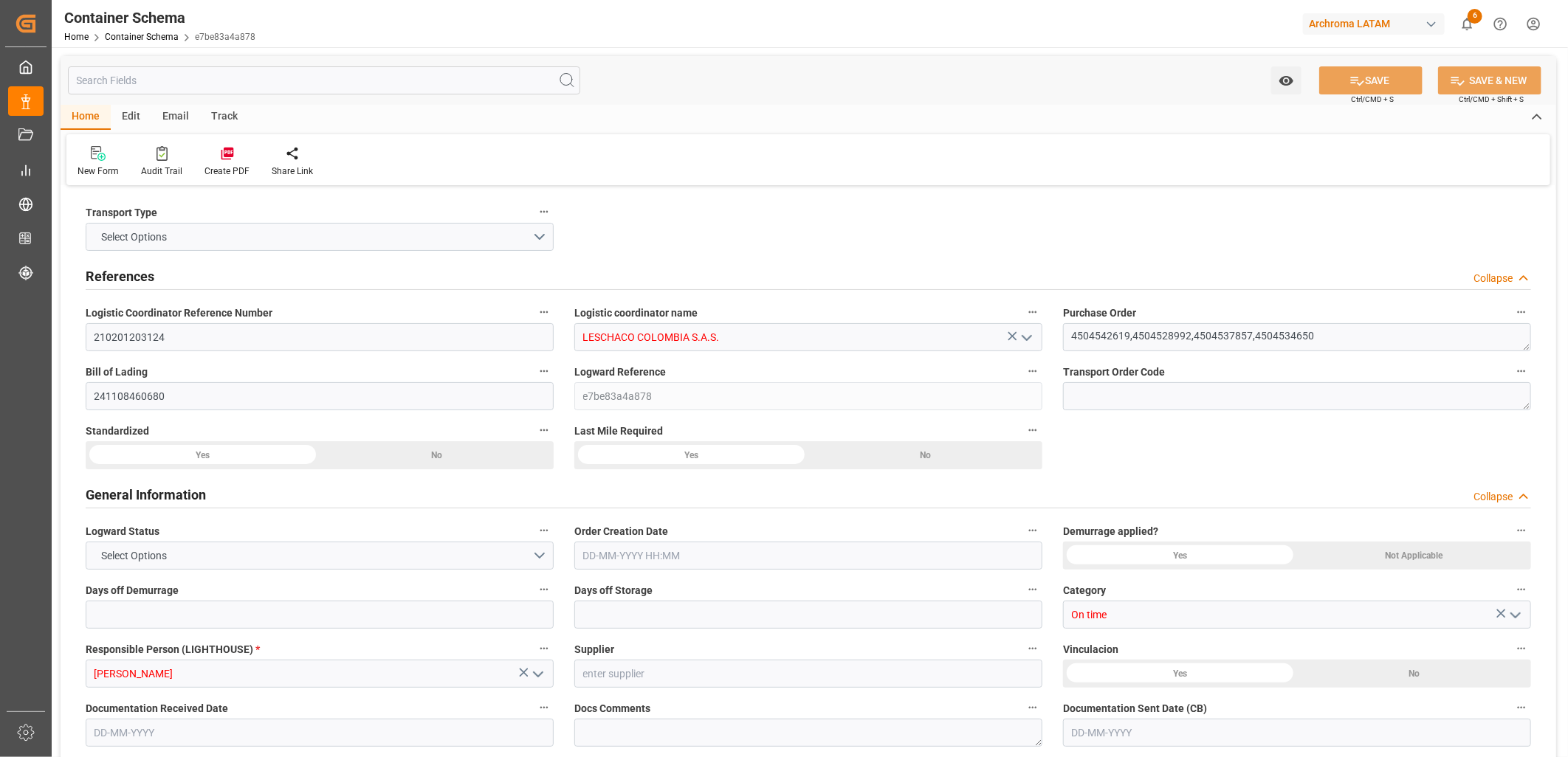
type input "14"
type input "7"
type input "9"
type input "1"
type input "18000"
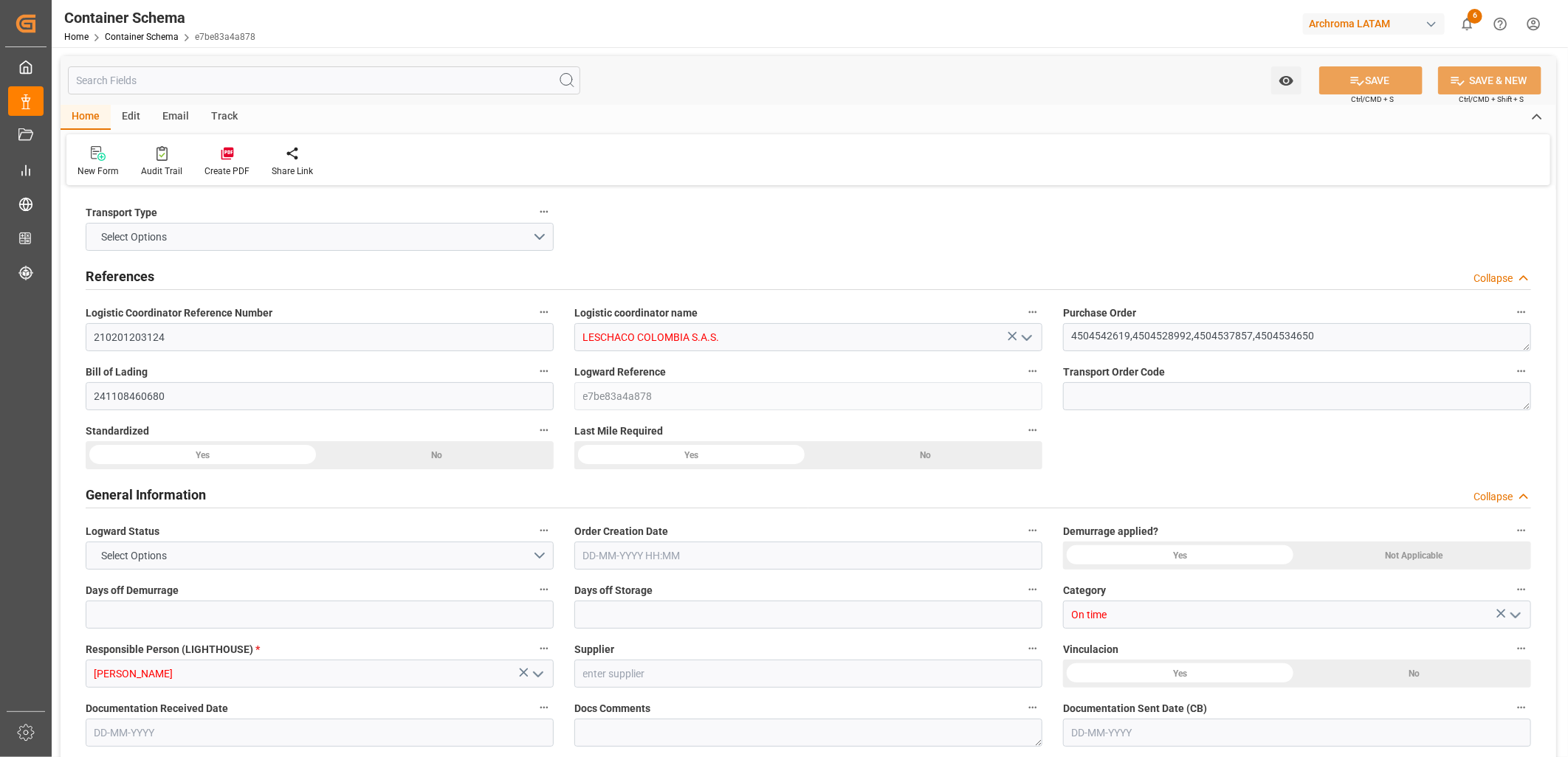
type input "18028.56"
type input "Hapag [PERSON_NAME]"
type input "Hapag Lloyd Aktiengesellschaft"
type input "DEHAM"
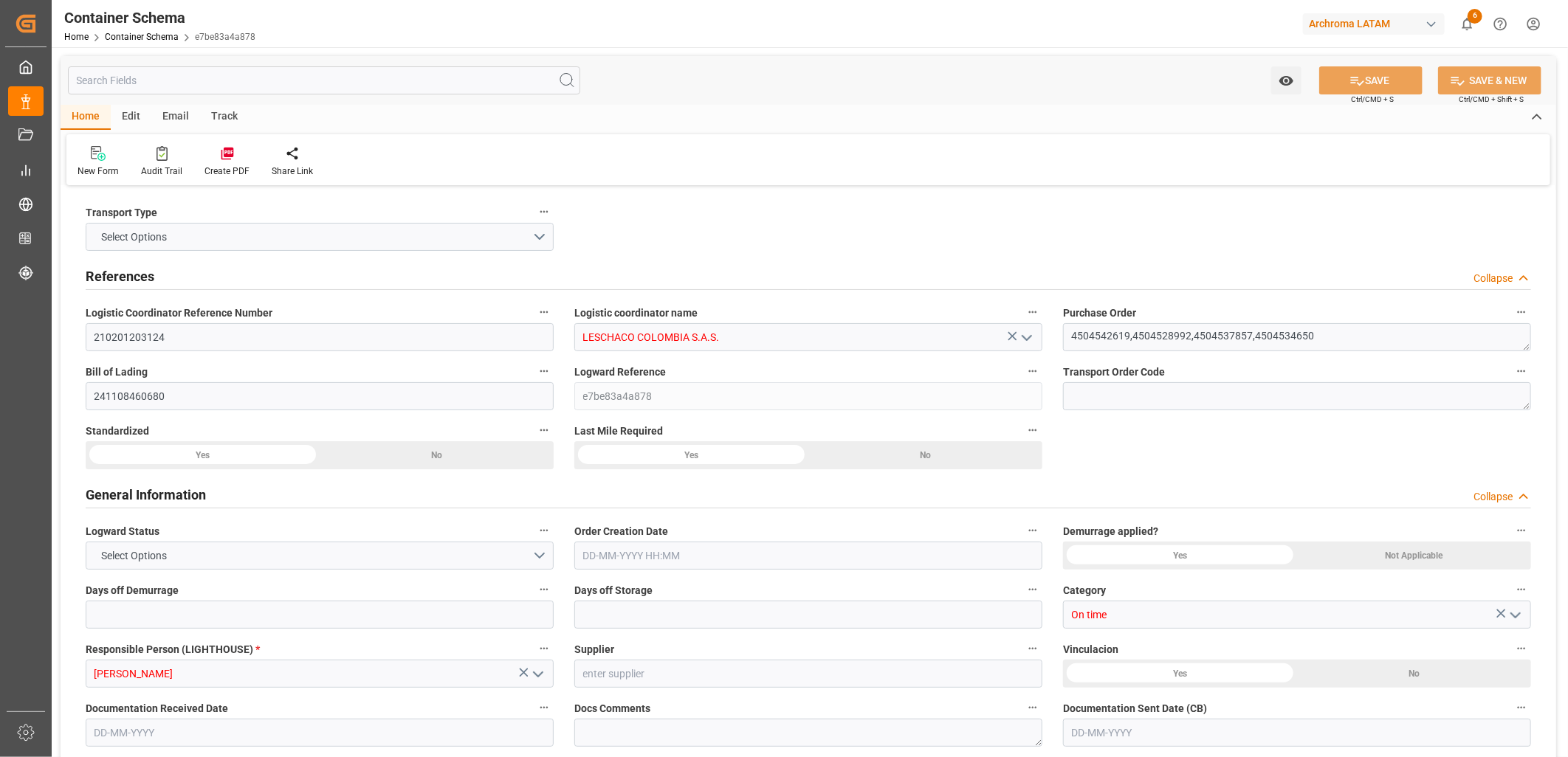
type input "COCTG"
type input "9777589"
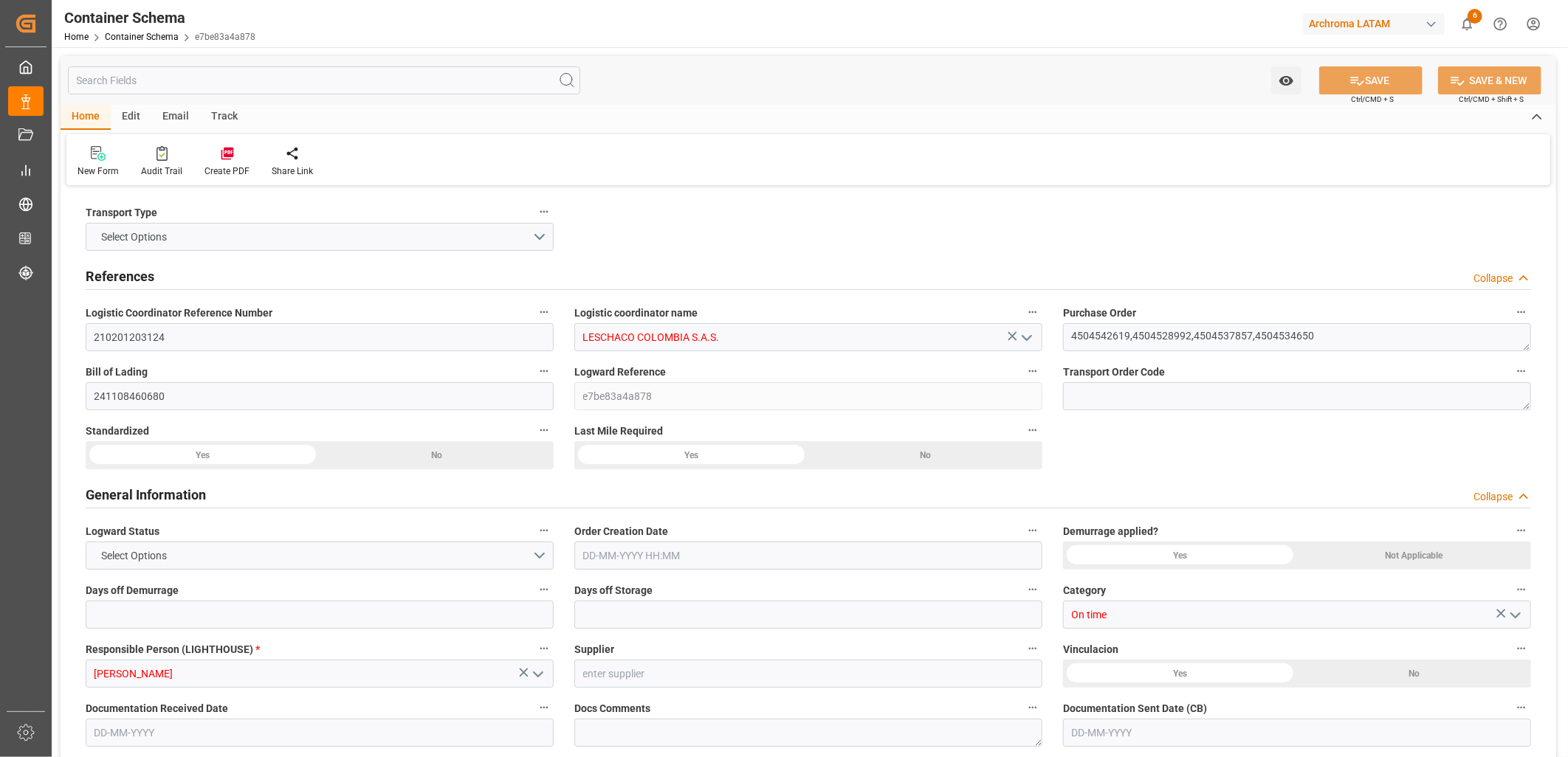
type input "9777589"
type input "[DATE] 14:30"
type input "[DATE]"
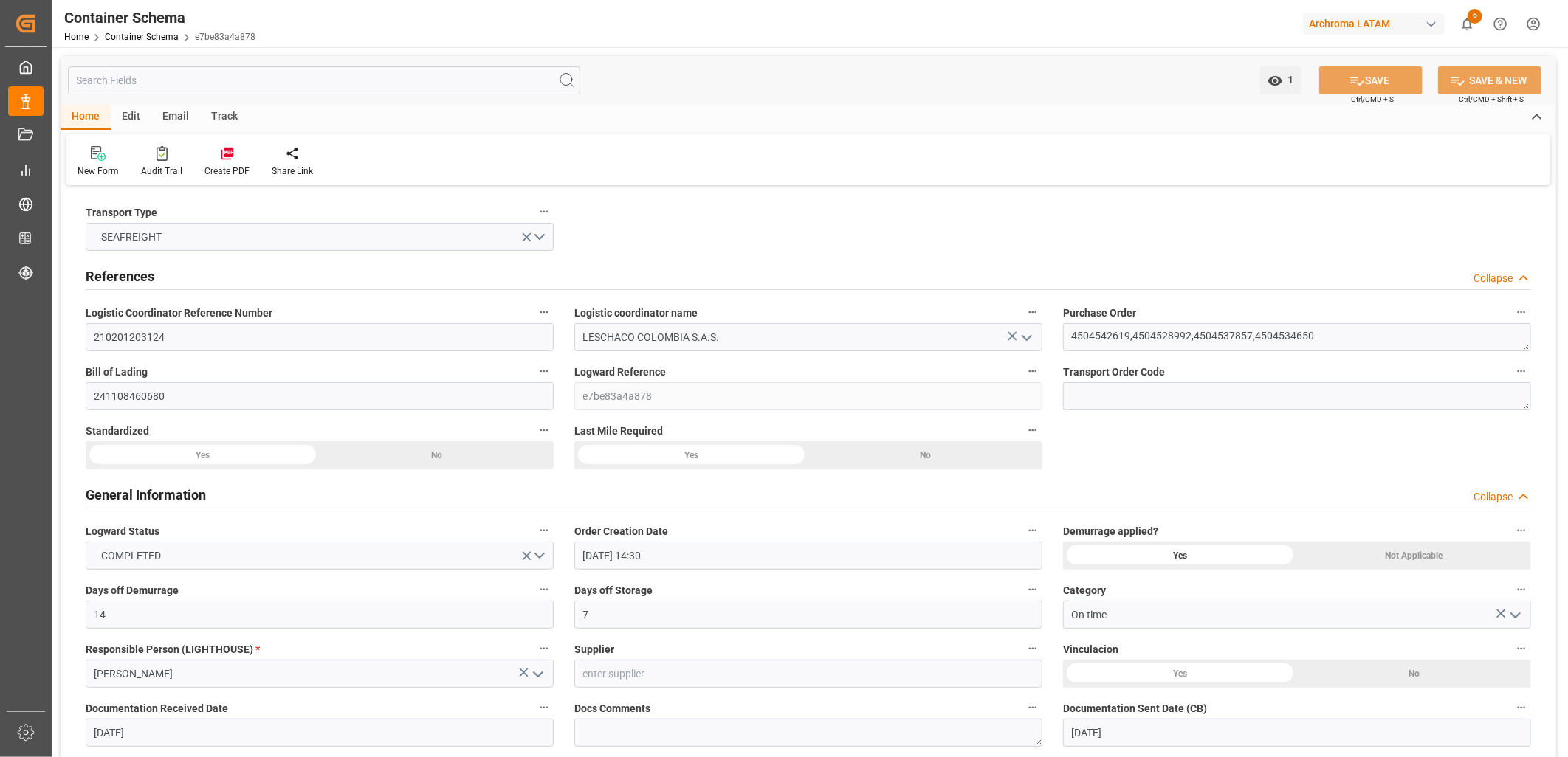
type input "[DATE] 00:00"
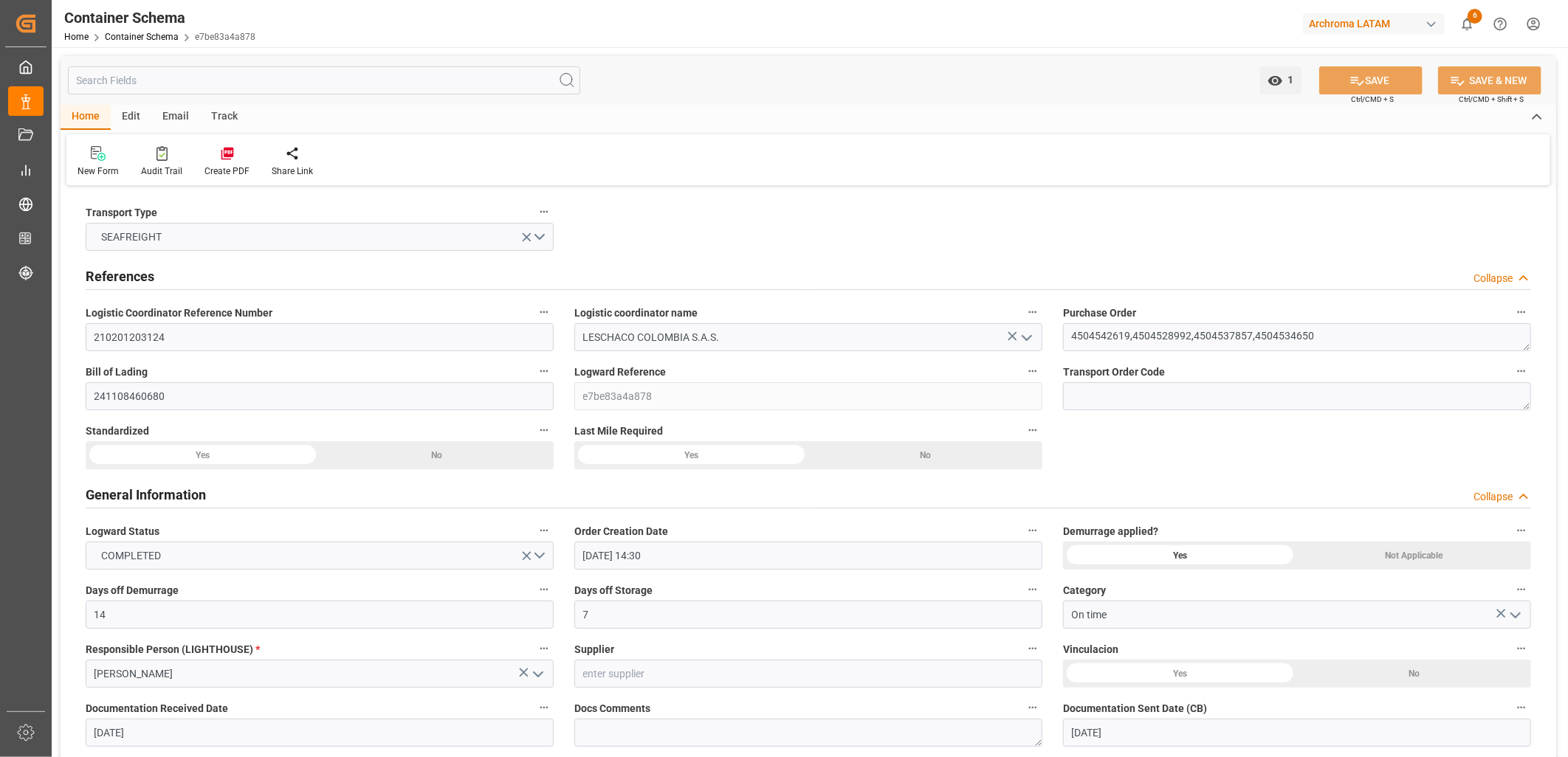
type input "[DATE] 00:00"
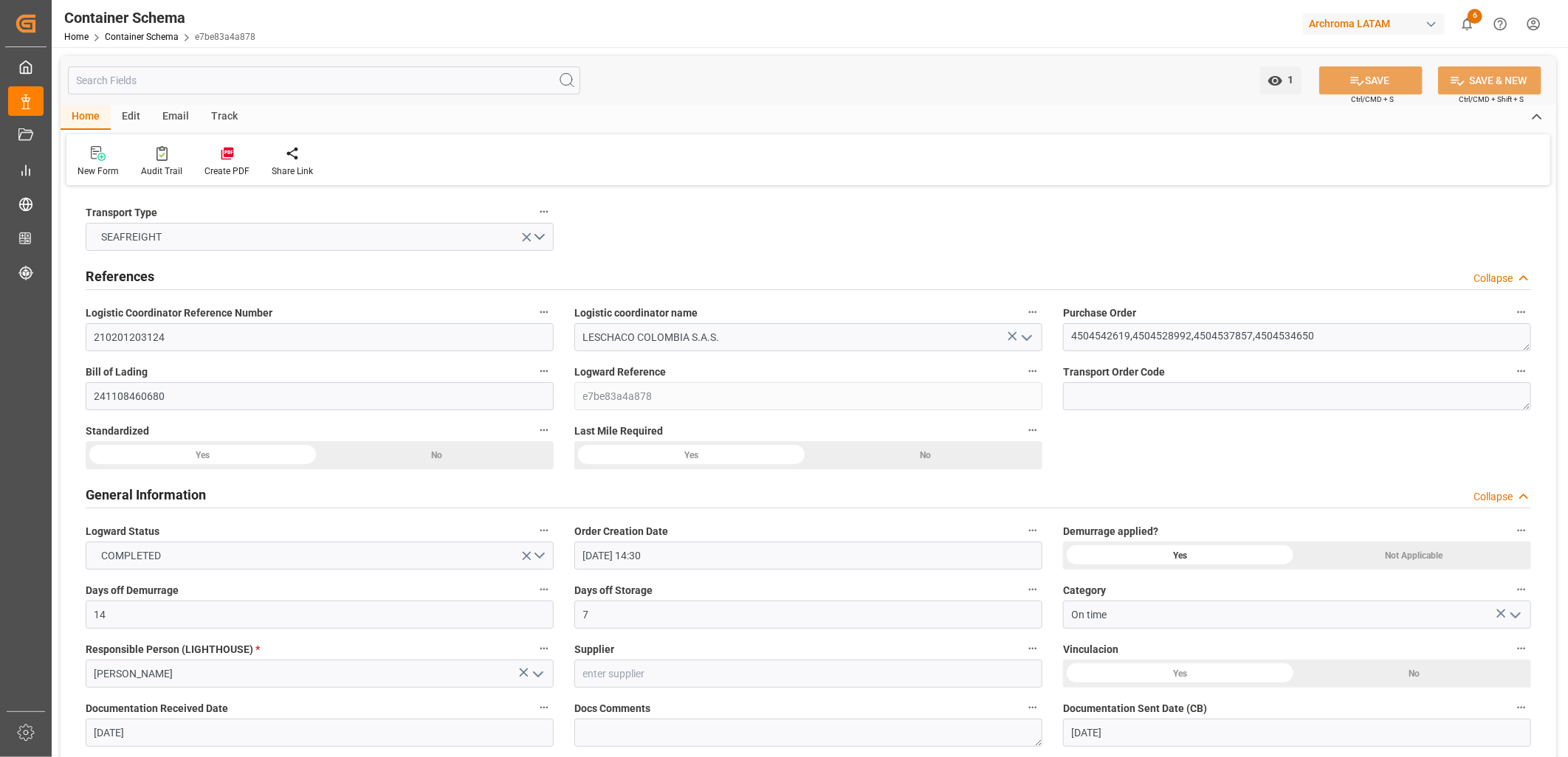
type input "[DATE] 00:00"
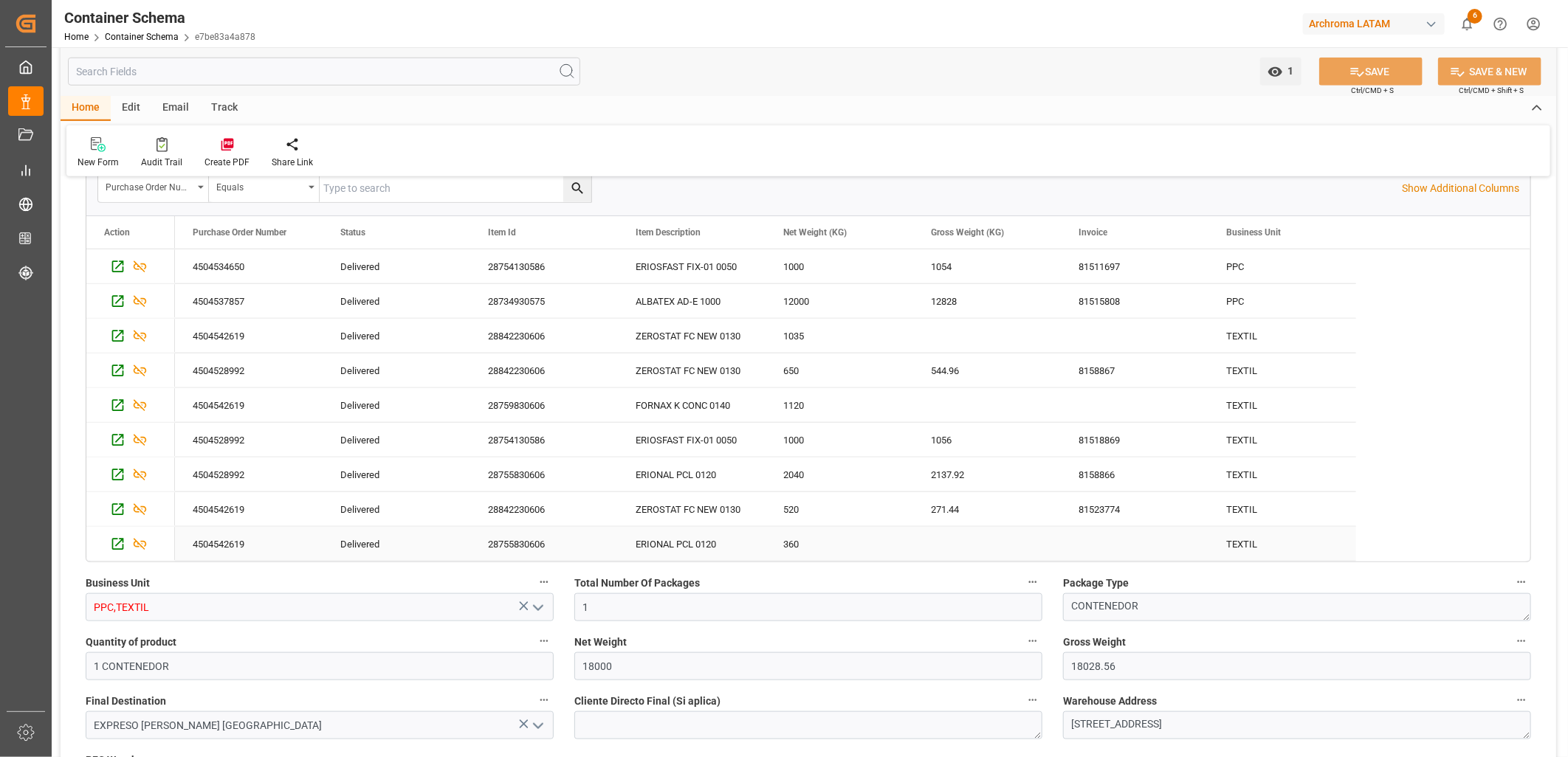
scroll to position [738, 0]
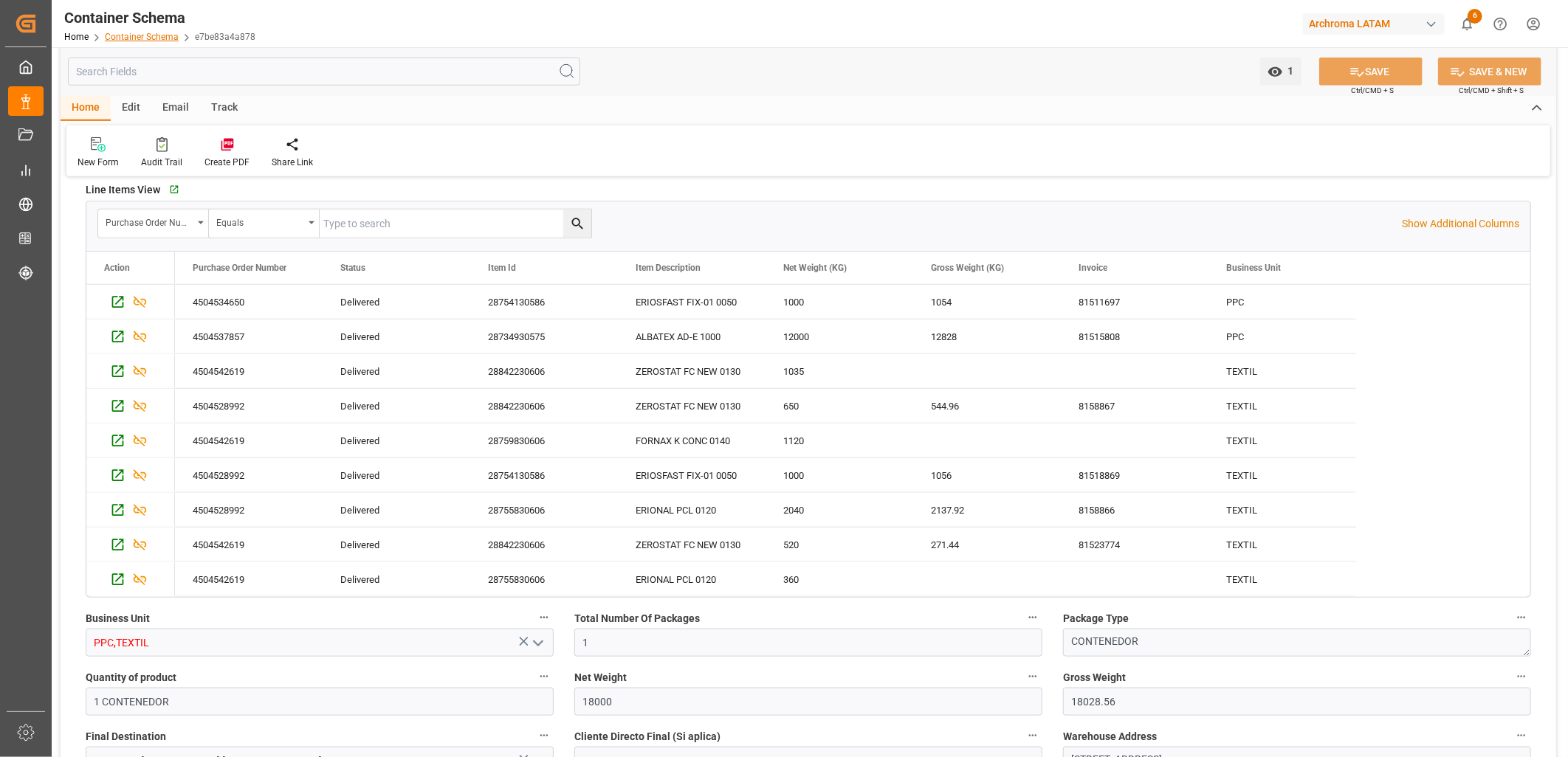
click at [158, 32] on link "Container Schema" at bounding box center [142, 36] width 74 height 10
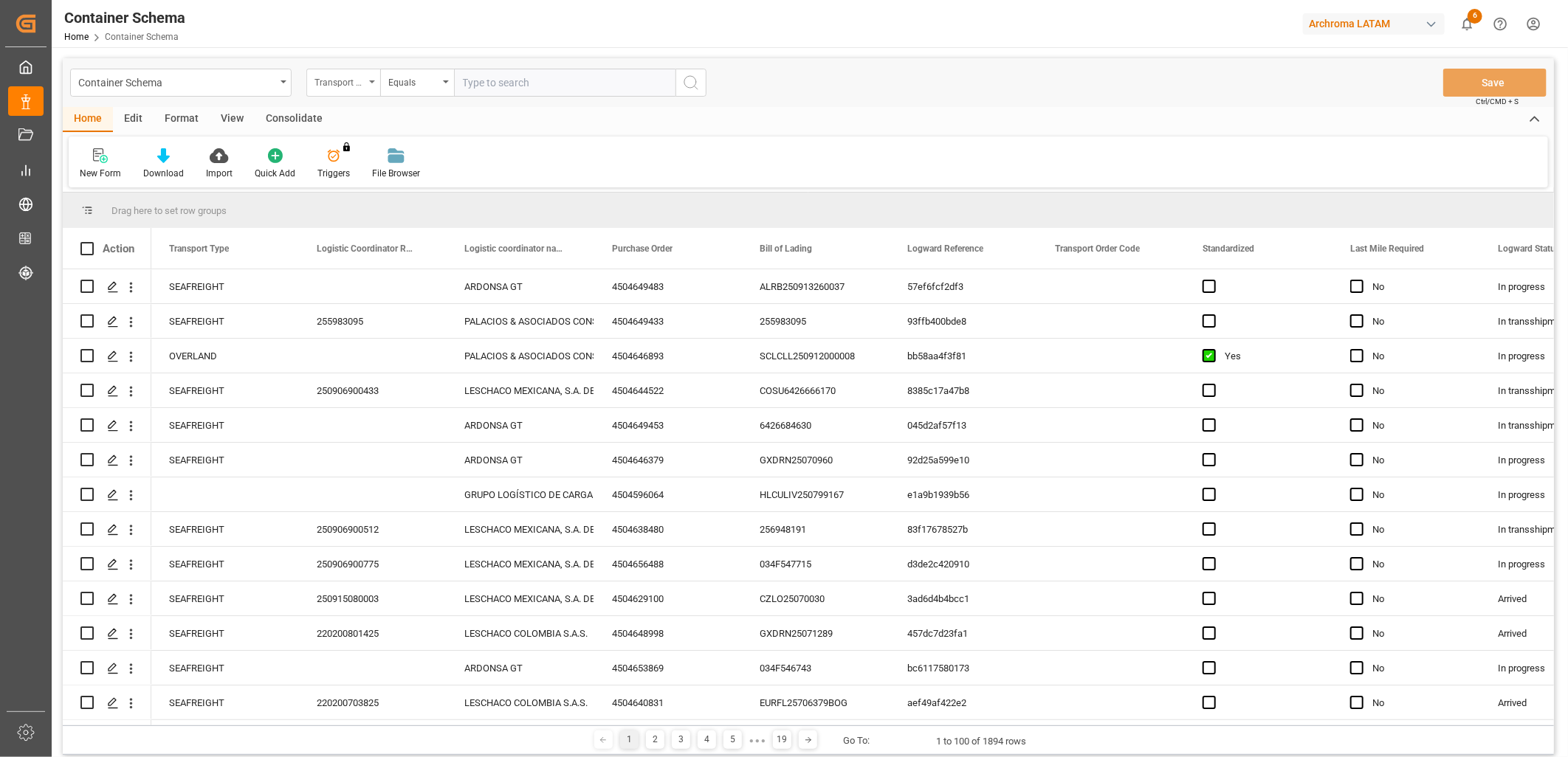
click at [357, 78] on div "Transport Type" at bounding box center [339, 81] width 50 height 17
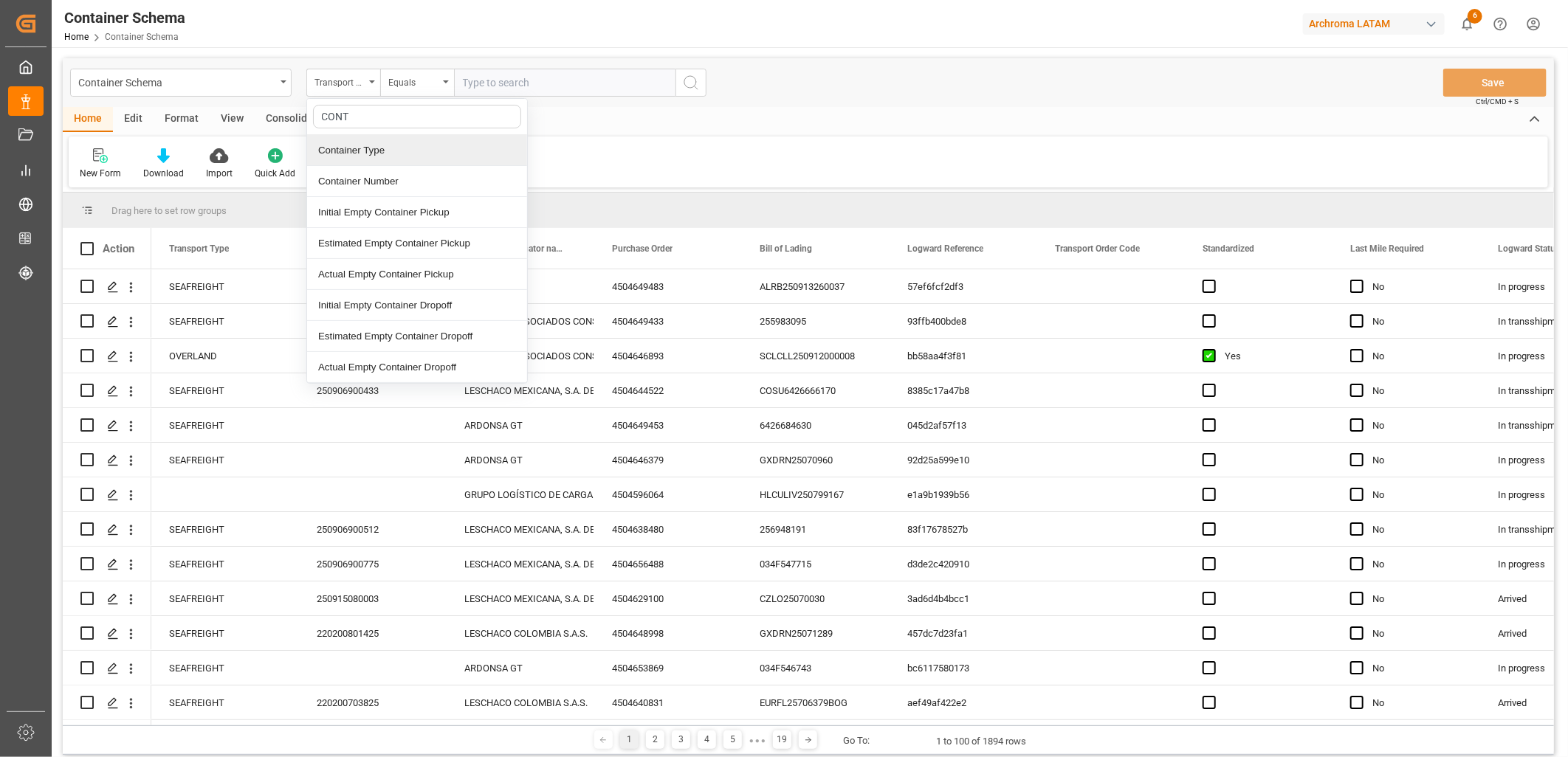
type input "CONTA"
drag, startPoint x: 363, startPoint y: 182, endPoint x: 364, endPoint y: 125, distance: 57.0
click at [364, 182] on div "Container Number" at bounding box center [417, 182] width 220 height 31
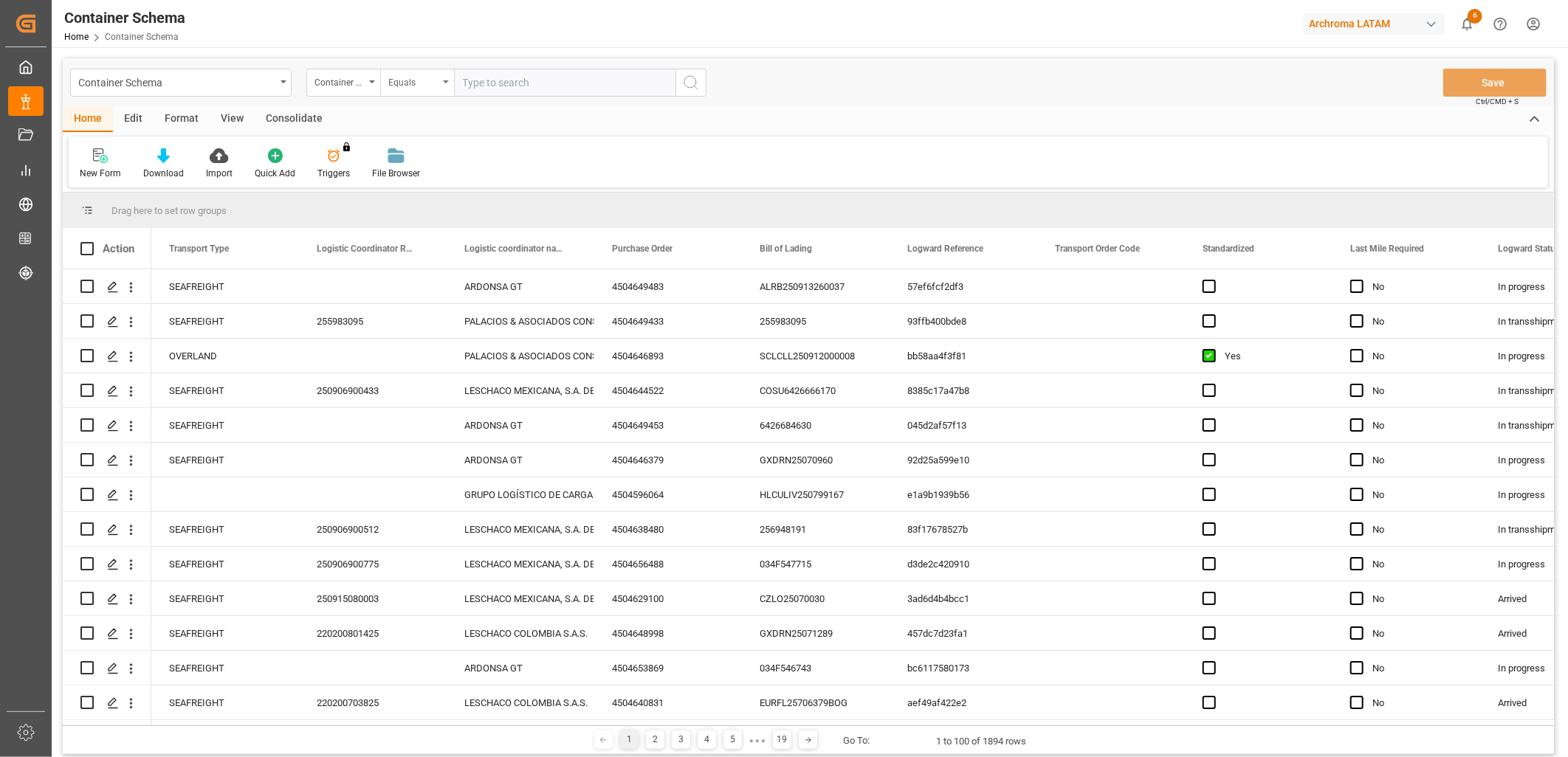
click at [409, 79] on div "Equals" at bounding box center [413, 81] width 50 height 17
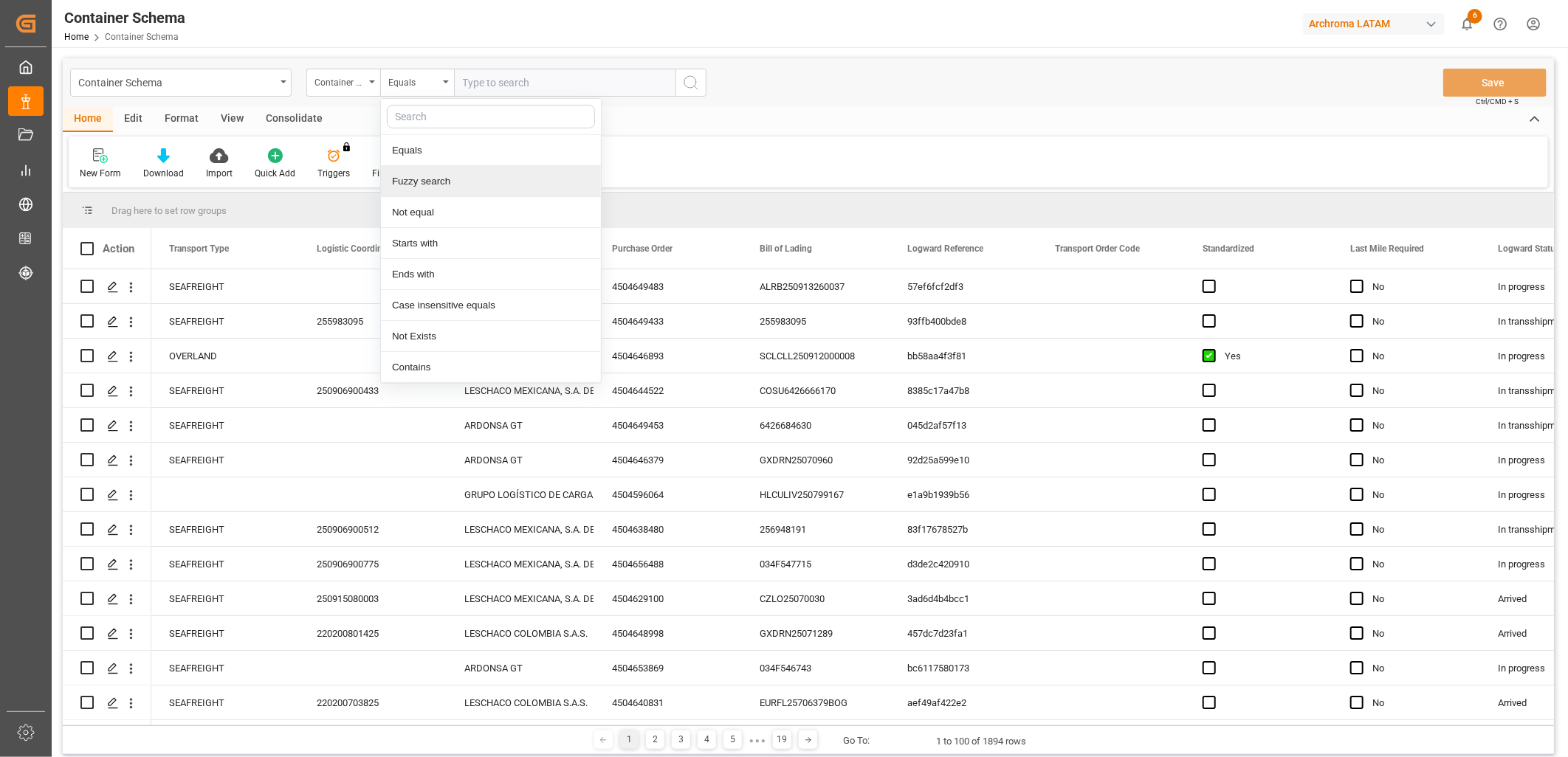
click at [446, 182] on div "Fuzzy search" at bounding box center [491, 182] width 220 height 31
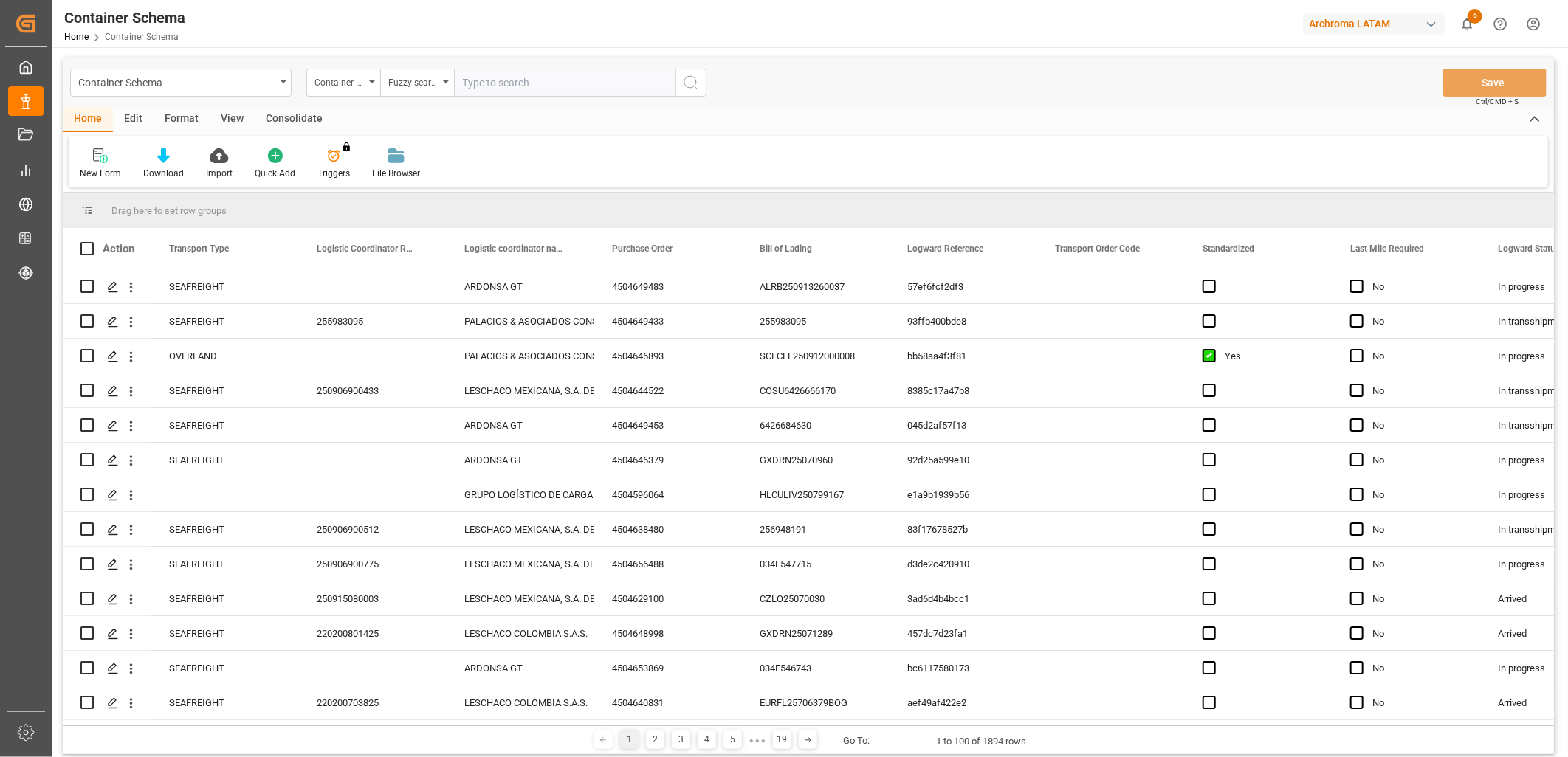
paste input "MSNU1548391"
type input "MSNU1548391"
click at [687, 76] on icon "search button" at bounding box center [690, 82] width 18 height 18
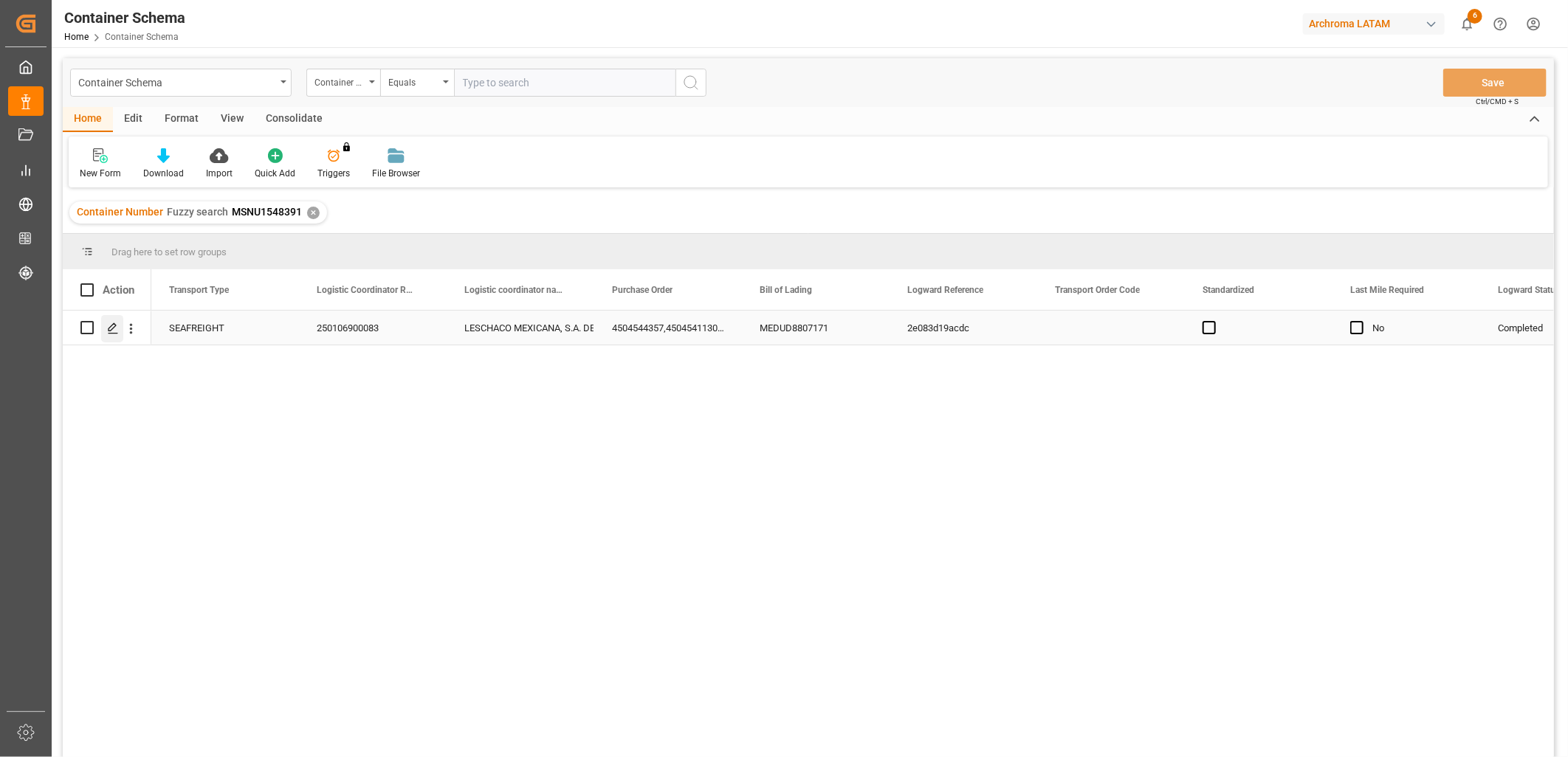
click at [107, 326] on icon "Press SPACE to select this row." at bounding box center [112, 328] width 12 height 12
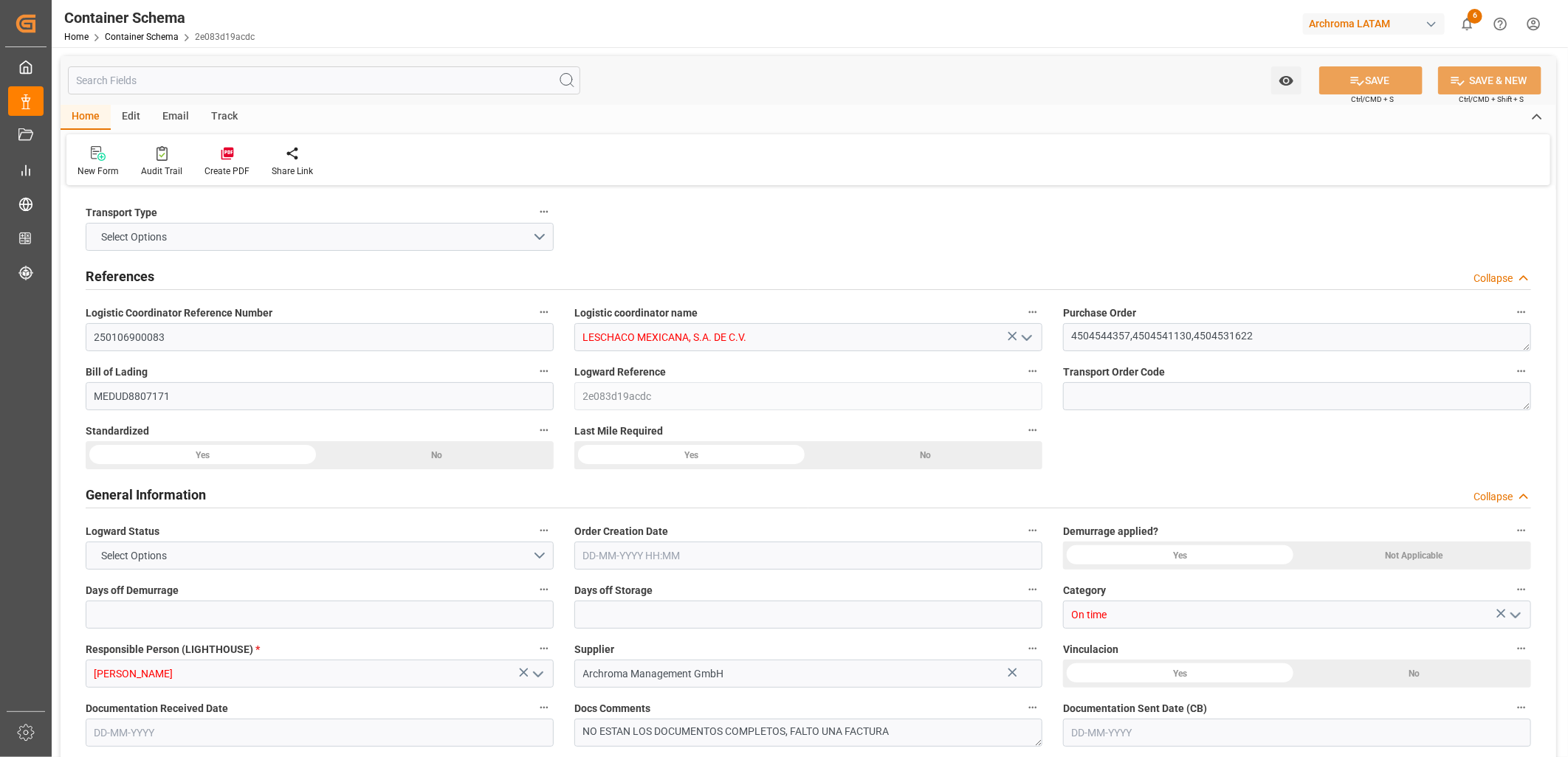
type input "10"
type input "7"
type input "3"
type input "18"
type input "6160"
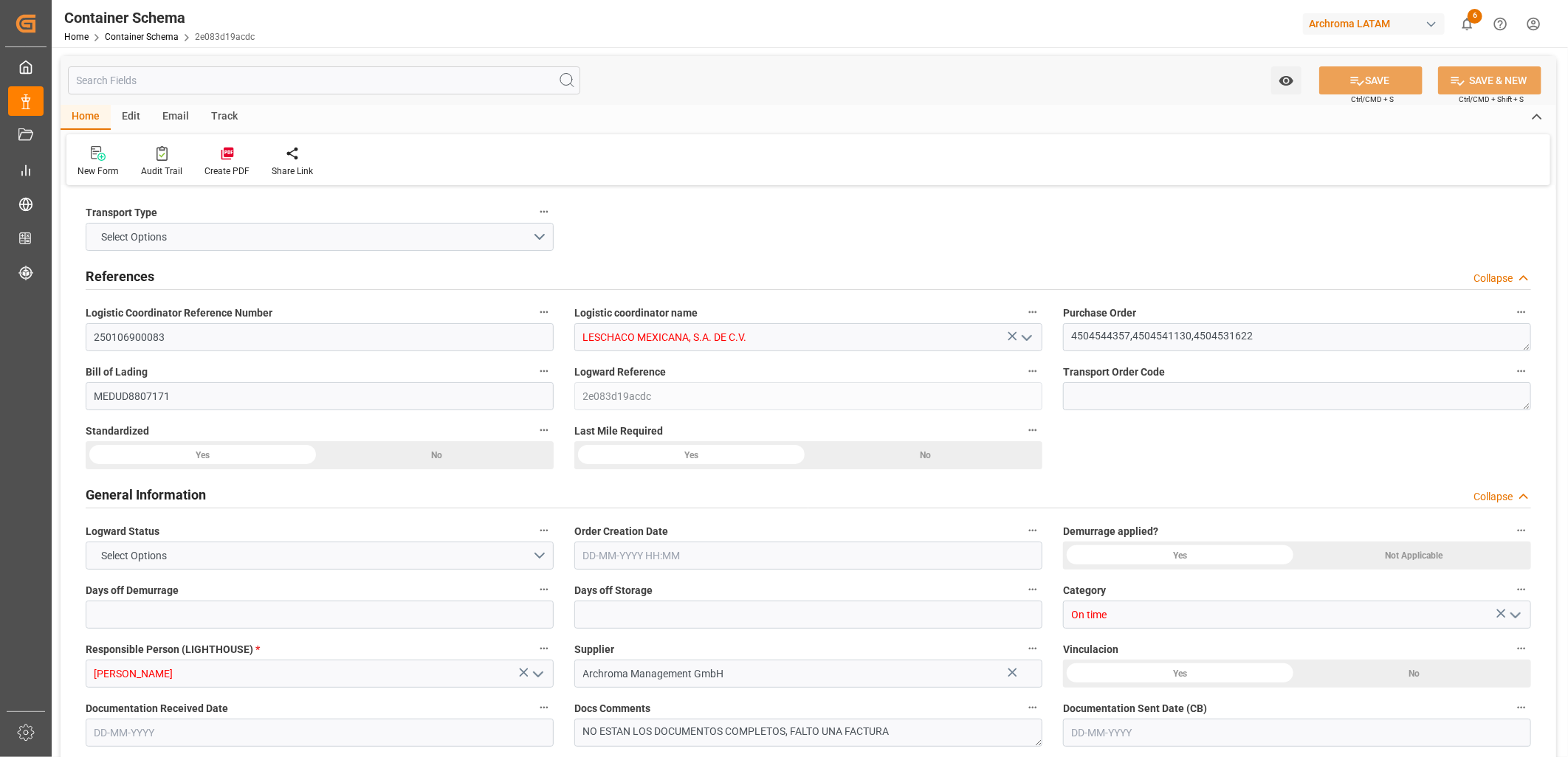
type input "6509.6"
type input "MSC"
type input "Mediterranean Shipping Company"
type input "ESBCN"
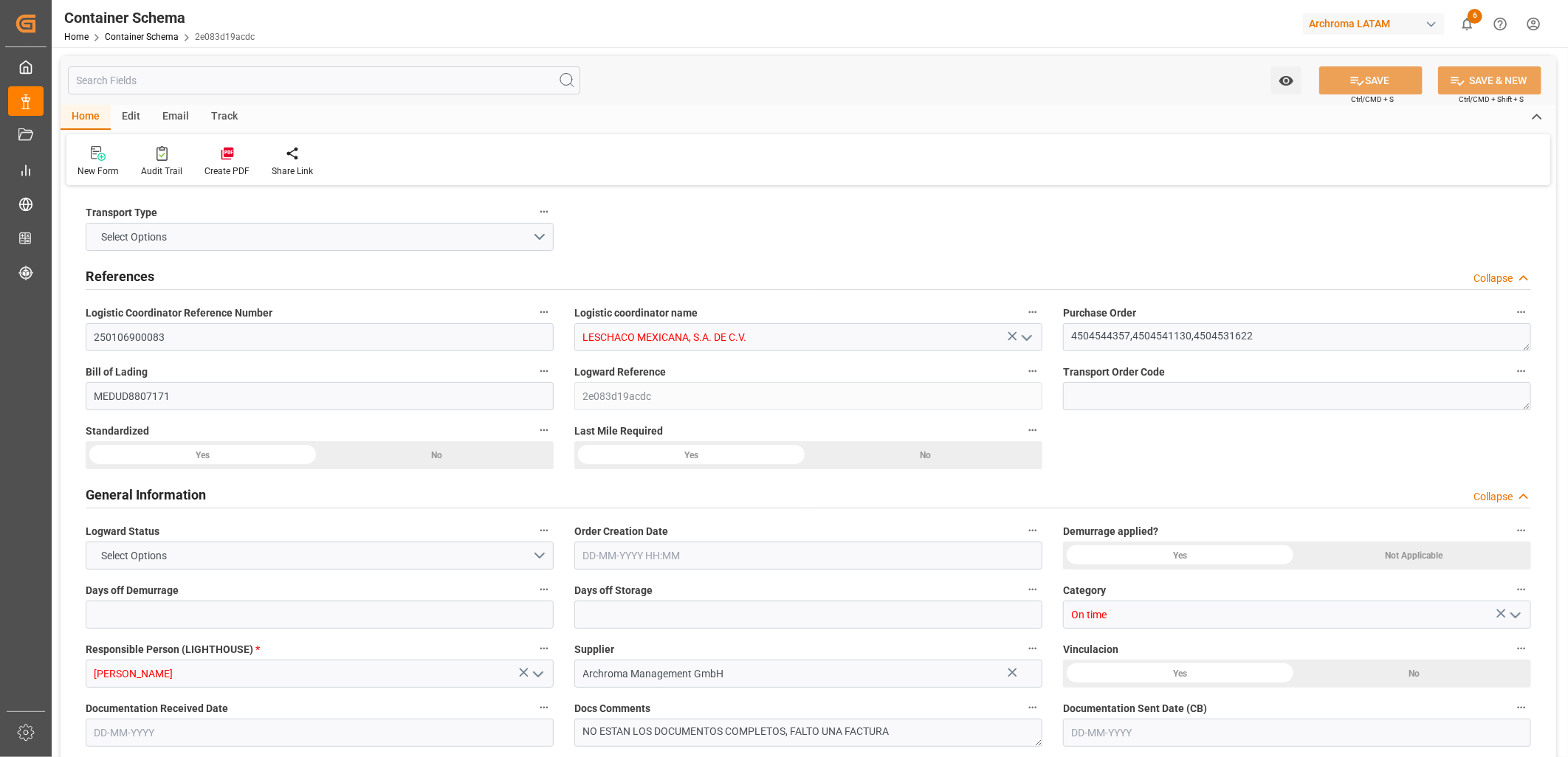
type input "MXVER"
type input "9306172"
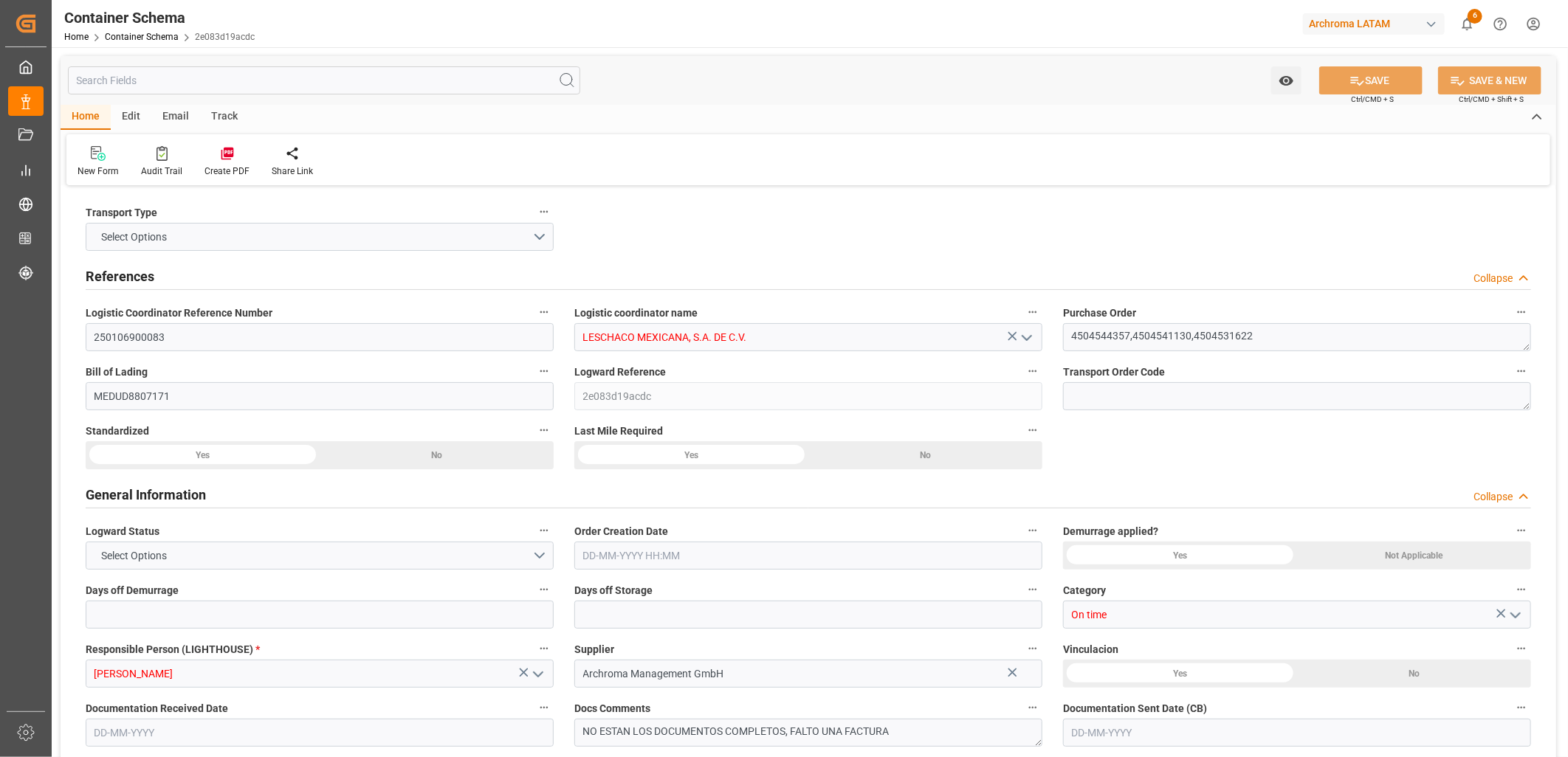
type input "9306172"
type input "[DATE] 19:30"
type input "[DATE]"
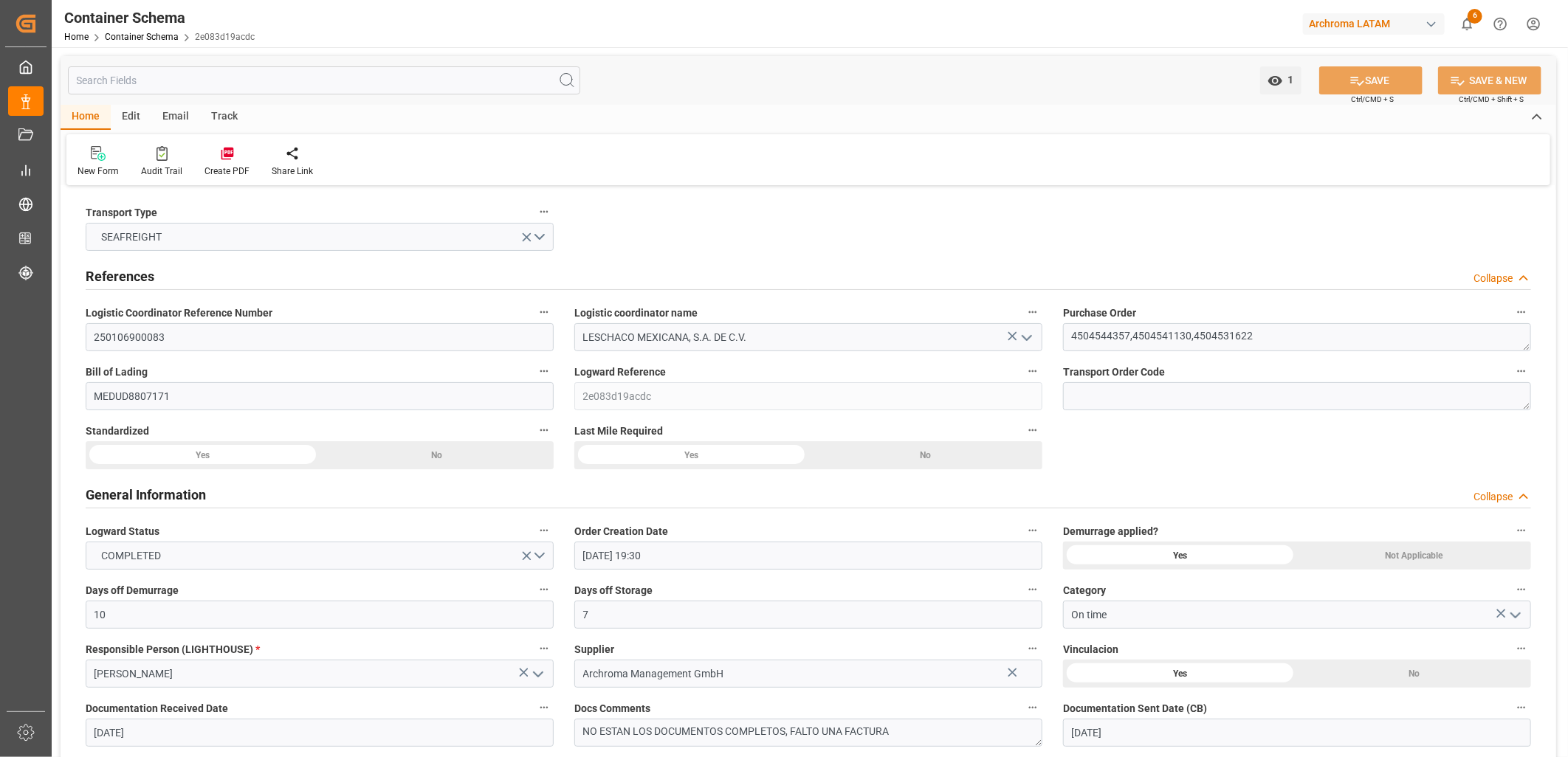
type input "[DATE] 00:00"
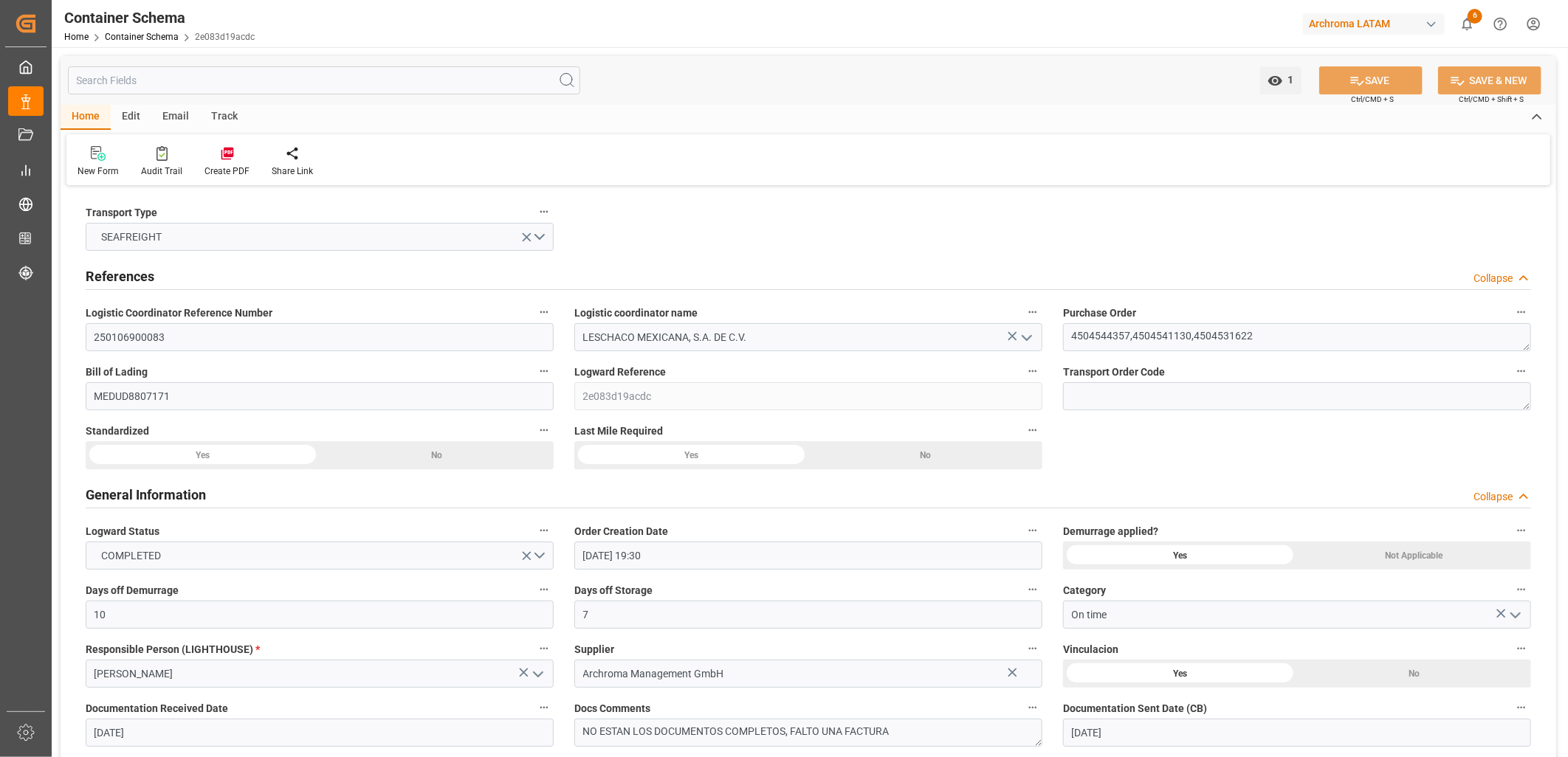
type input "[DATE] 00:00"
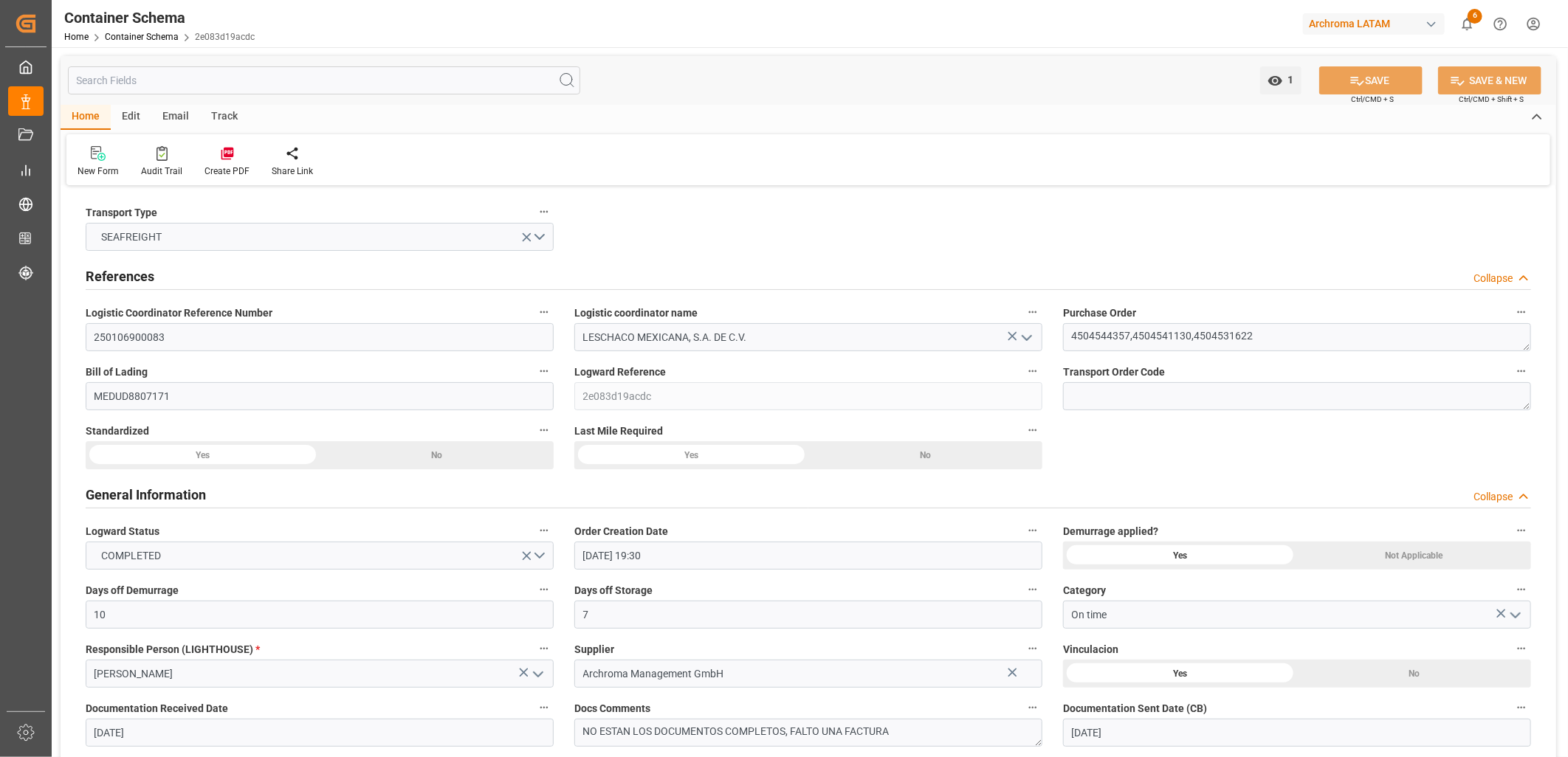
type input "[DATE] 00:00"
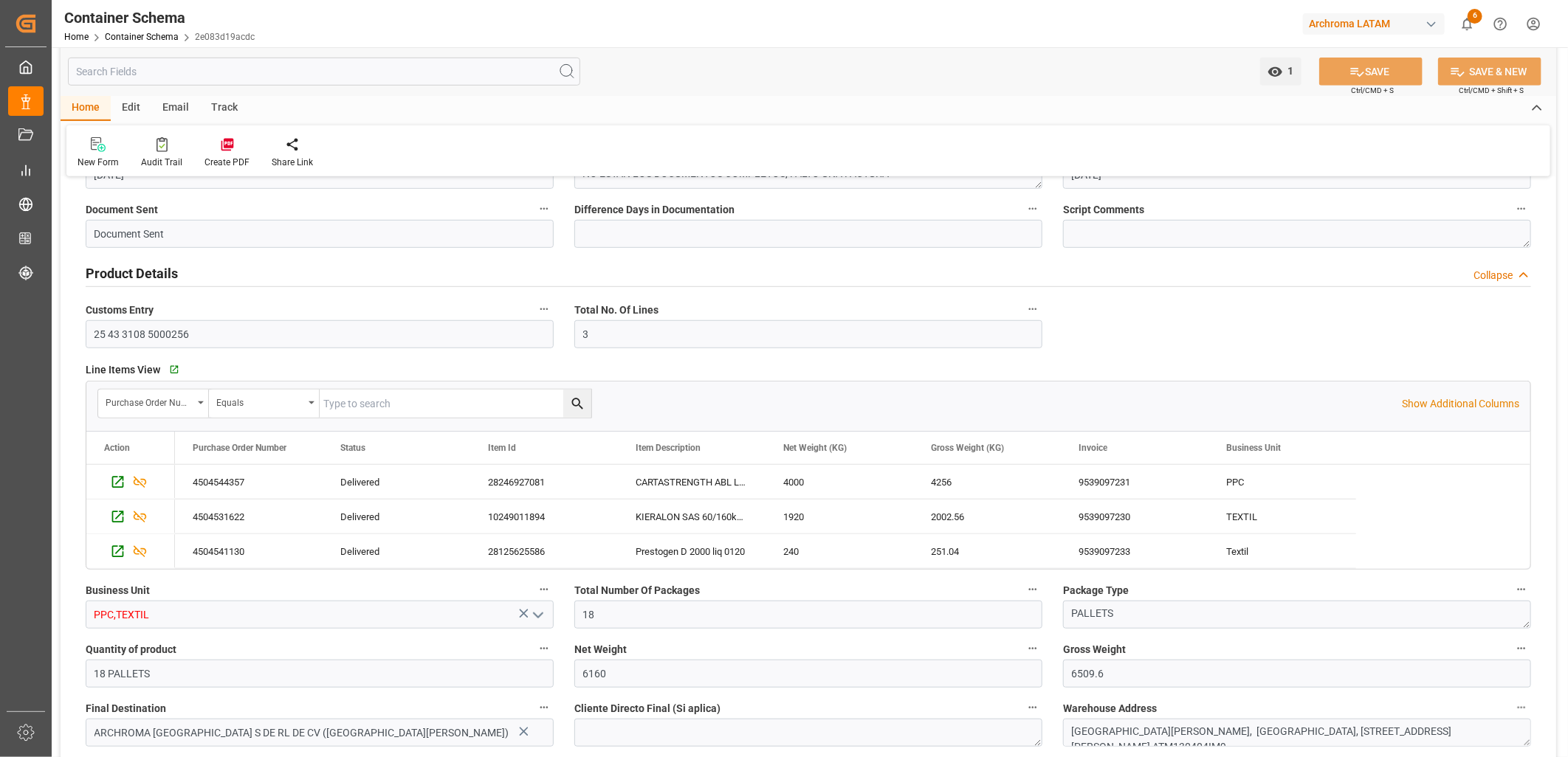
scroll to position [573, 0]
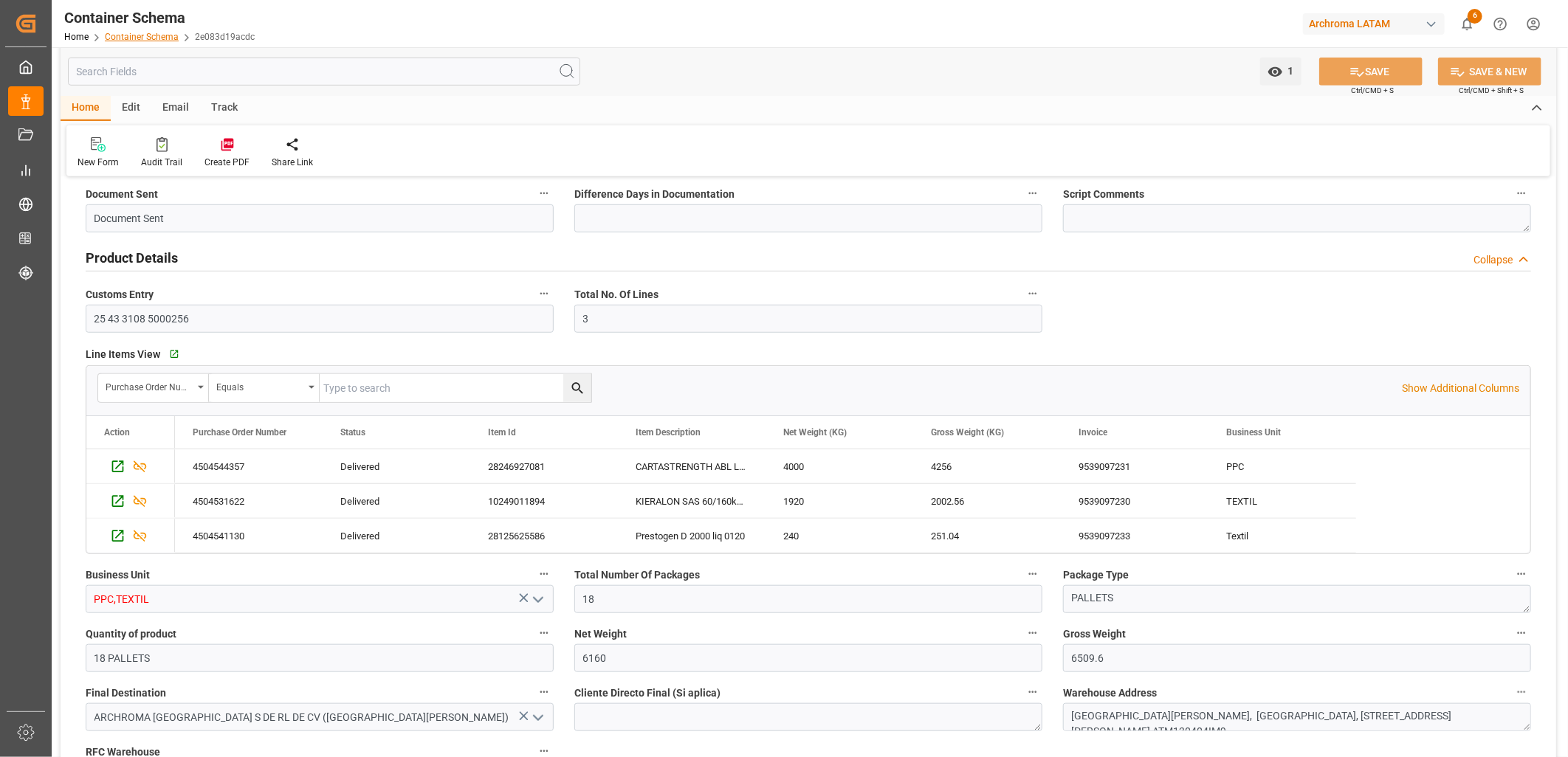
click at [142, 41] on link "Container Schema" at bounding box center [142, 36] width 74 height 10
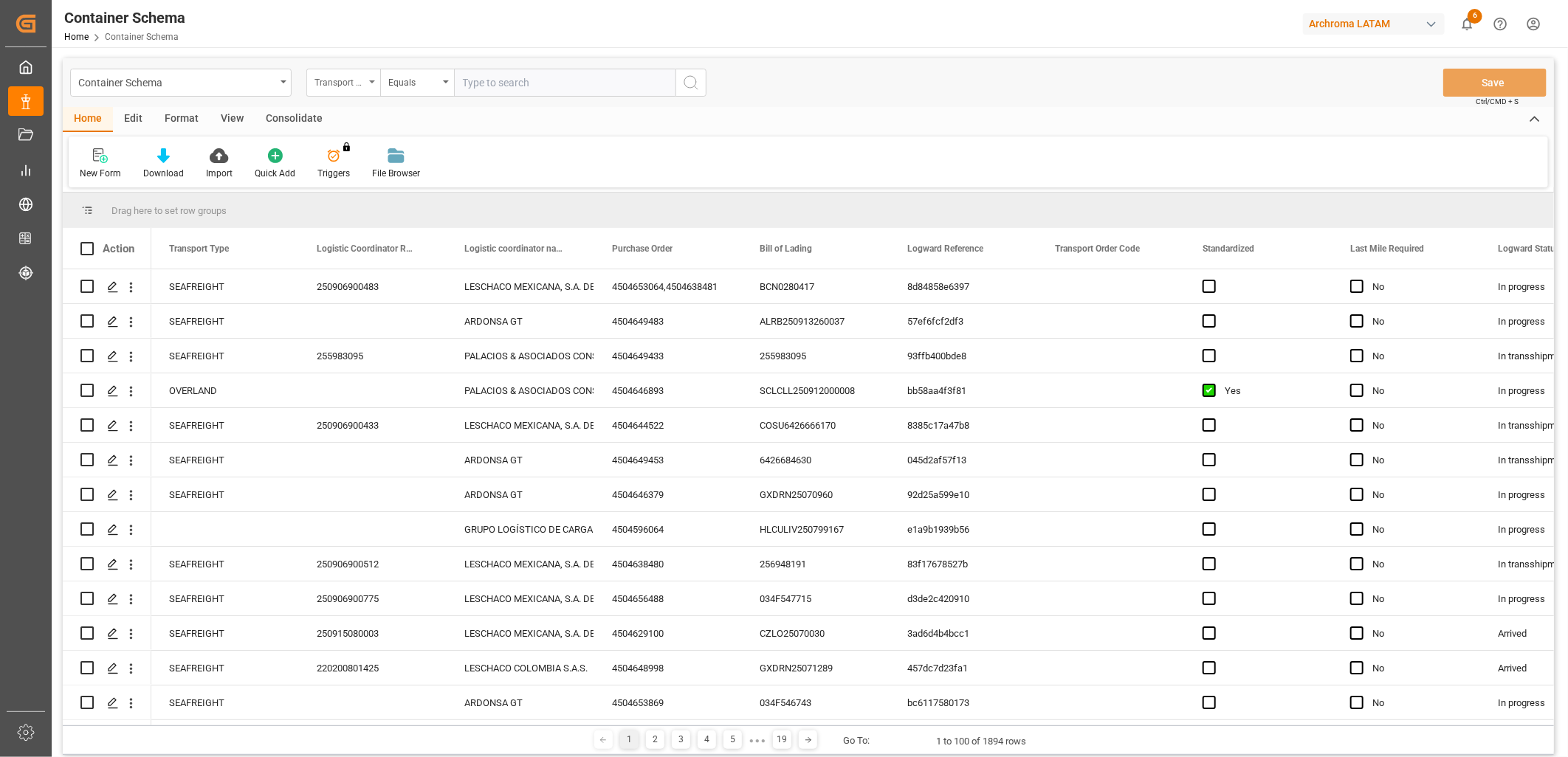
click at [367, 82] on div "Transport Type" at bounding box center [343, 82] width 74 height 28
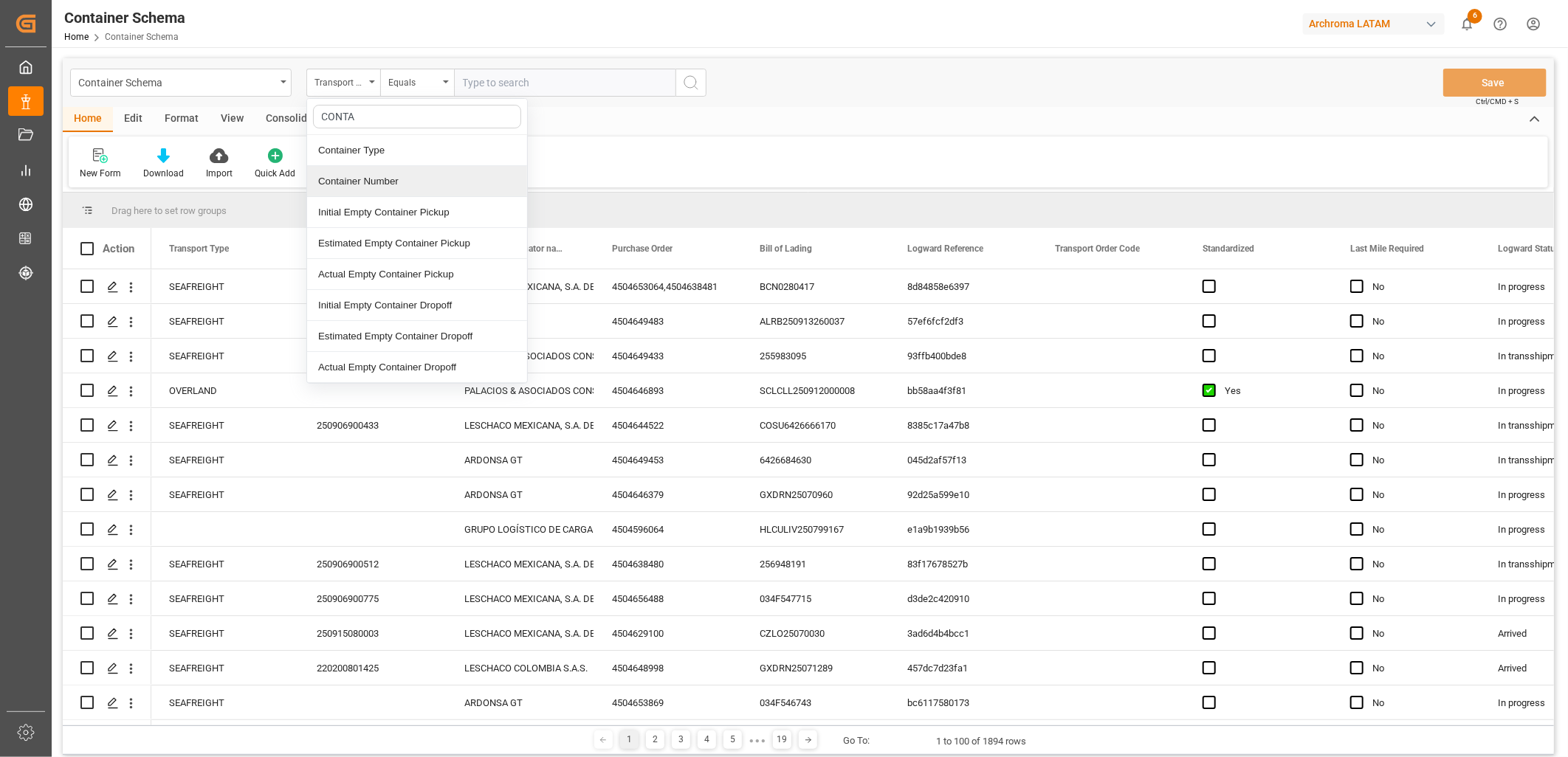
click at [395, 182] on div "Container Number" at bounding box center [417, 182] width 220 height 31
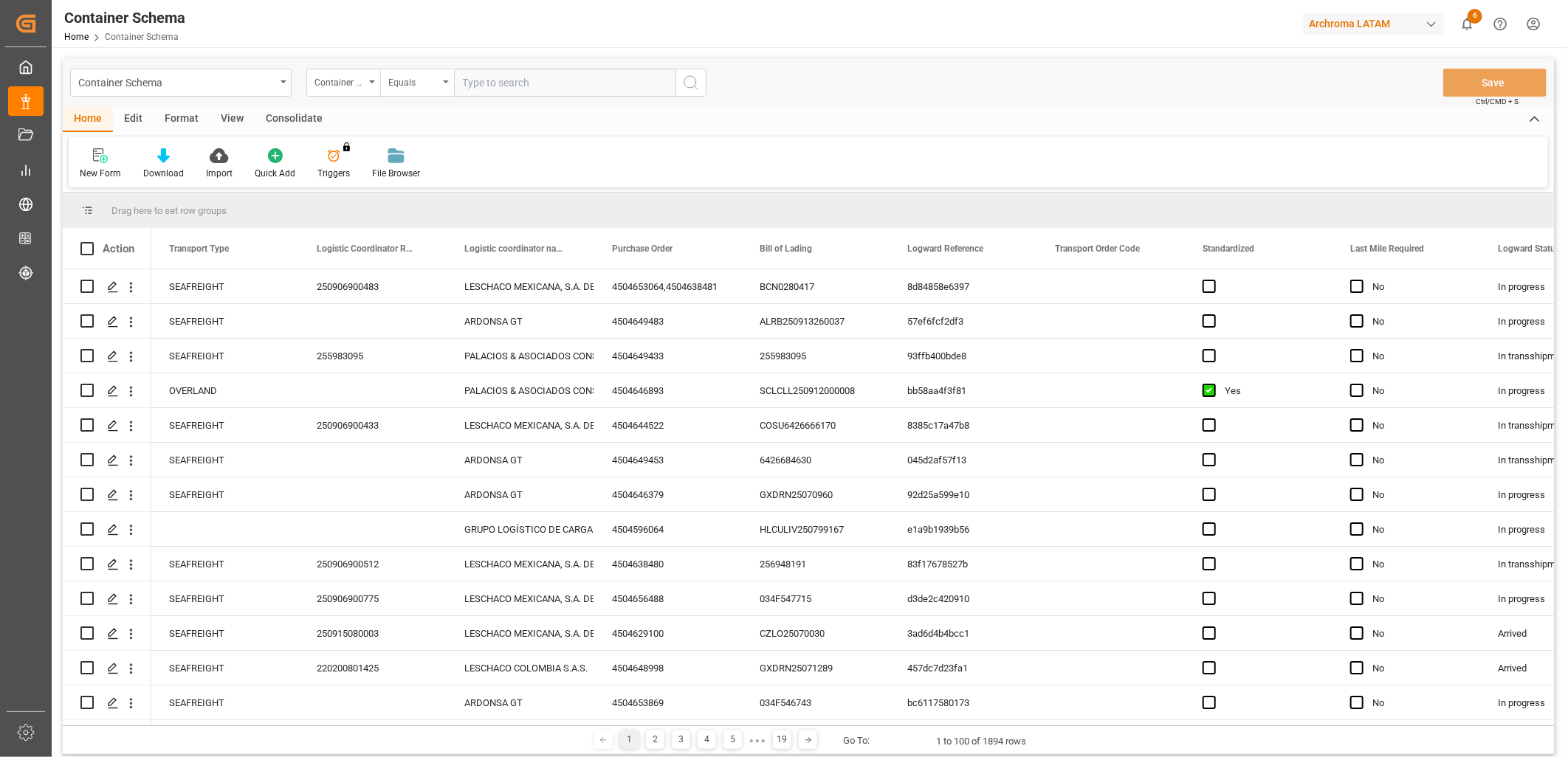
click at [426, 85] on div "Equals" at bounding box center [413, 81] width 50 height 17
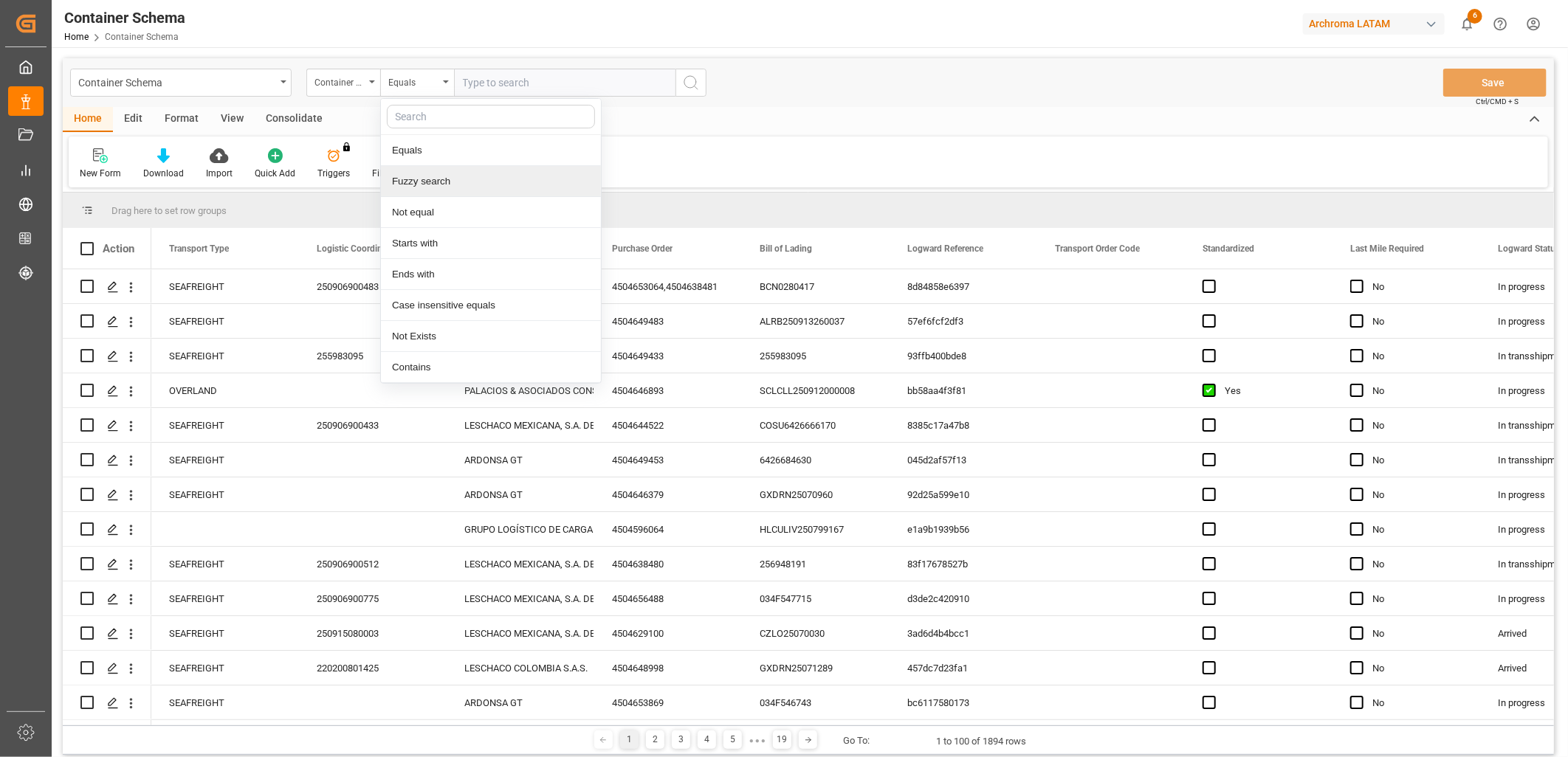
click at [444, 180] on div "Fuzzy search" at bounding box center [491, 182] width 220 height 31
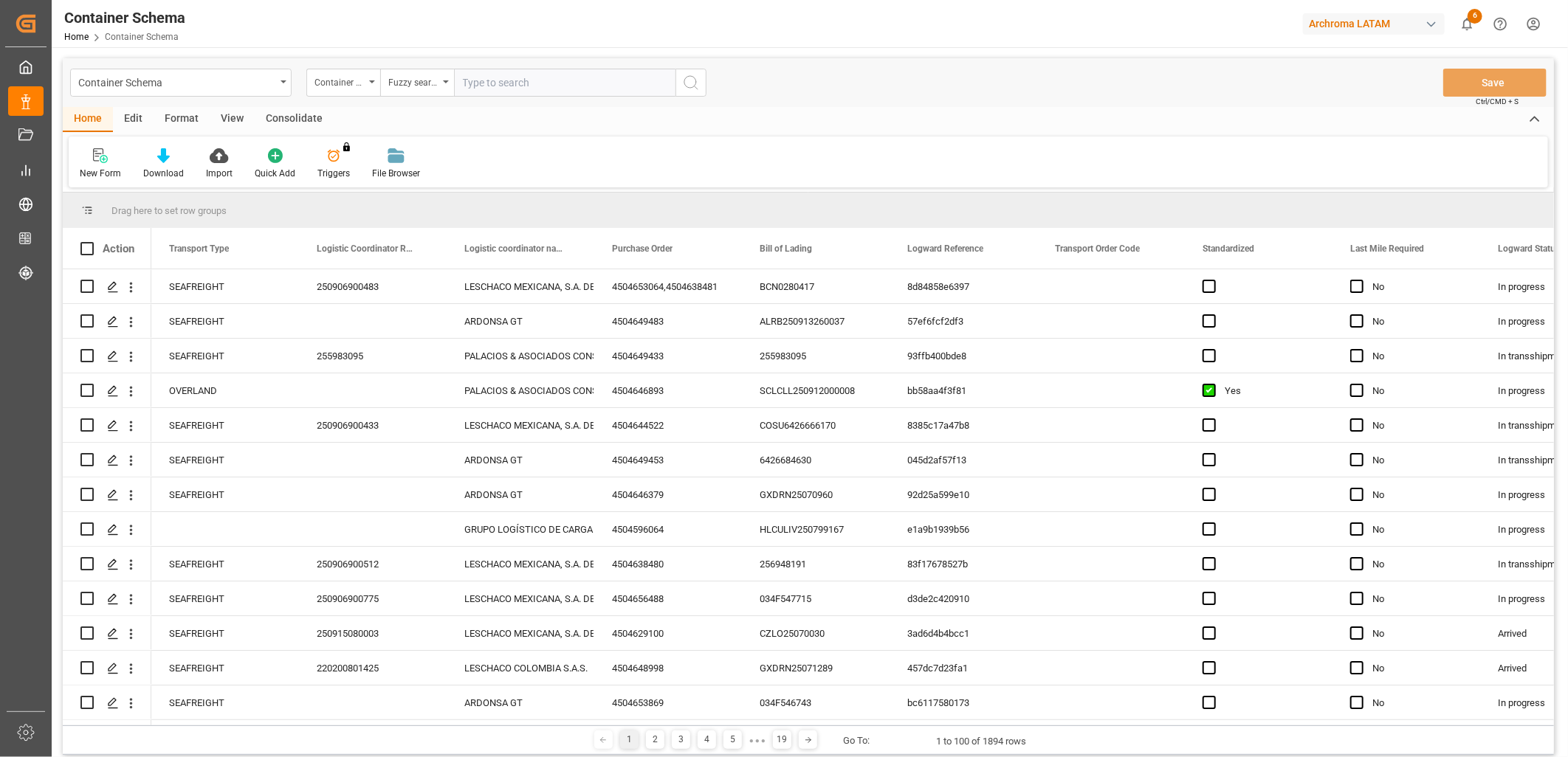
paste input "TCKU3545828"
click at [694, 80] on icon "search button" at bounding box center [690, 82] width 18 height 18
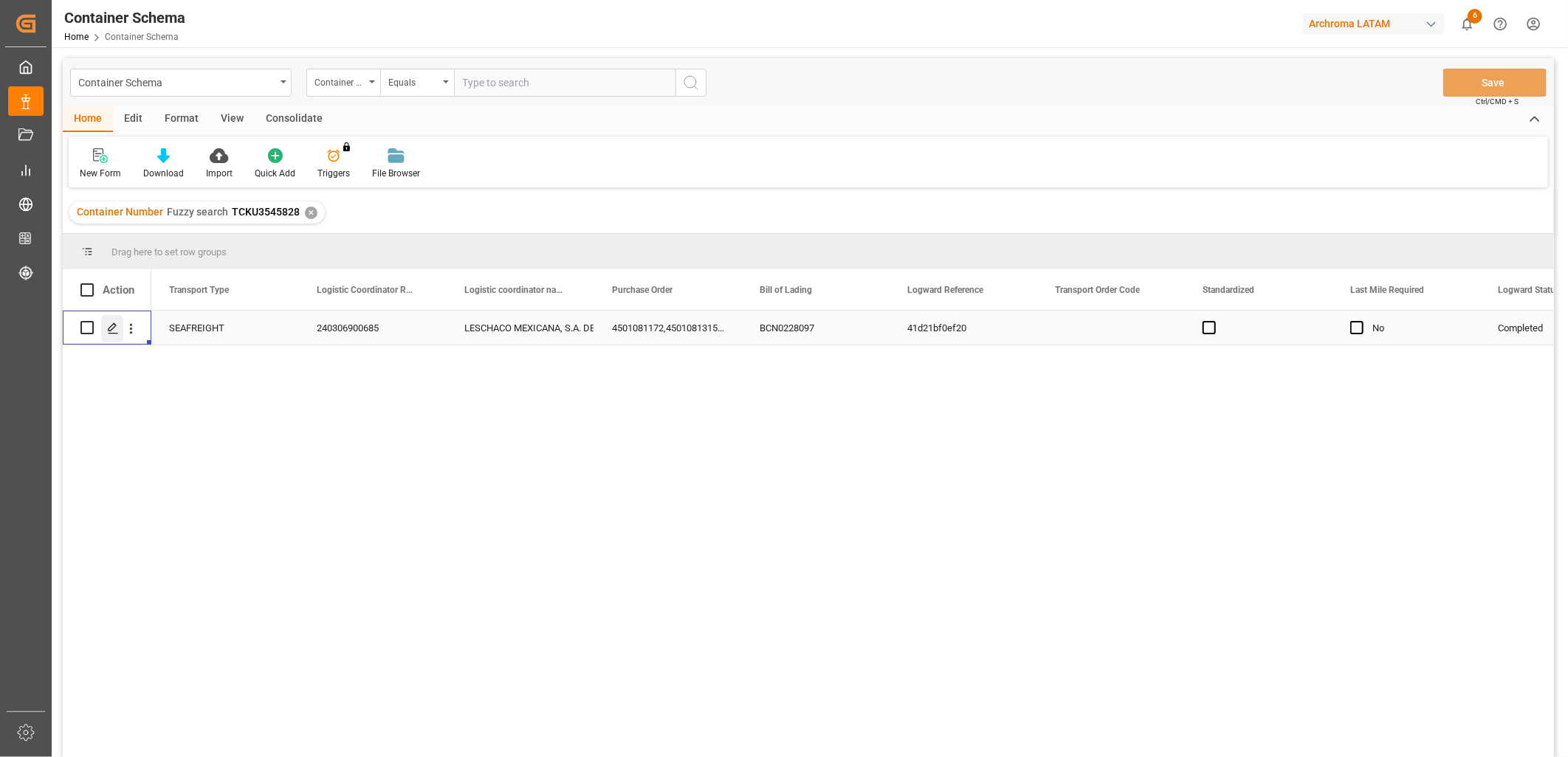
click at [114, 335] on div "Press SPACE to select this row." at bounding box center [112, 328] width 22 height 27
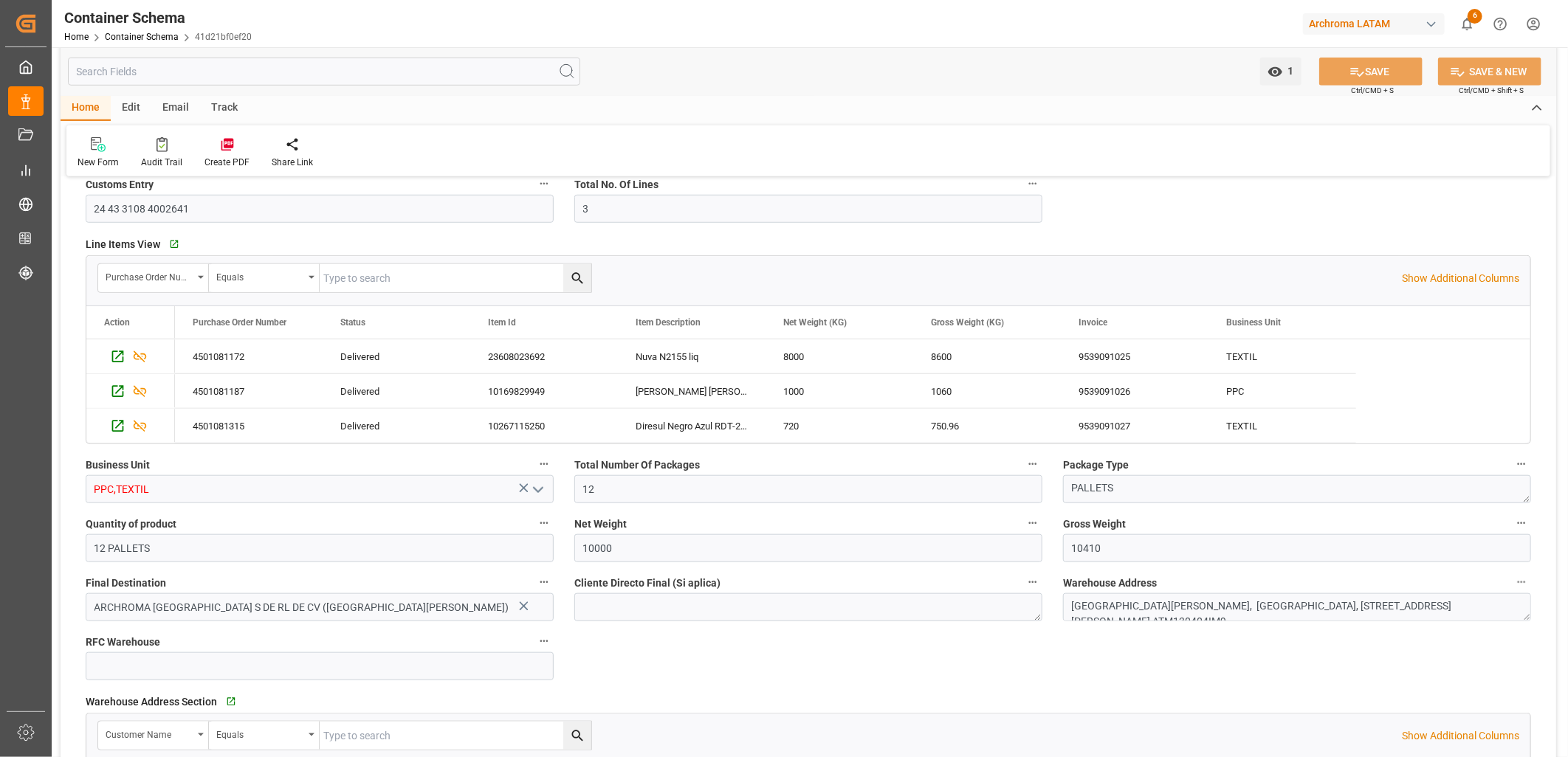
scroll to position [738, 0]
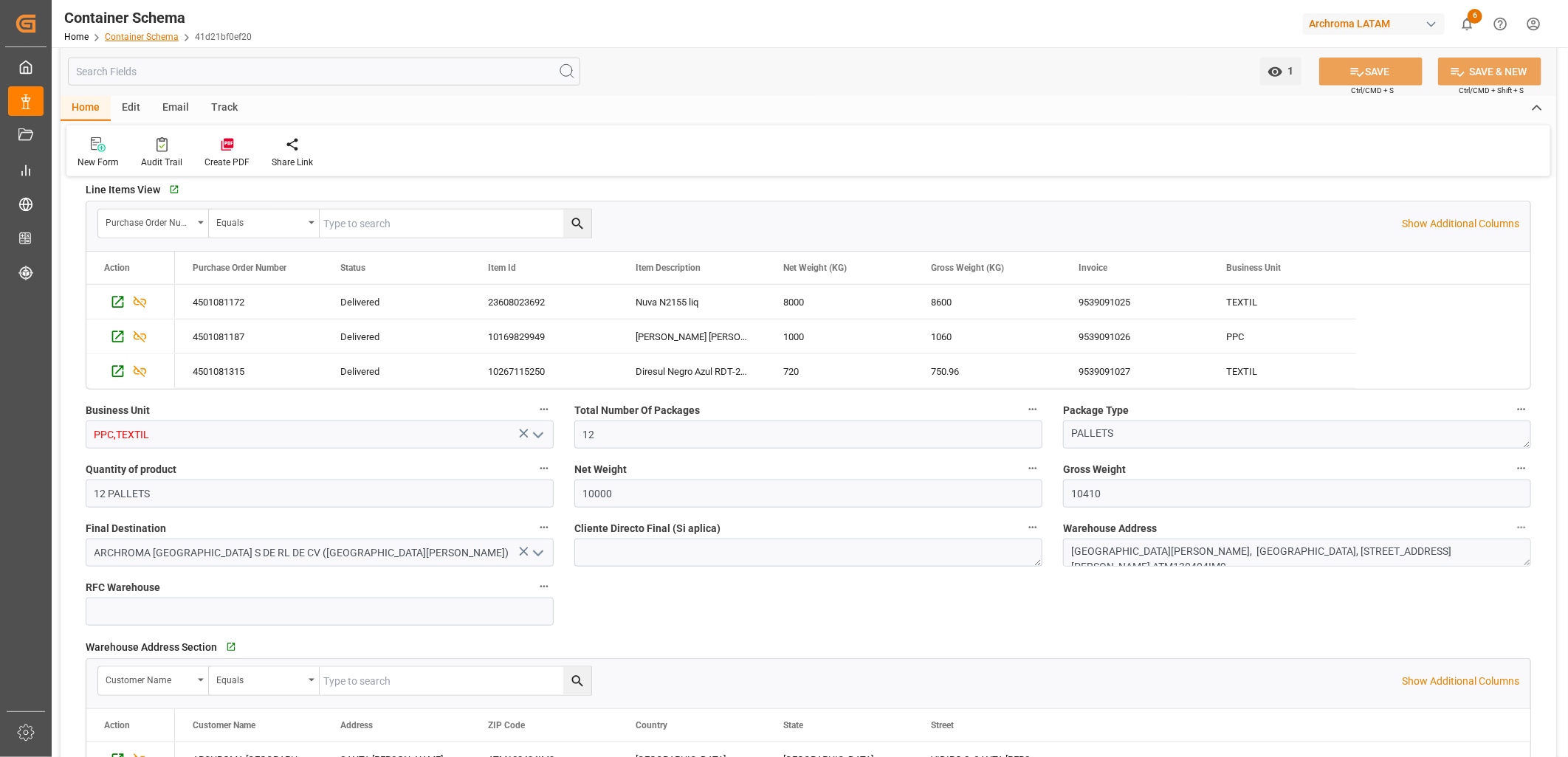
click at [156, 35] on link "Container Schema" at bounding box center [142, 36] width 74 height 10
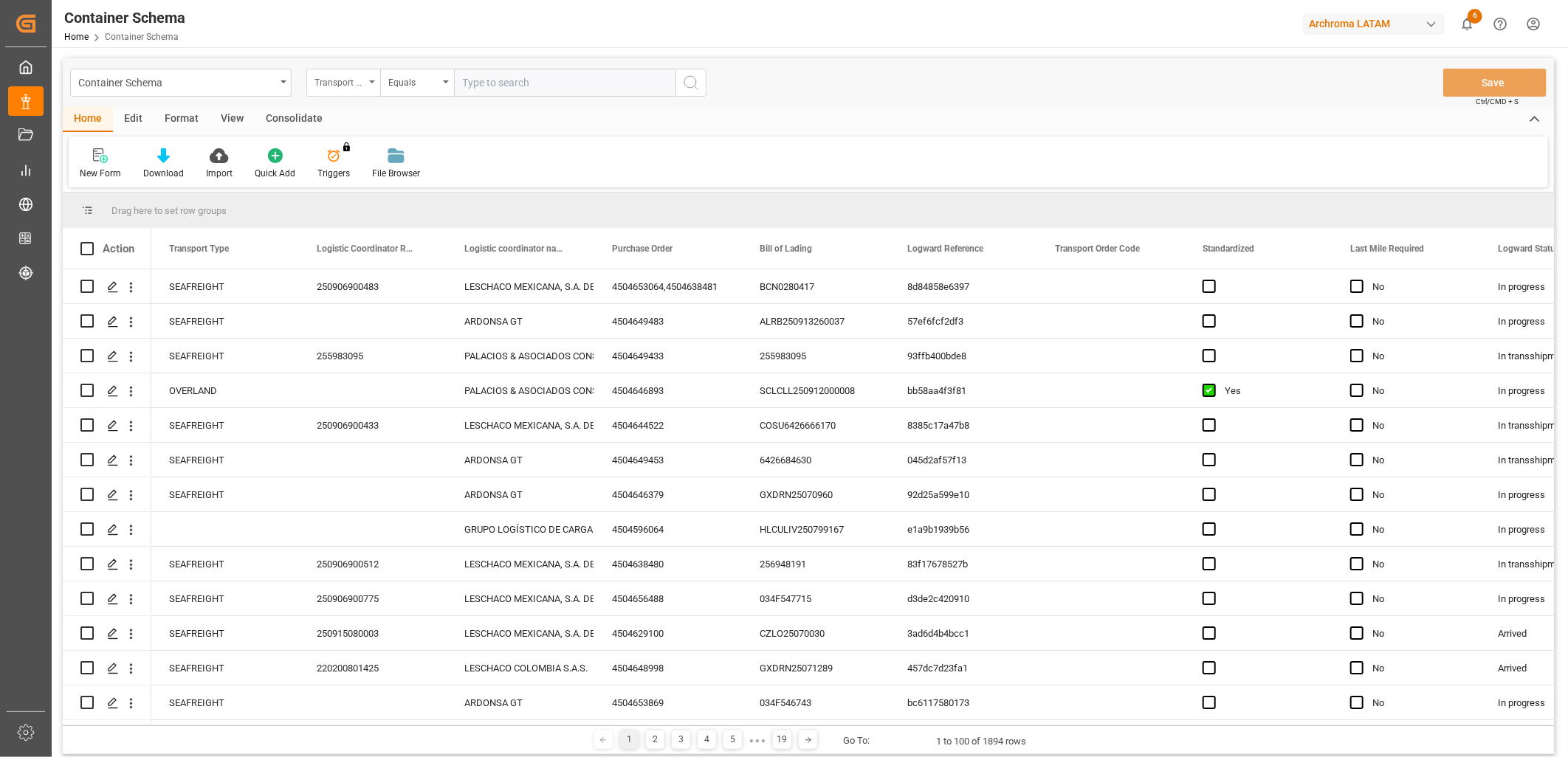
click at [359, 83] on div "Transport Type" at bounding box center [339, 81] width 50 height 17
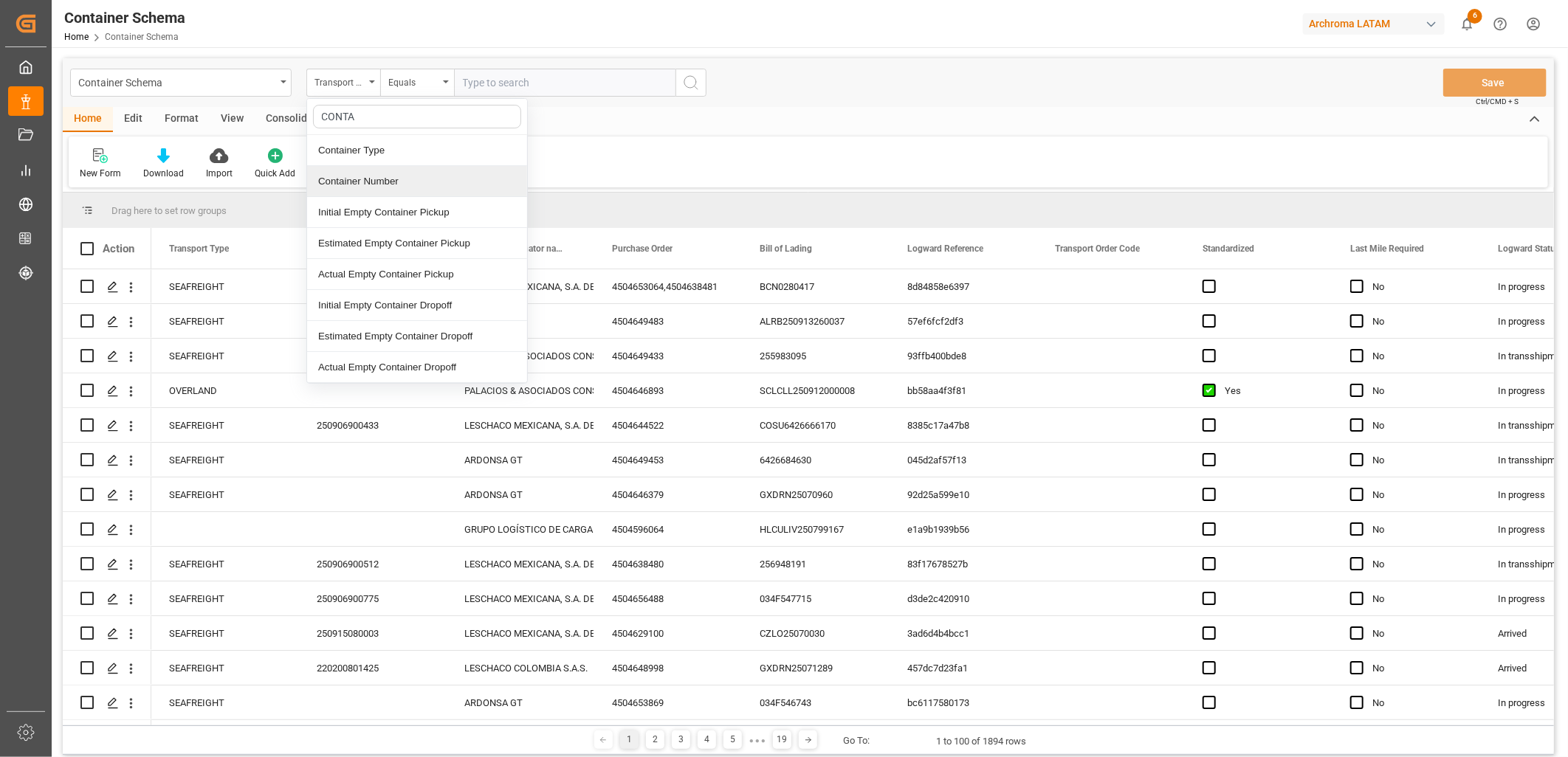
click at [370, 182] on div "Container Number" at bounding box center [417, 182] width 220 height 31
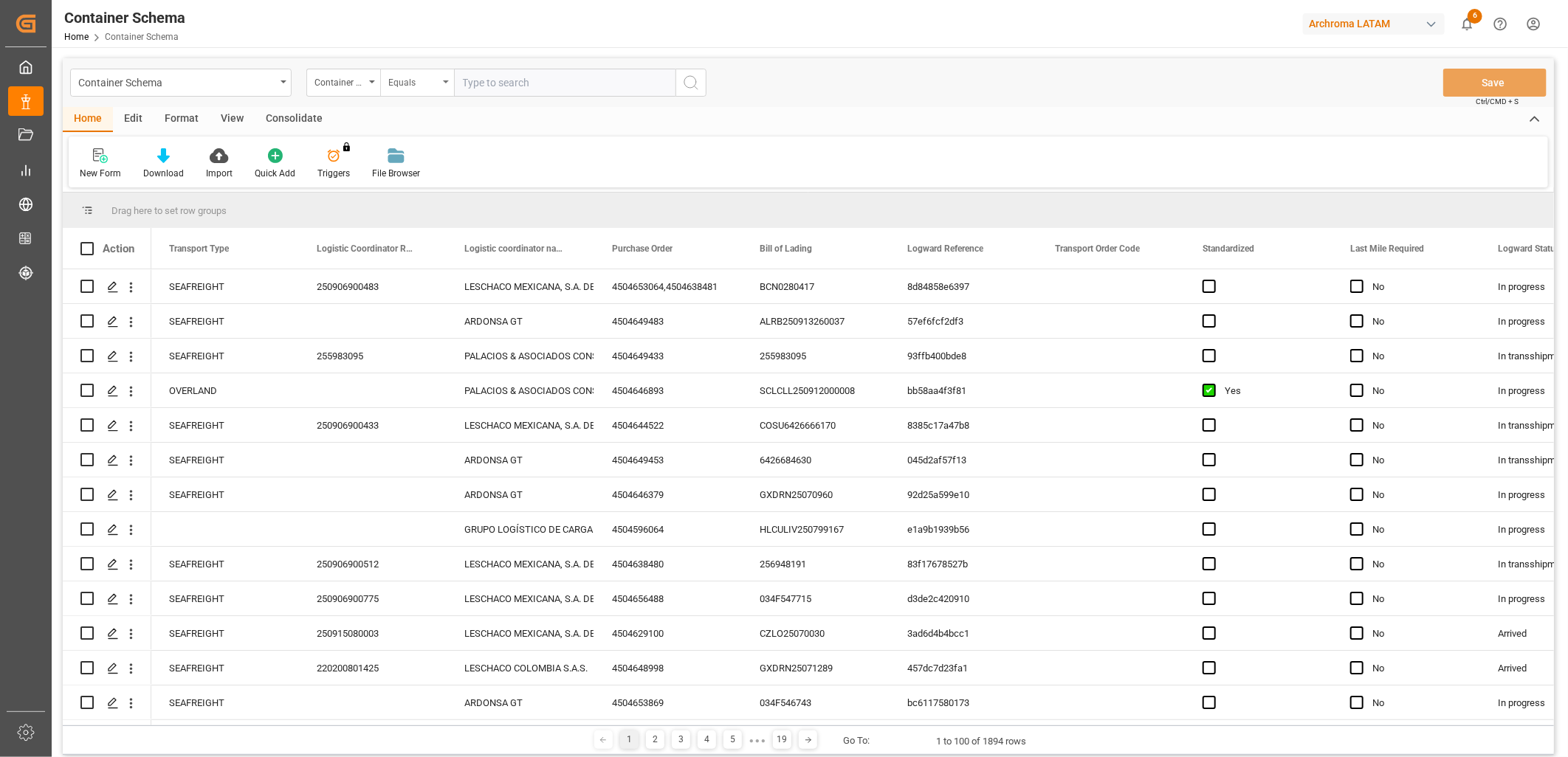
click at [410, 78] on div "Equals" at bounding box center [413, 81] width 50 height 17
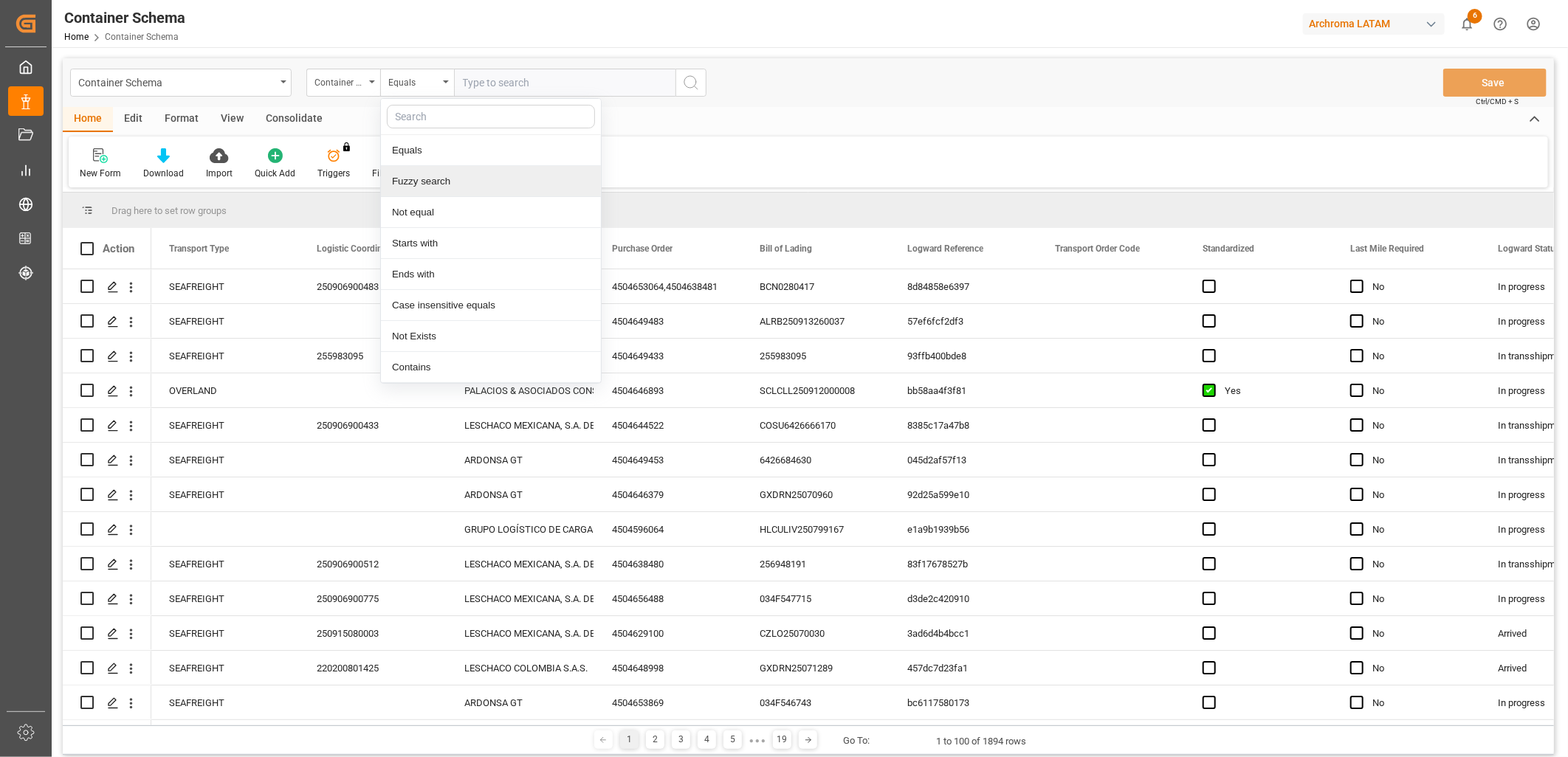
click at [458, 185] on div "Fuzzy search" at bounding box center [491, 182] width 220 height 31
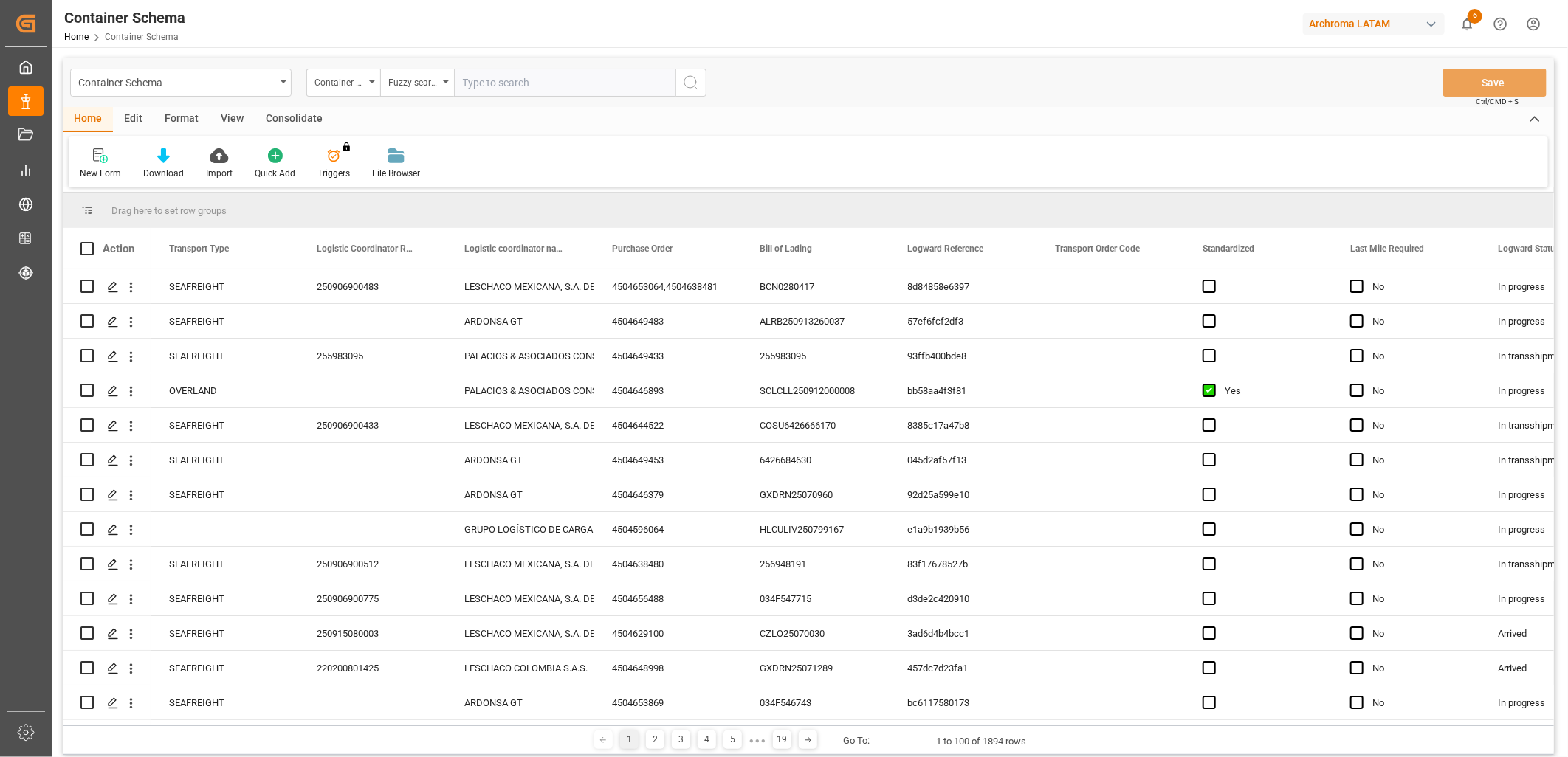
paste input "TGHU3696923"
click at [692, 77] on icon "search button" at bounding box center [690, 82] width 18 height 18
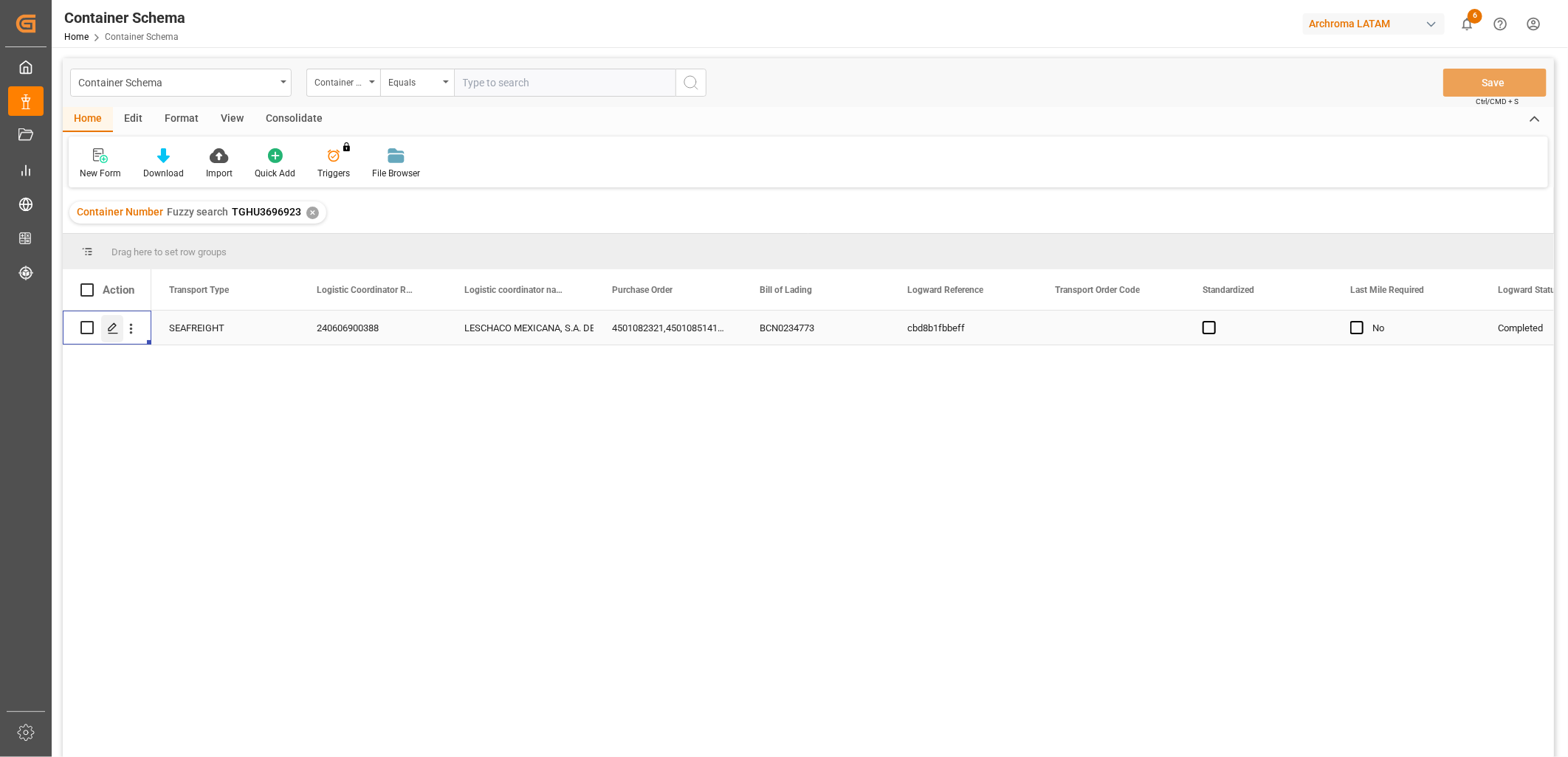
click at [111, 325] on icon "Press SPACE to select this row." at bounding box center [112, 328] width 12 height 12
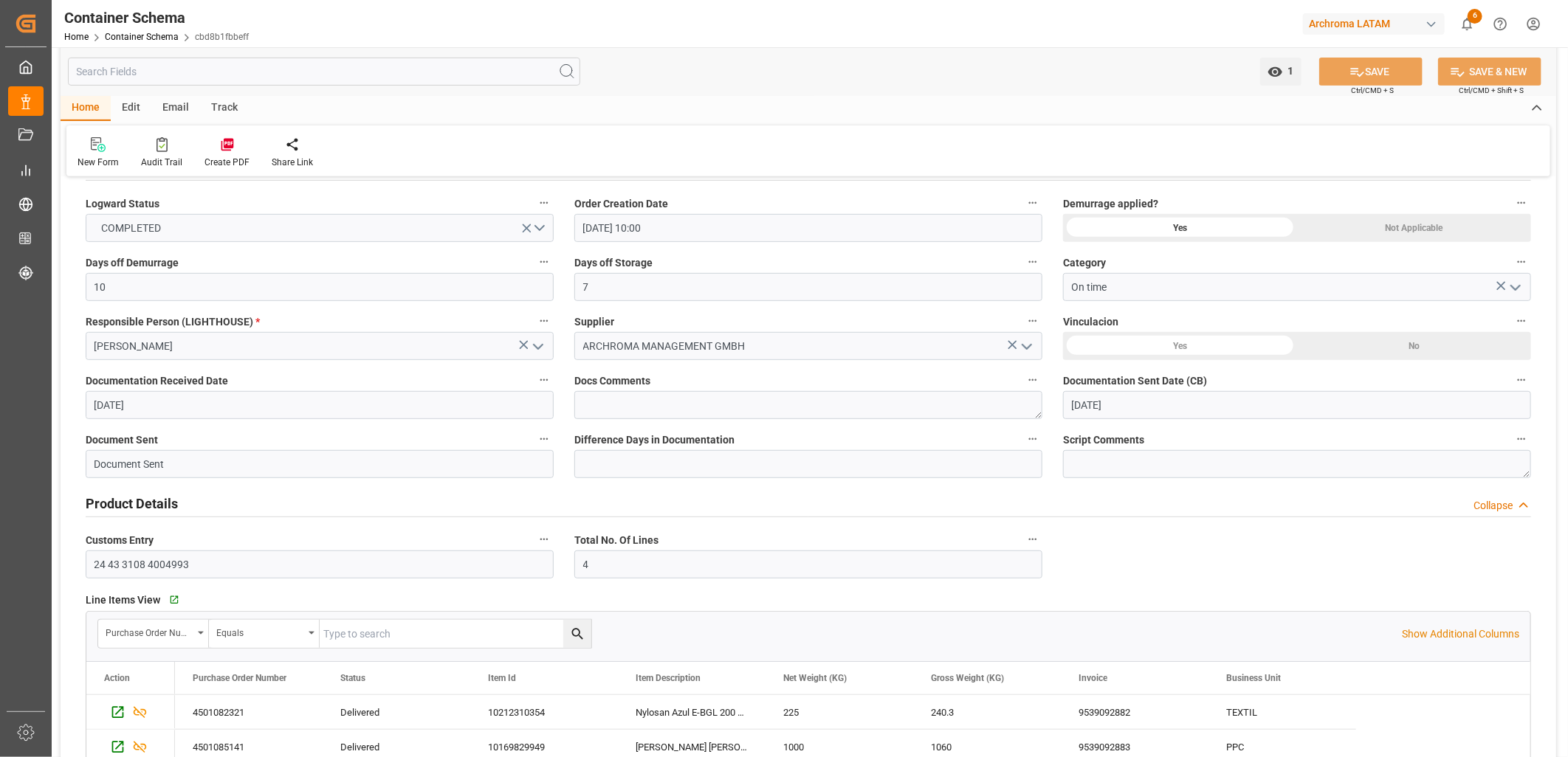
scroll to position [573, 0]
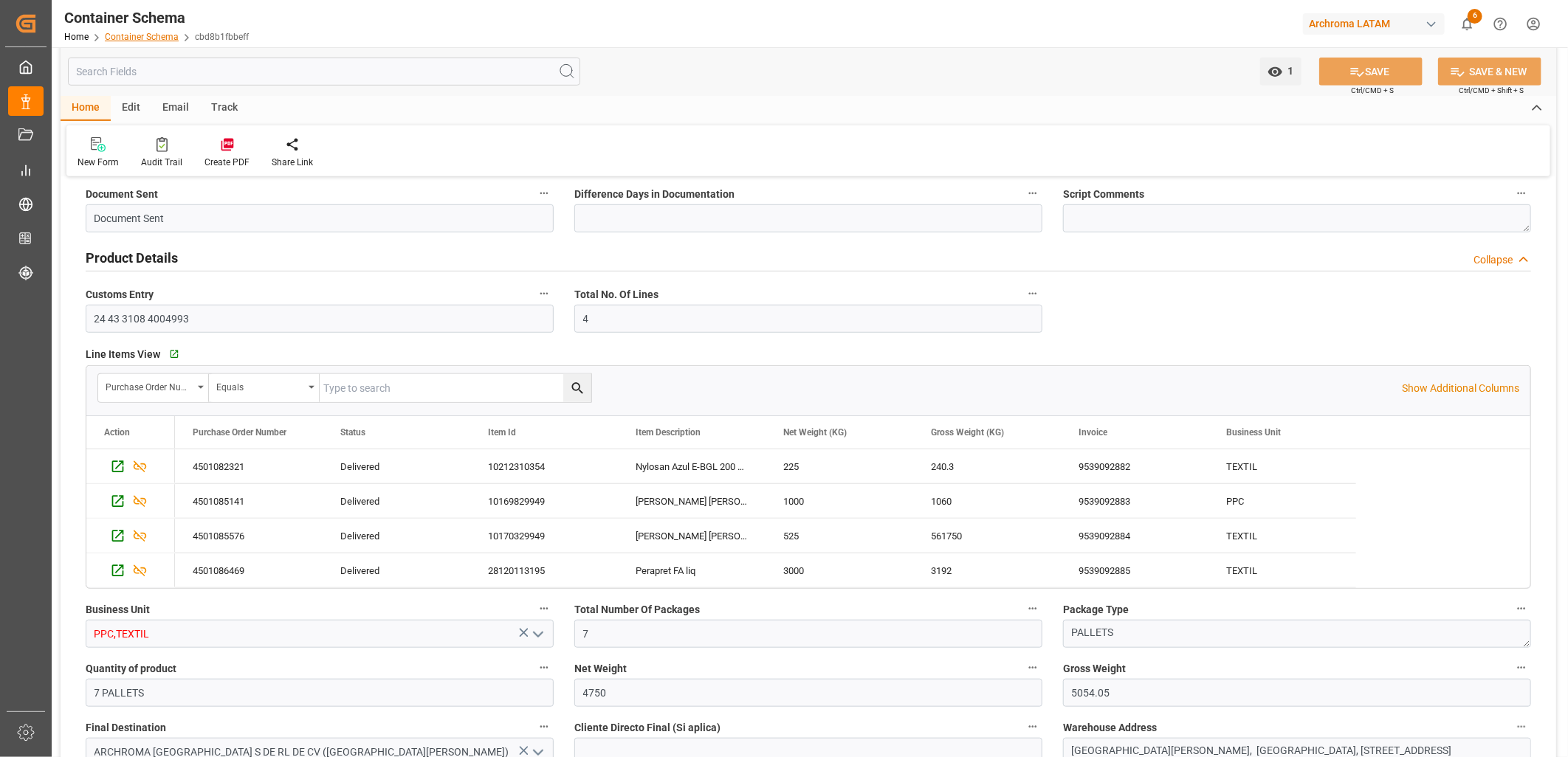
click at [142, 38] on link "Container Schema" at bounding box center [142, 36] width 74 height 10
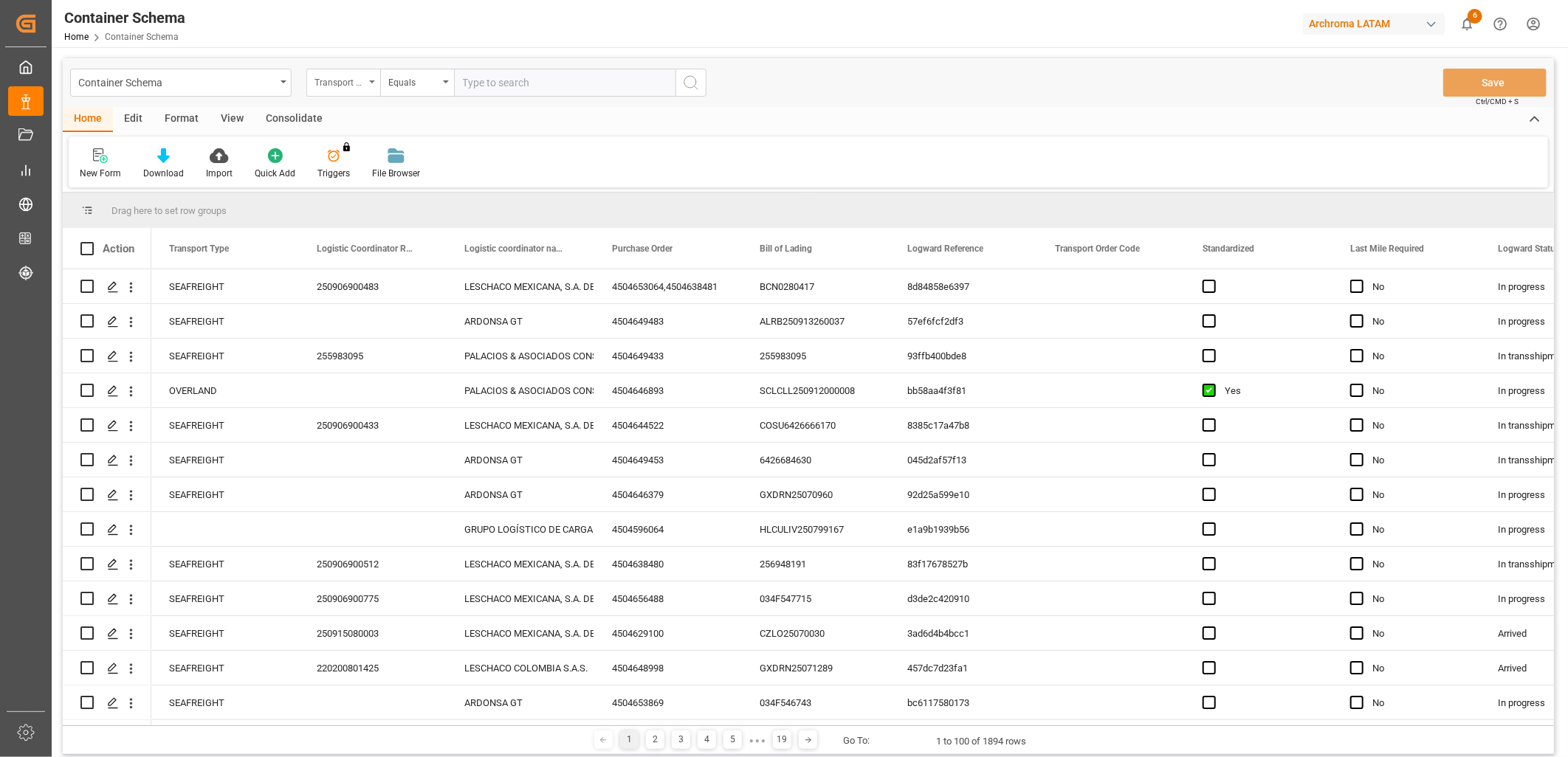
click at [363, 82] on div "Transport Type" at bounding box center [339, 81] width 50 height 17
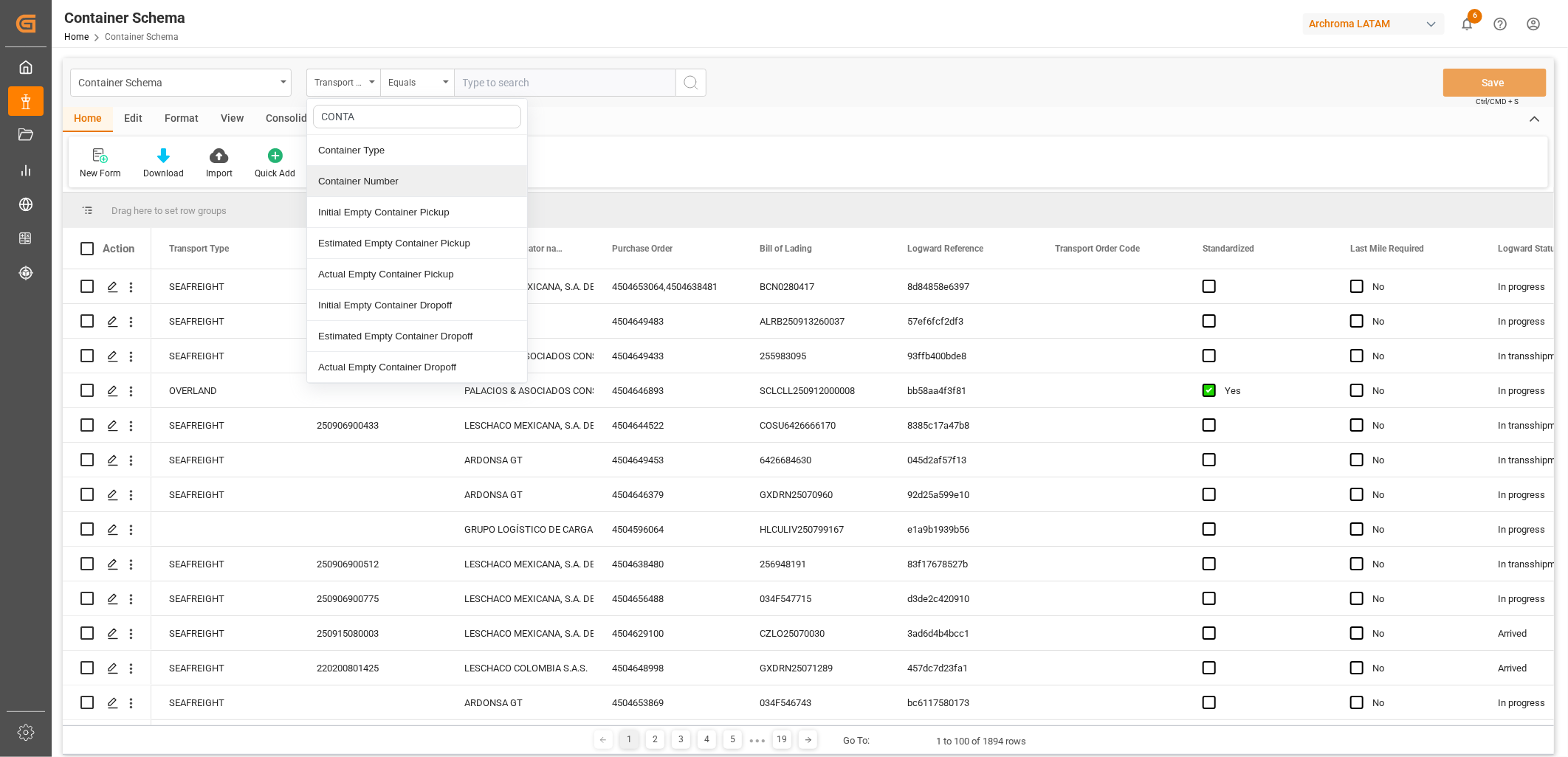
click at [380, 182] on div "Container Number" at bounding box center [417, 182] width 220 height 31
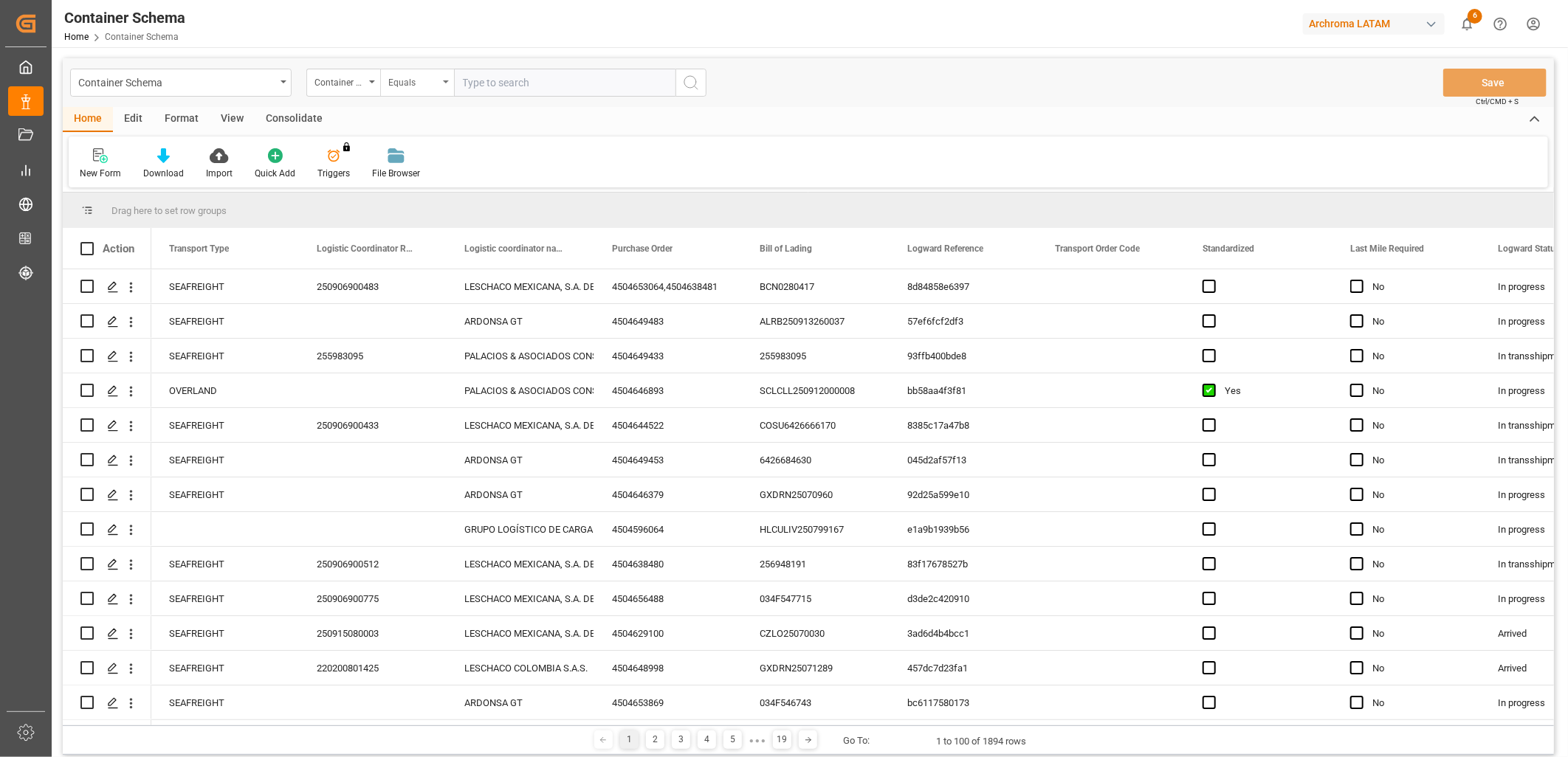
click at [438, 77] on div "Equals" at bounding box center [413, 81] width 50 height 17
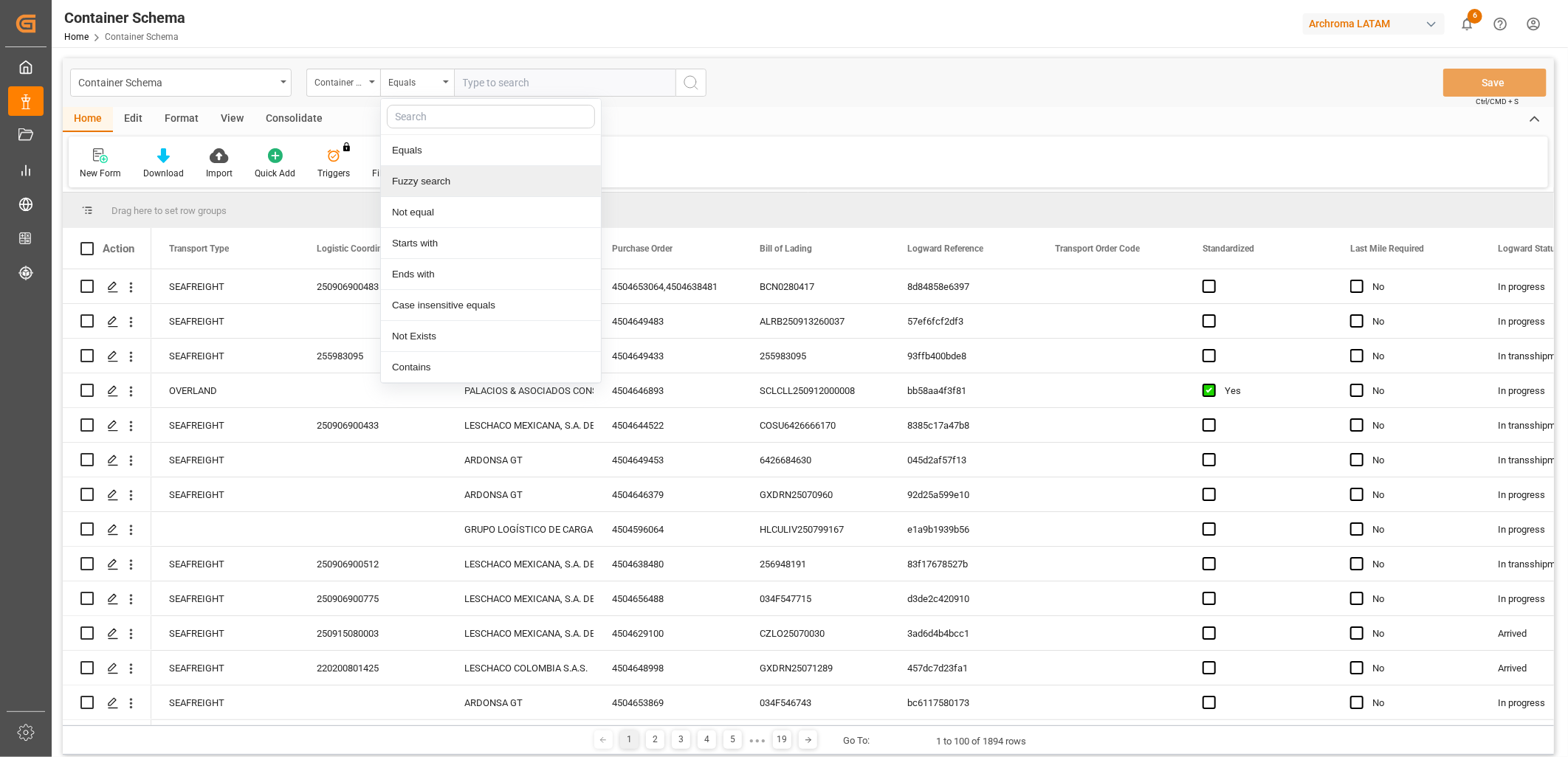
click at [440, 180] on div "Fuzzy search" at bounding box center [491, 182] width 220 height 31
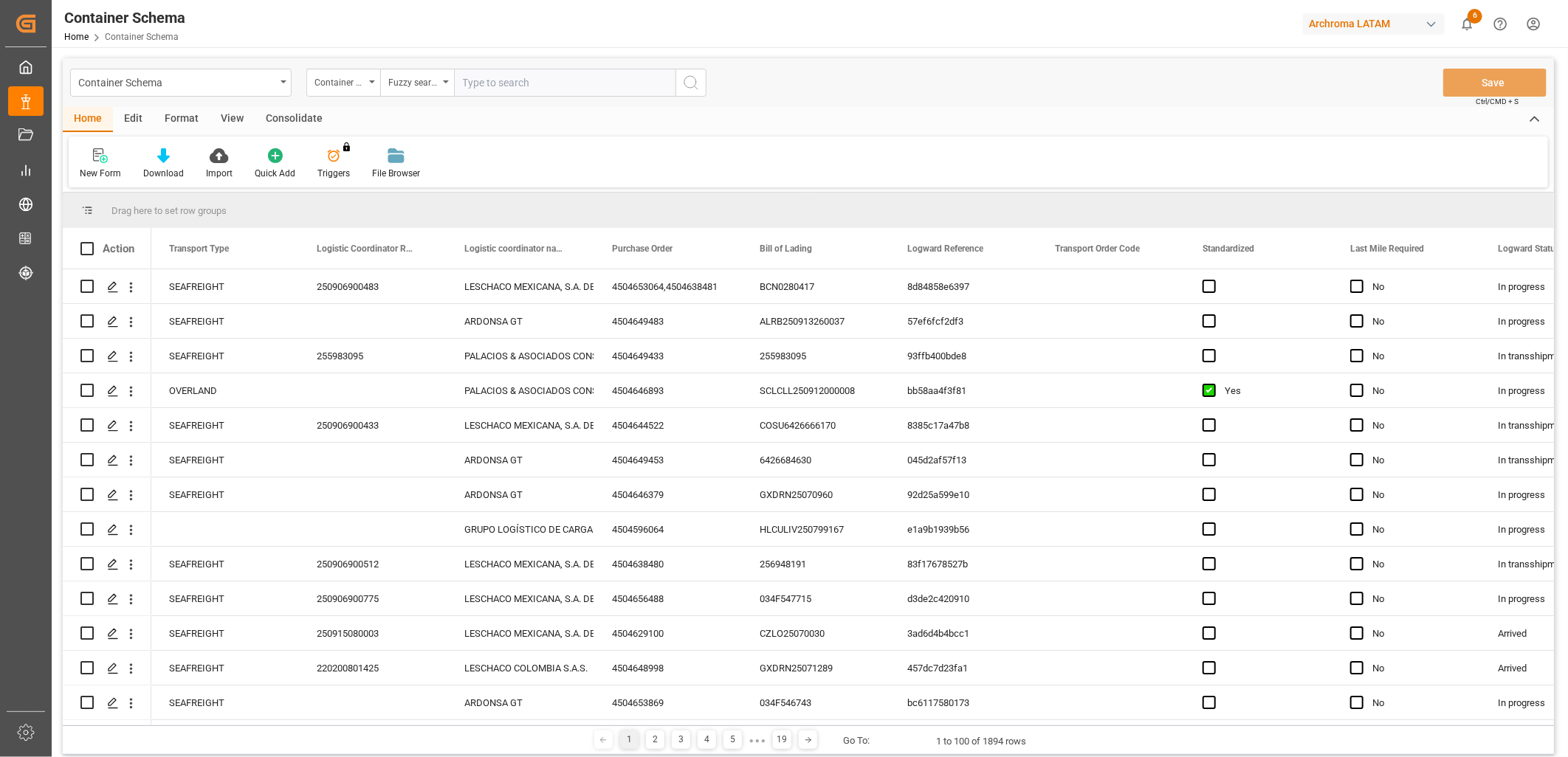
paste input "TRHU1800706"
click at [688, 85] on icon "search button" at bounding box center [690, 82] width 18 height 18
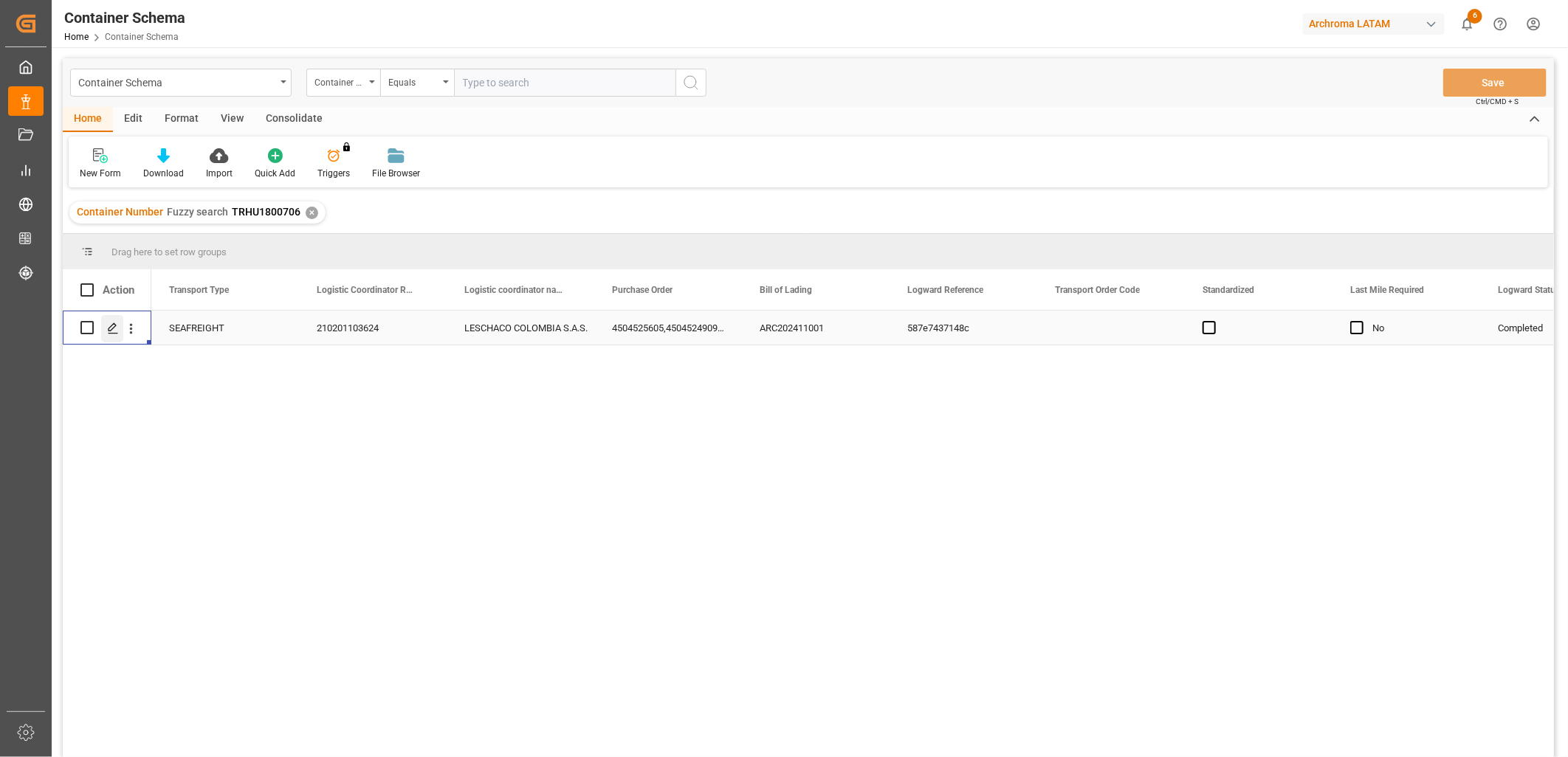
click at [113, 329] on icon "Press SPACE to select this row." at bounding box center [112, 328] width 12 height 12
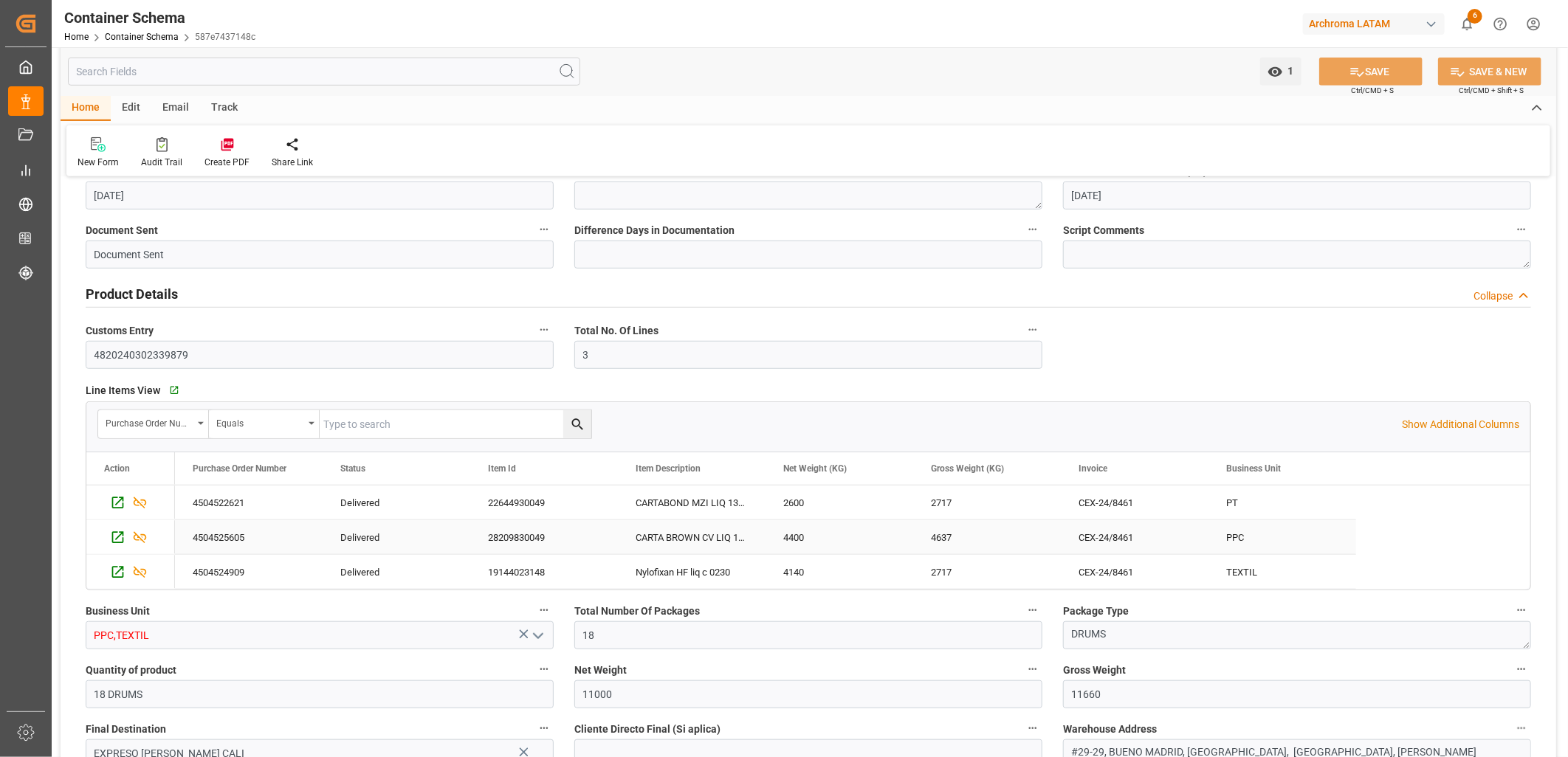
scroll to position [573, 0]
